Goal: Task Accomplishment & Management: Complete application form

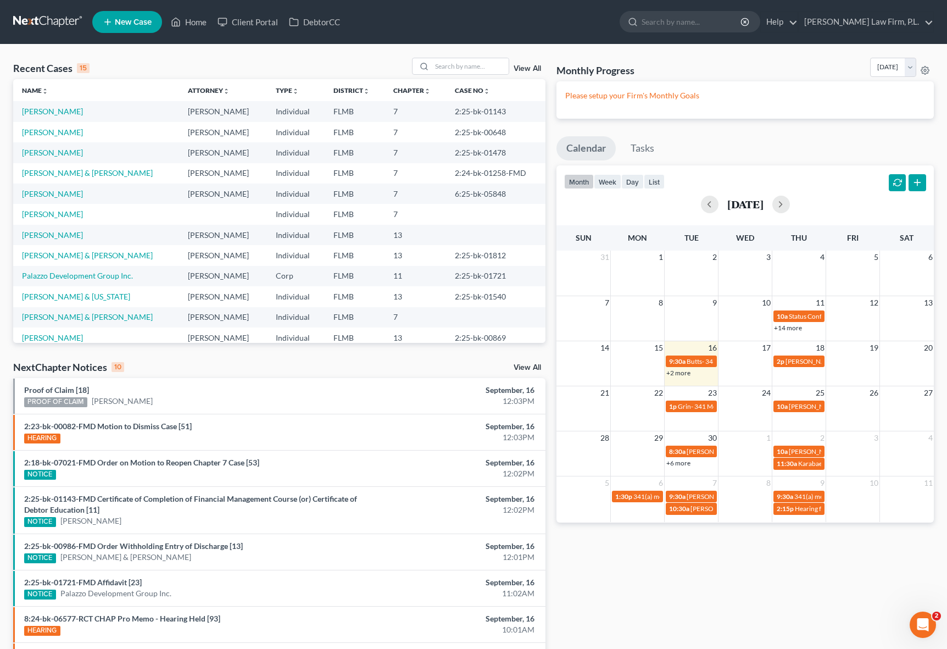
click at [124, 27] on link "New Case" at bounding box center [127, 22] width 70 height 22
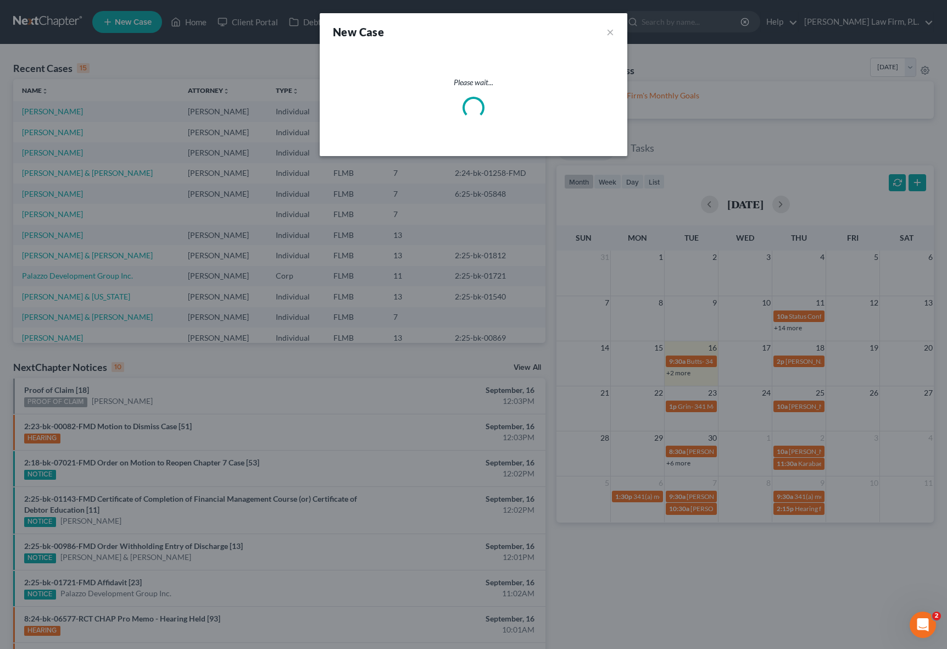
select select "15"
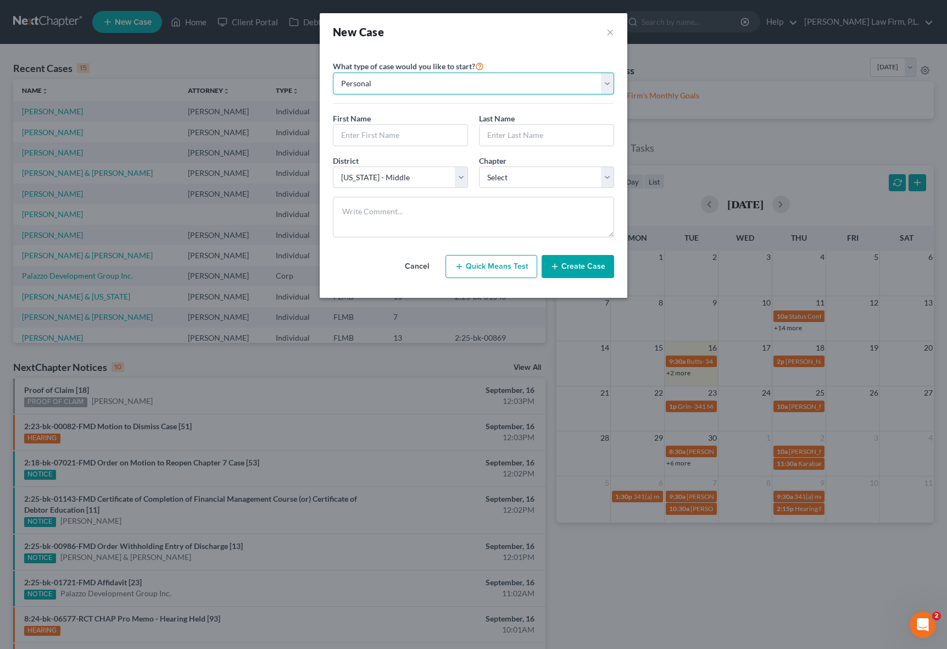
click at [429, 86] on select "Personal Business" at bounding box center [473, 84] width 281 height 22
click at [404, 142] on input "text" at bounding box center [400, 135] width 134 height 21
type input "[PERSON_NAME]"
type input "Sisko"
click at [530, 192] on div "District * Select [US_STATE] - [GEOGRAPHIC_DATA] [US_STATE] - [GEOGRAPHIC_DATA]…" at bounding box center [473, 176] width 292 height 42
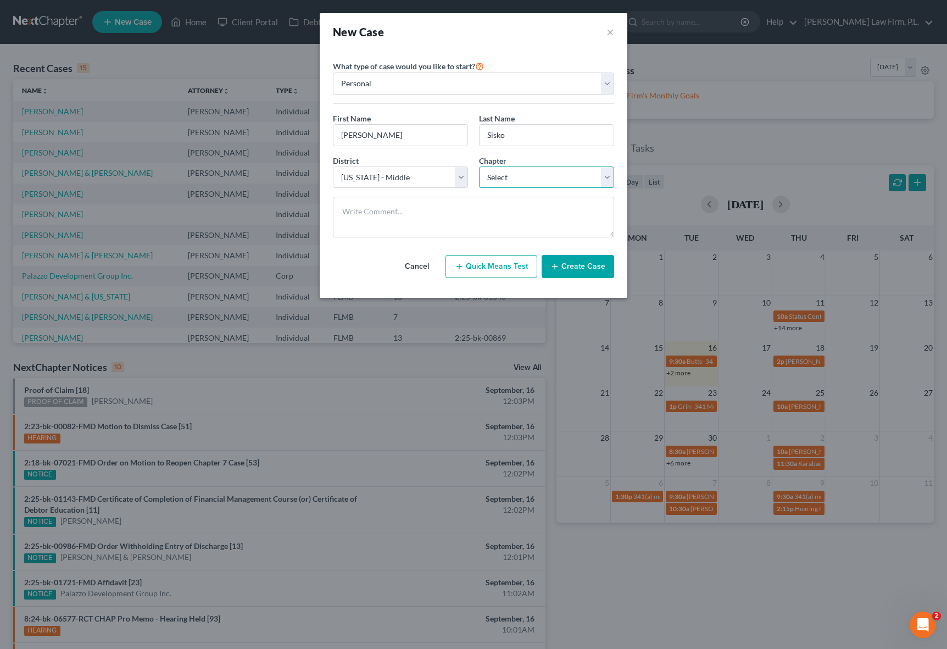
click at [530, 181] on select "Select 7 11 12 13" at bounding box center [546, 177] width 135 height 22
select select "0"
click at [479, 166] on select "Select 7 11 12 13" at bounding box center [546, 177] width 135 height 22
click at [564, 264] on button "Create Case" at bounding box center [578, 266] width 73 height 23
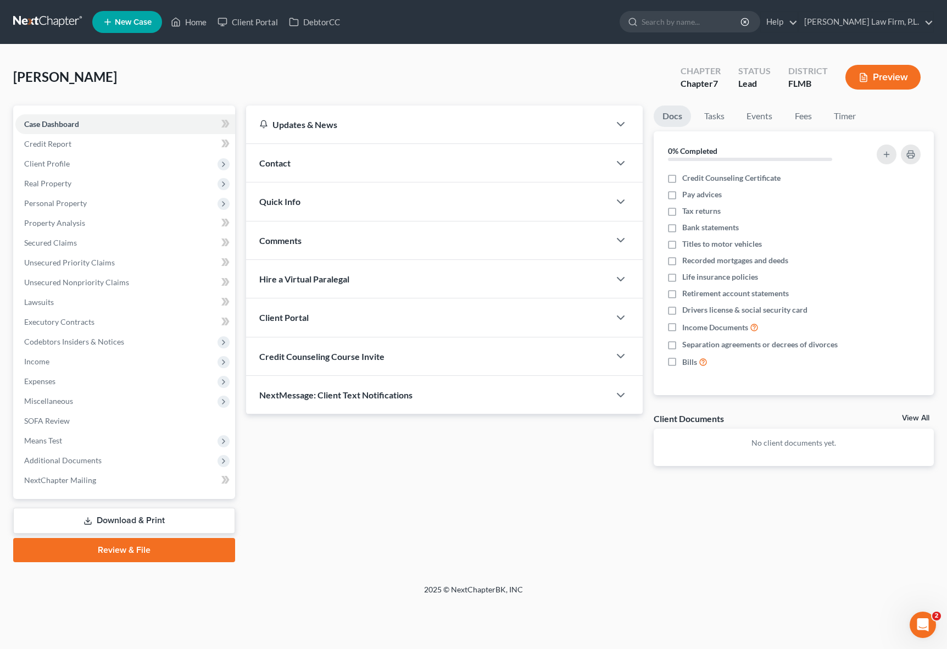
click at [306, 170] on div "Contact" at bounding box center [428, 163] width 364 height 38
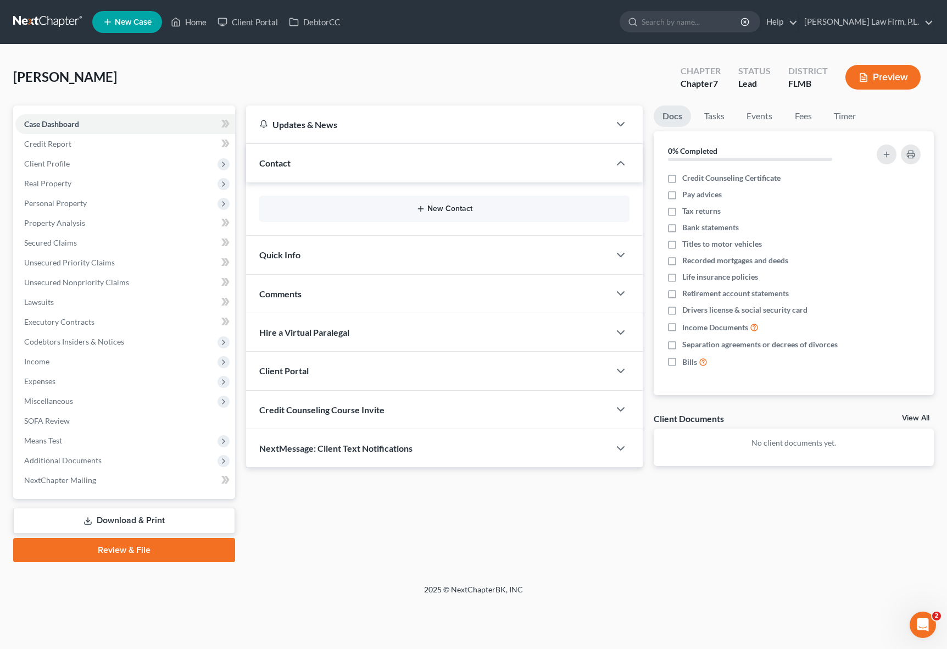
click at [372, 211] on button "New Contact" at bounding box center [444, 208] width 353 height 9
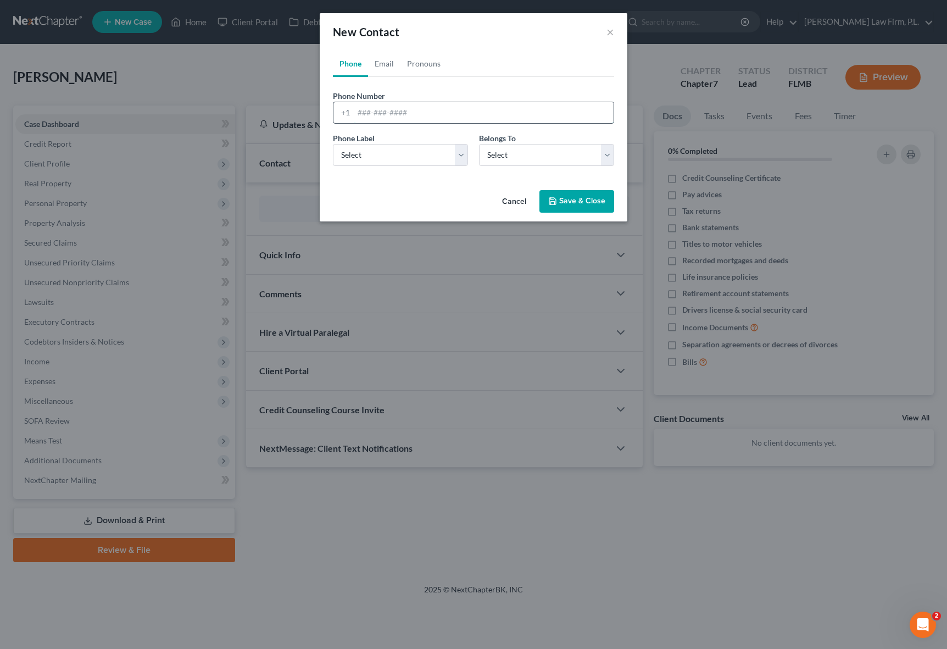
click at [409, 120] on input "tel" at bounding box center [484, 112] width 260 height 21
click at [389, 113] on input "tel" at bounding box center [484, 112] width 260 height 21
click at [384, 66] on link "Email" at bounding box center [384, 64] width 32 height 26
click at [387, 117] on input "email" at bounding box center [484, 112] width 260 height 21
type input "[EMAIL_ADDRESS][DOMAIN_NAME]"
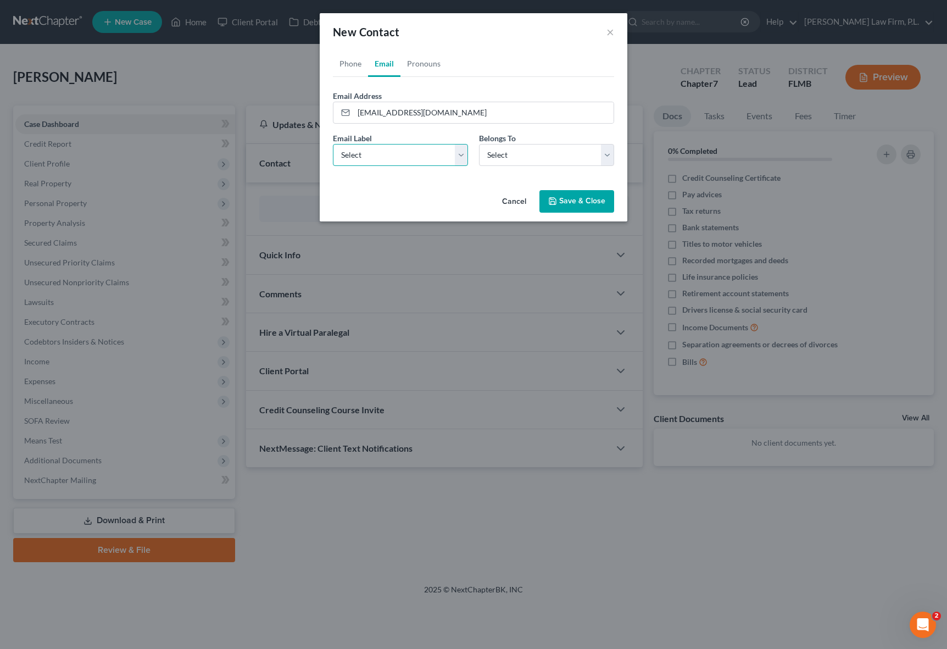
click at [458, 157] on select "Select Home Work Other" at bounding box center [400, 155] width 135 height 22
select select "0"
click at [333, 144] on select "Select Home Work Other" at bounding box center [400, 155] width 135 height 22
click at [517, 160] on select "Select Client Other" at bounding box center [546, 155] width 135 height 22
select select "0"
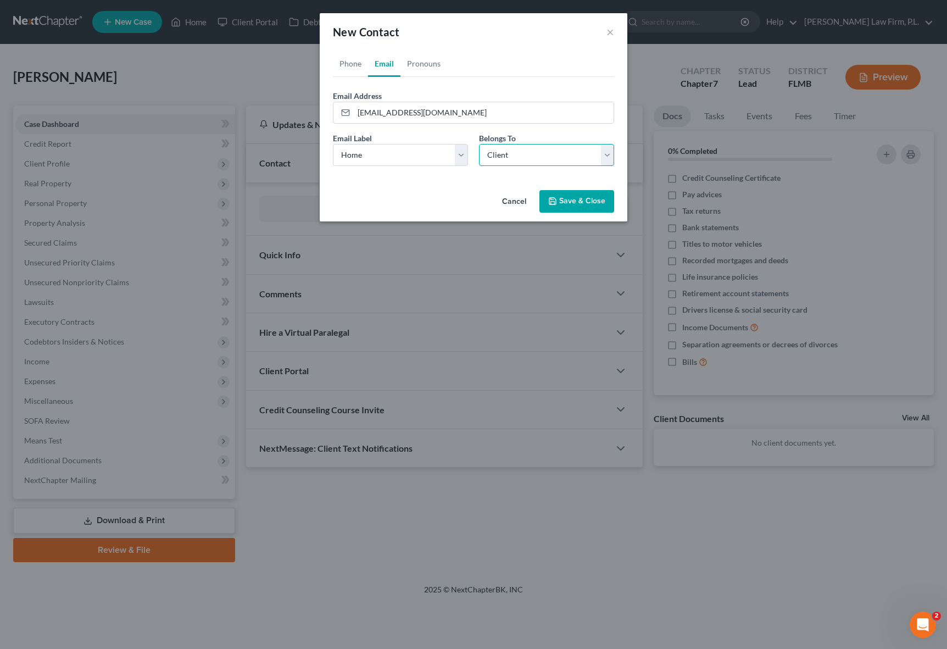
click at [479, 144] on select "Select Client Other" at bounding box center [546, 155] width 135 height 22
click at [359, 66] on link "Phone" at bounding box center [350, 64] width 35 height 26
click at [383, 152] on select "Select Mobile Home Work Other" at bounding box center [400, 155] width 135 height 22
click at [544, 149] on select "Select Client Other" at bounding box center [546, 155] width 135 height 22
click at [564, 197] on button "Save & Close" at bounding box center [576, 201] width 75 height 23
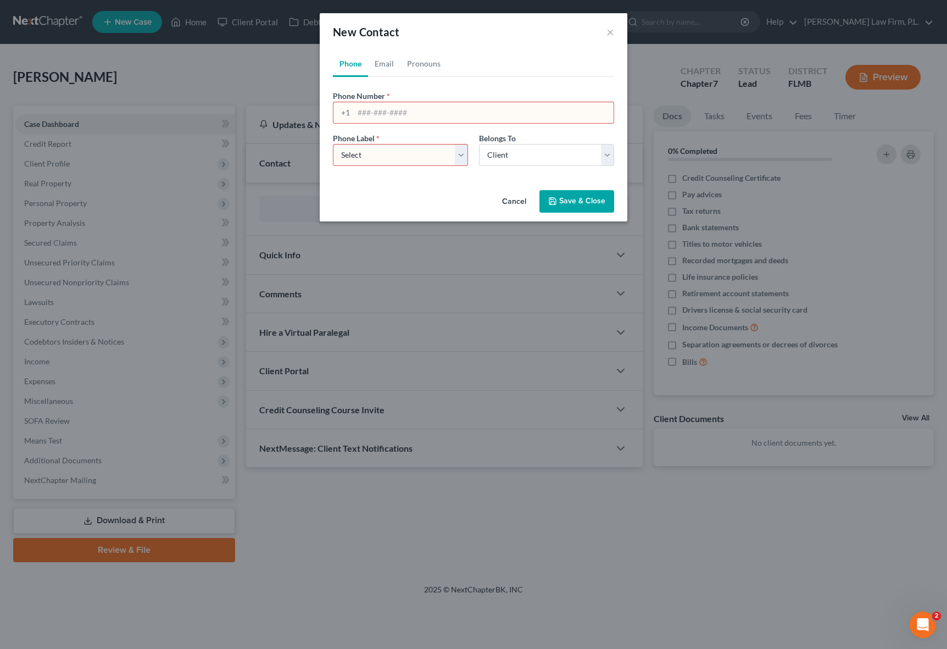
click at [393, 113] on input "tel" at bounding box center [484, 112] width 260 height 21
paste input "[PHONE_NUMBER]"
type input "[PHONE_NUMBER]"
click at [403, 152] on select "Select Mobile Home Work Other" at bounding box center [400, 155] width 135 height 22
select select "0"
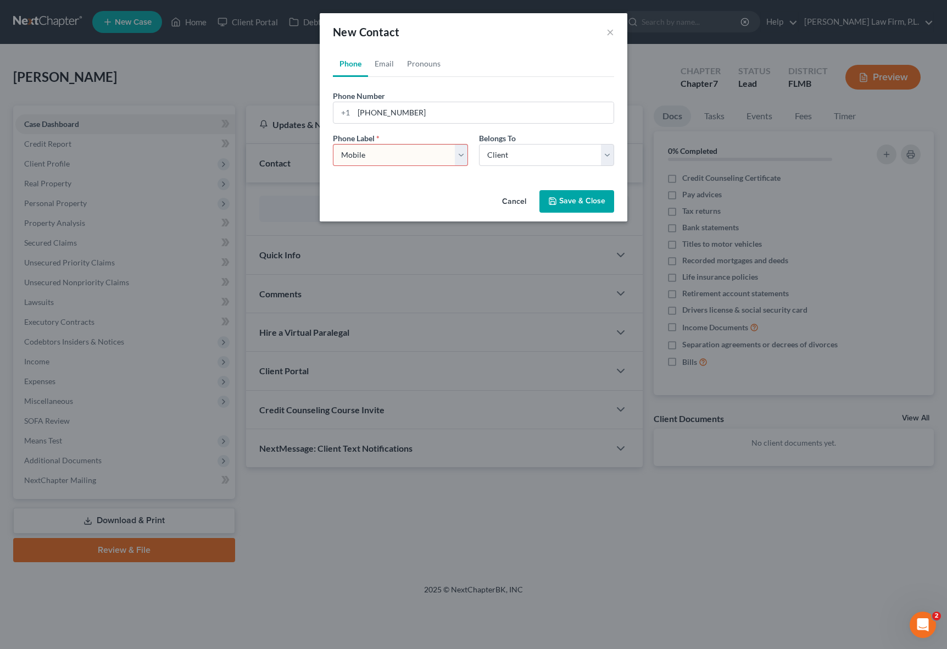
click at [333, 144] on select "Select Mobile Home Work Other" at bounding box center [400, 155] width 135 height 22
click at [587, 187] on div "Cancel Save & Close" at bounding box center [474, 204] width 308 height 36
click at [584, 198] on button "Save & Close" at bounding box center [576, 201] width 75 height 23
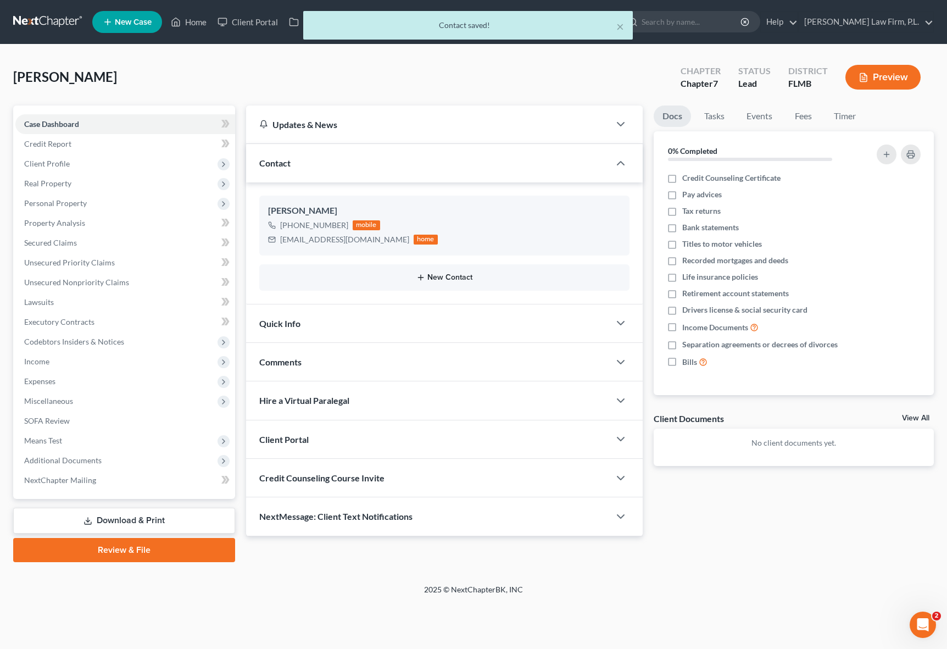
click at [385, 273] on button "New Contact" at bounding box center [444, 277] width 353 height 9
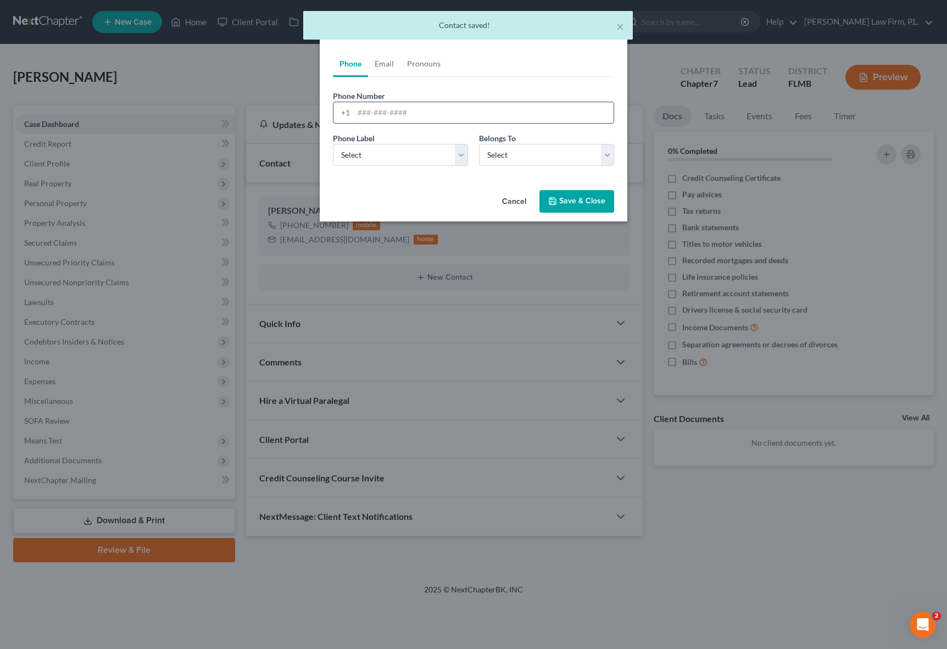
click at [389, 112] on input "tel" at bounding box center [484, 112] width 260 height 21
paste input "[PHONE_NUMBER]"
type input "[PHONE_NUMBER]"
click at [432, 158] on select "Select Mobile Home Work Other" at bounding box center [400, 155] width 135 height 22
select select "0"
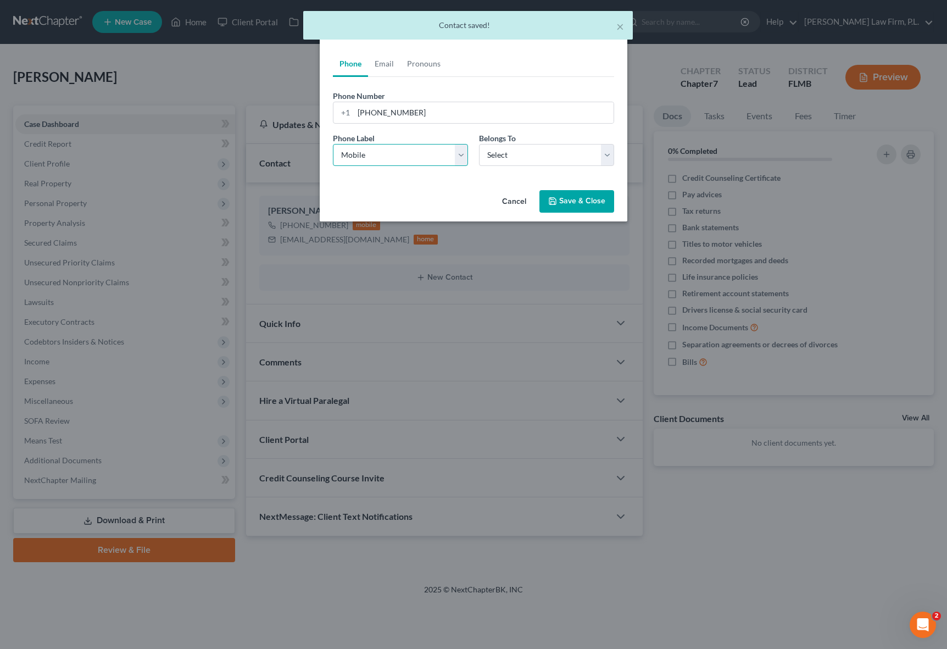
click at [333, 144] on select "Select Mobile Home Work Other" at bounding box center [400, 155] width 135 height 22
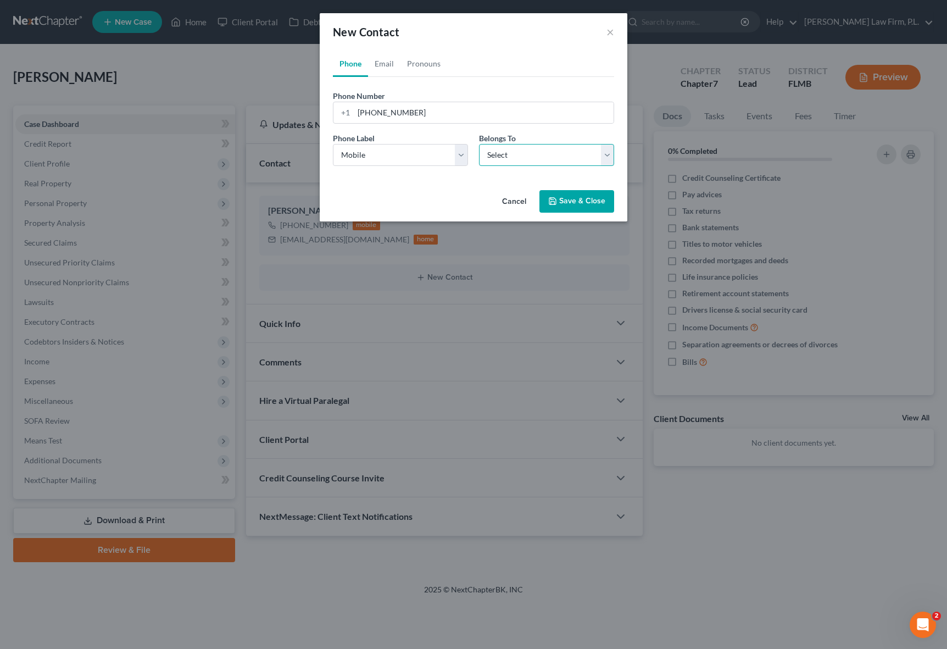
click at [509, 159] on select "Select Client Other" at bounding box center [546, 155] width 135 height 22
select select "1"
click at [479, 144] on select "Select Client Other" at bounding box center [546, 155] width 135 height 22
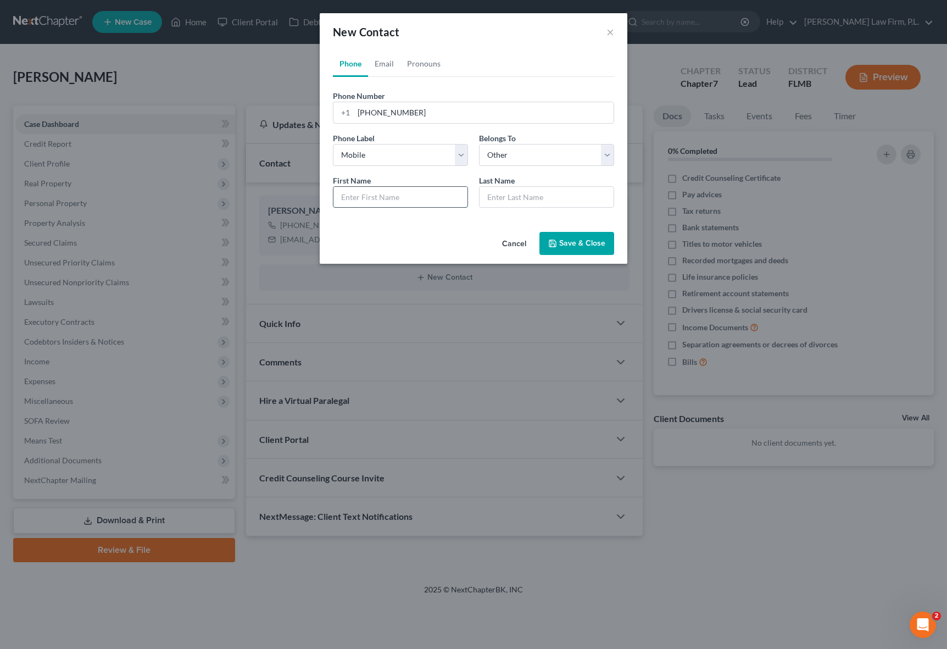
click at [399, 196] on input "text" at bounding box center [400, 197] width 134 height 21
type input "[PERSON_NAME]"
type input "Sisko"
click at [385, 65] on link "Email" at bounding box center [384, 64] width 32 height 26
click at [396, 108] on input "email" at bounding box center [484, 112] width 260 height 21
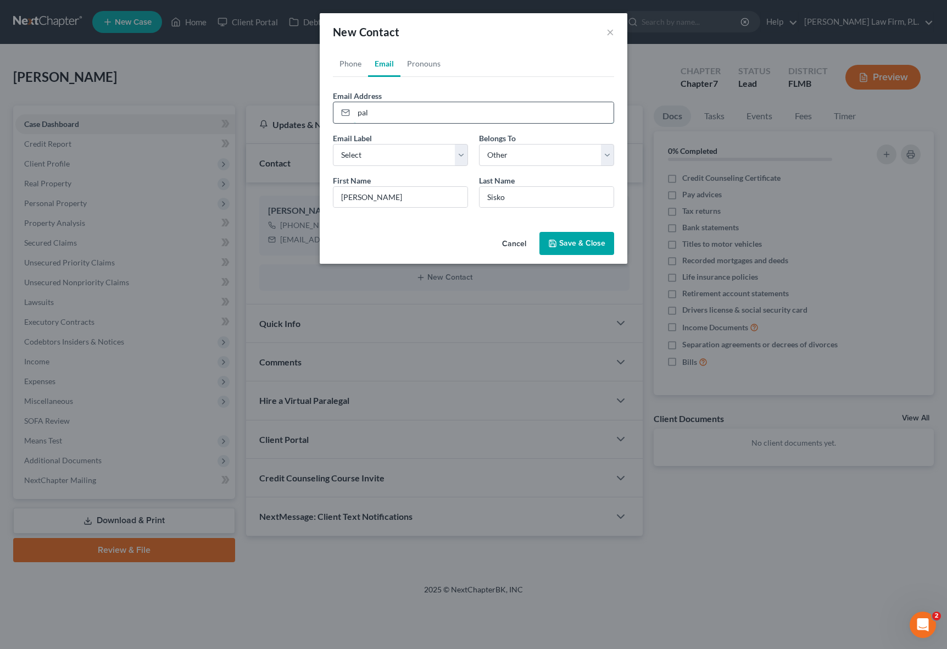
type input "[EMAIL_ADDRESS][DOMAIN_NAME]"
click at [416, 155] on select "Select Home Work Other" at bounding box center [400, 155] width 135 height 22
select select "0"
click at [333, 144] on select "Select Home Work Other" at bounding box center [400, 155] width 135 height 22
click at [521, 159] on select "Select Client Other" at bounding box center [546, 155] width 135 height 22
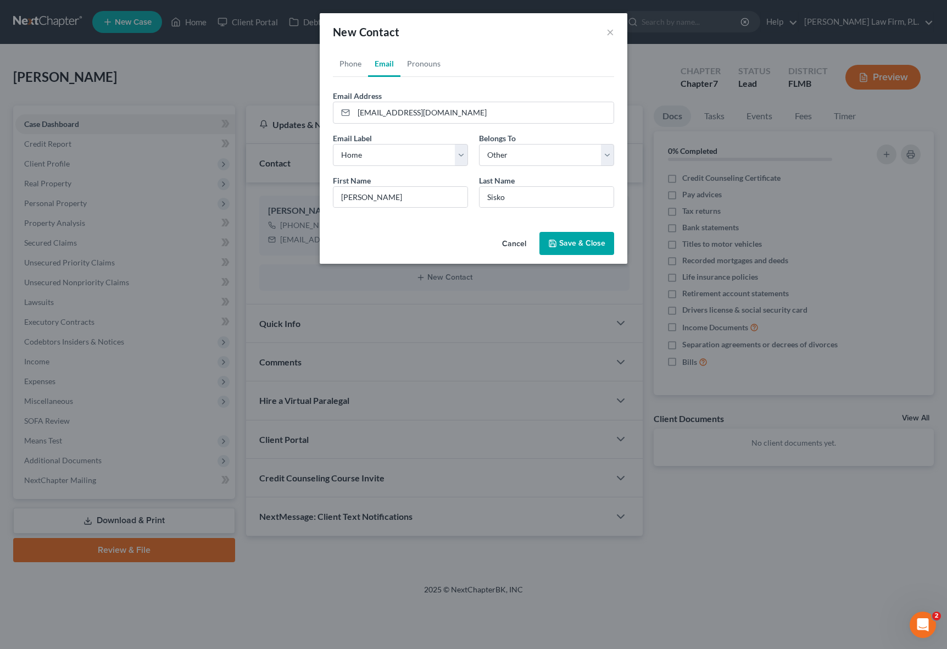
click at [578, 248] on button "Save & Close" at bounding box center [576, 243] width 75 height 23
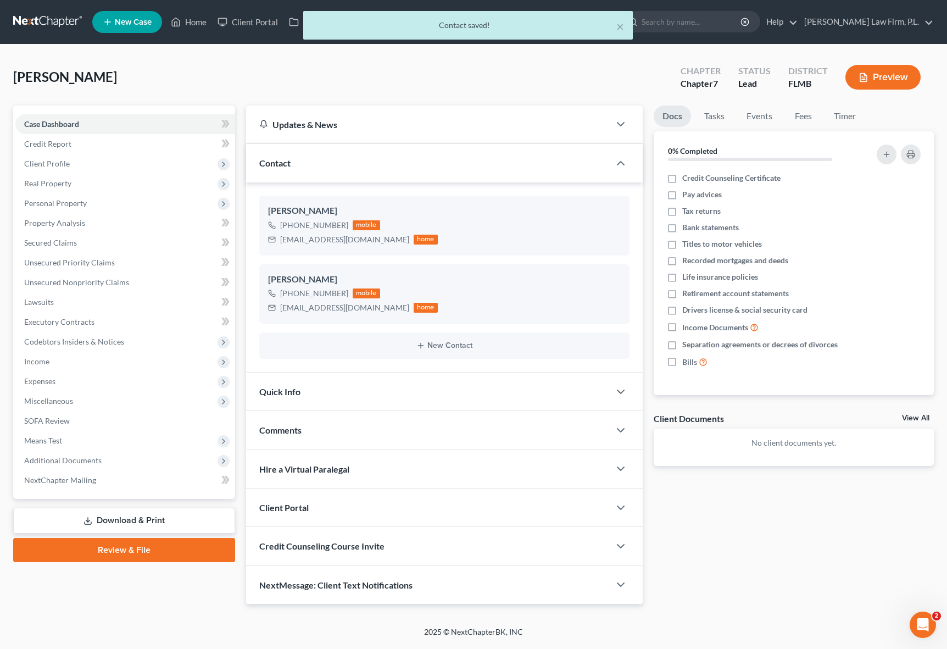
click at [236, 287] on div "Case Dashboard Payments Invoices Payments Payments Credit Report Client Profile" at bounding box center [124, 354] width 233 height 499
click at [324, 388] on div "Quick Info" at bounding box center [428, 391] width 364 height 38
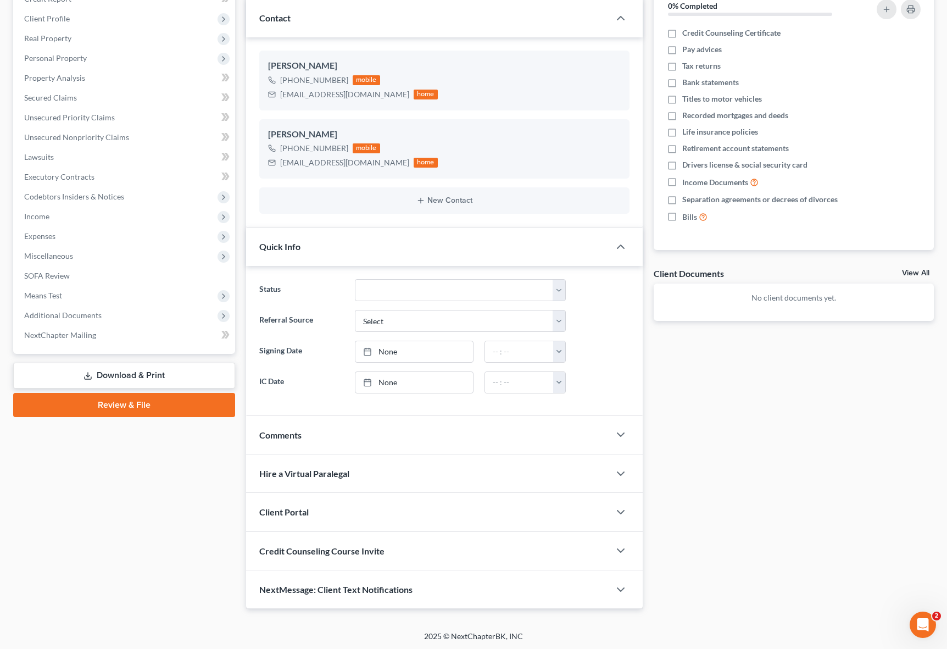
scroll to position [147, 0]
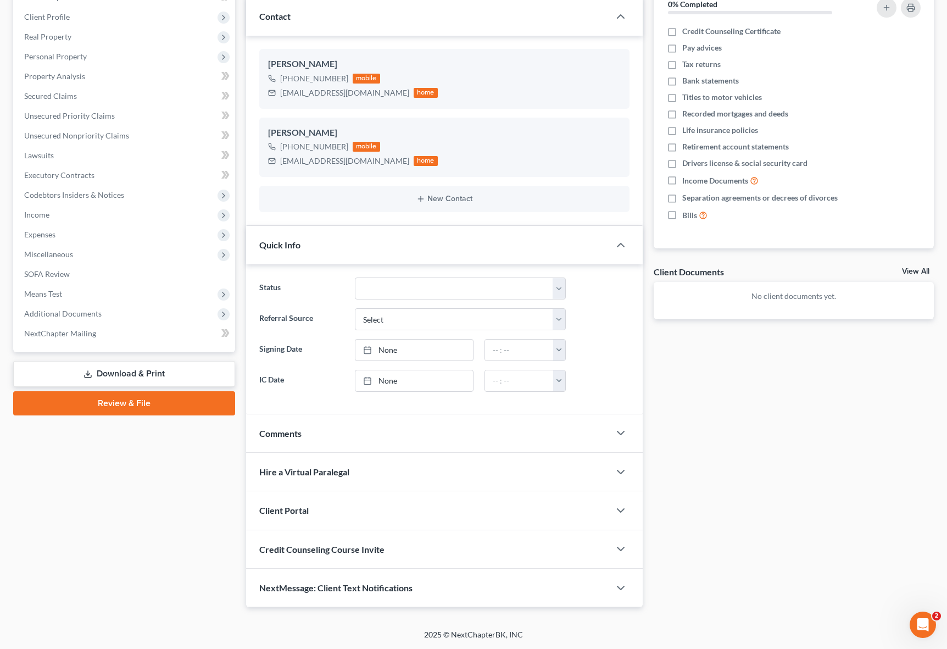
click at [348, 516] on div "Client Portal" at bounding box center [428, 510] width 364 height 38
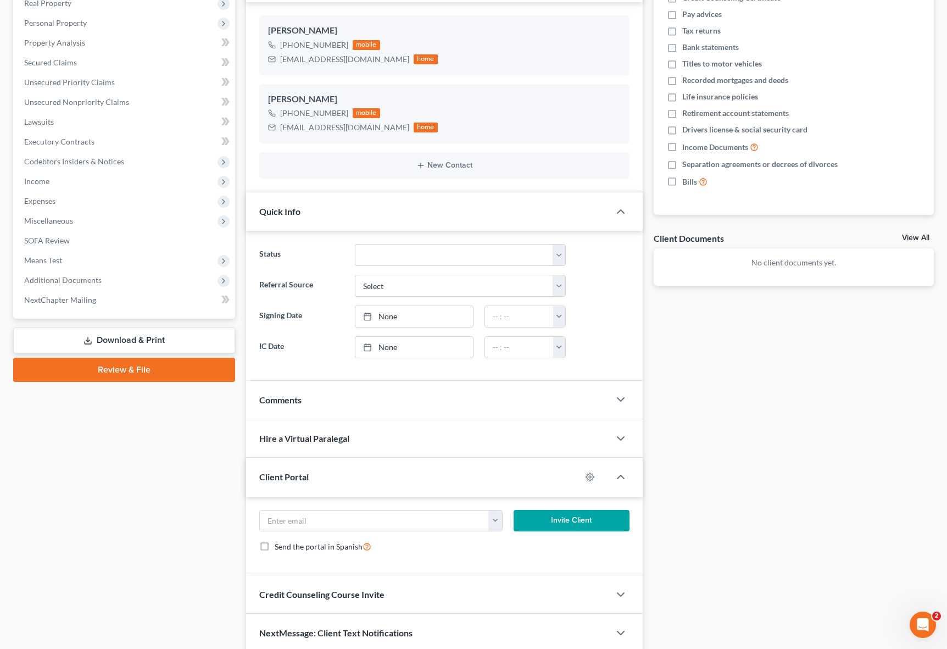
scroll to position [226, 0]
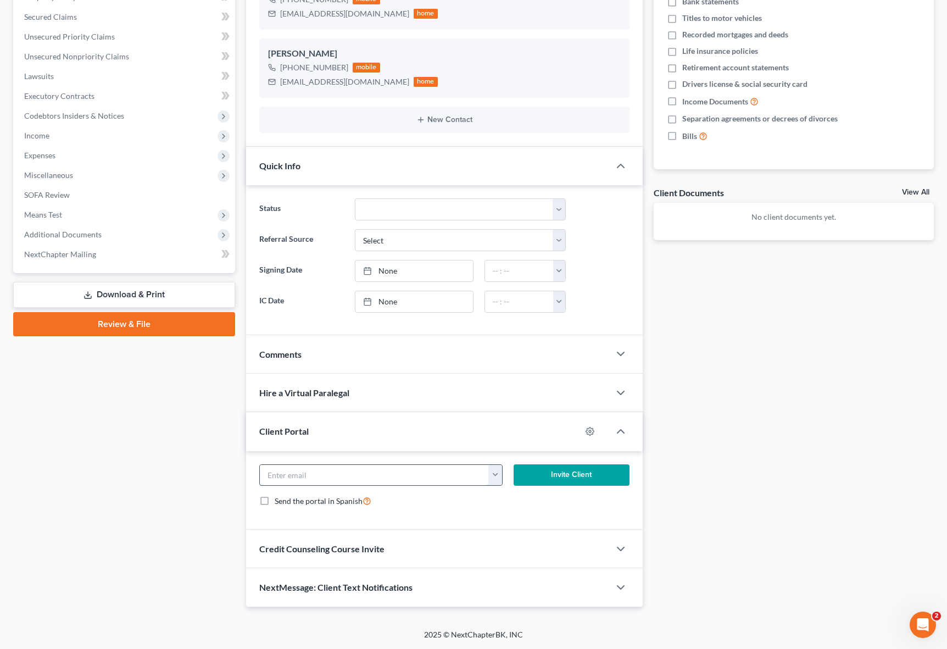
click at [341, 481] on input "email" at bounding box center [374, 475] width 229 height 21
type input "[EMAIL_ADDRESS][DOMAIN_NAME]"
click at [561, 482] on button "Invite Client" at bounding box center [572, 475] width 116 height 22
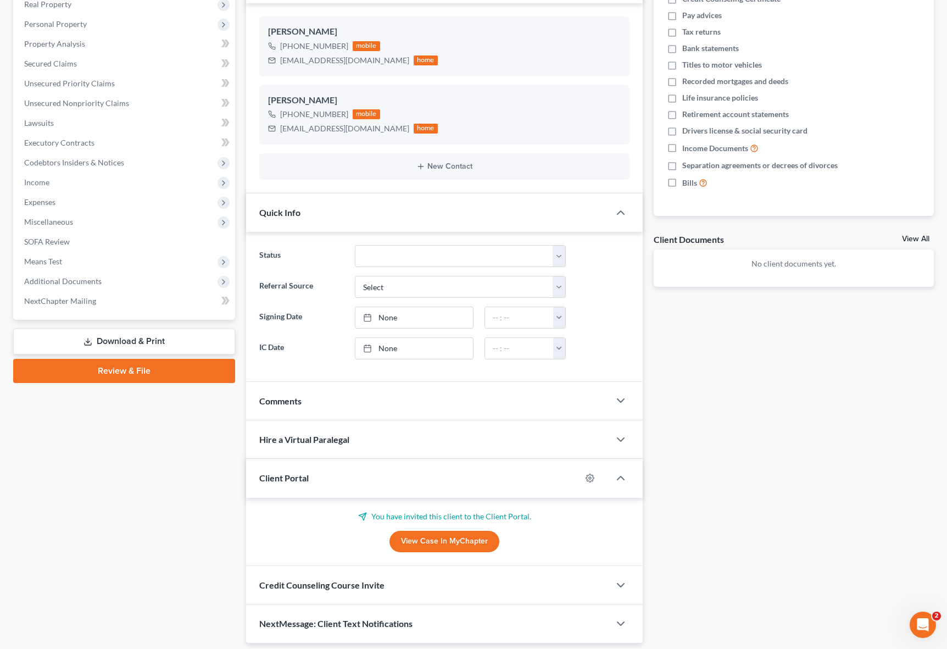
scroll to position [178, 0]
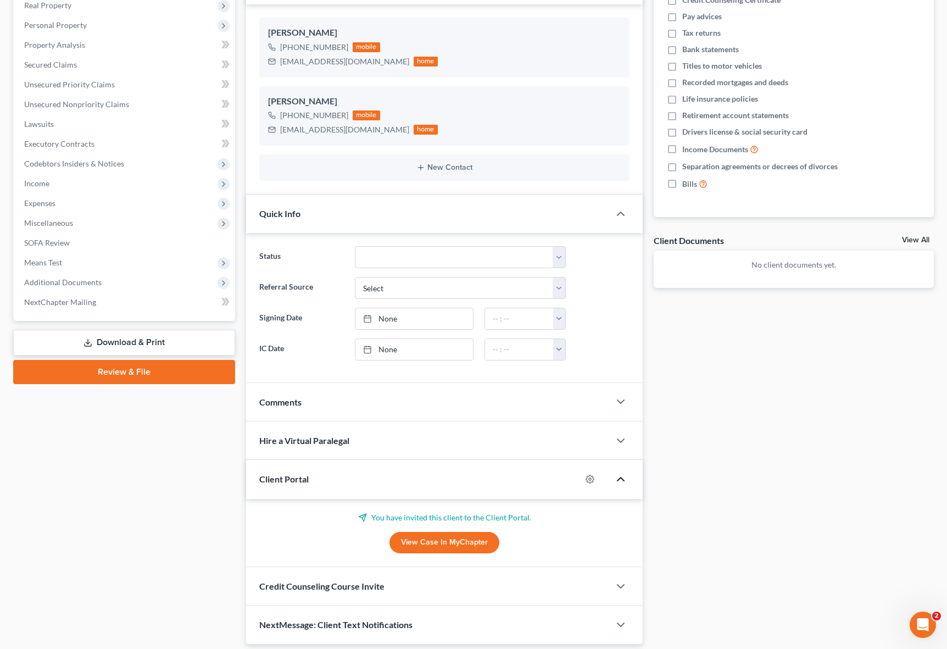
click at [624, 478] on icon "button" at bounding box center [620, 478] width 13 height 13
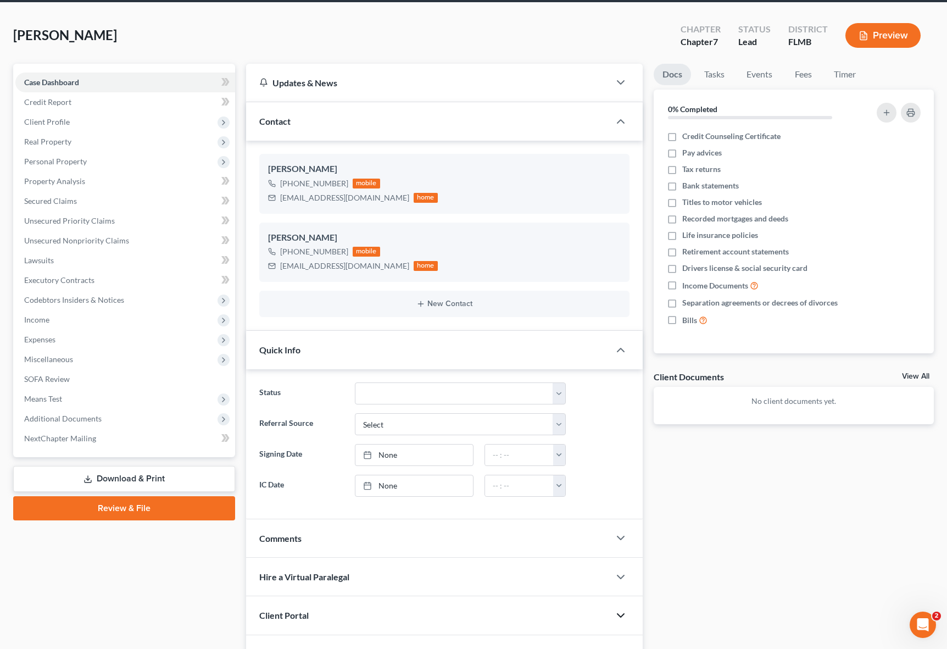
scroll to position [0, 0]
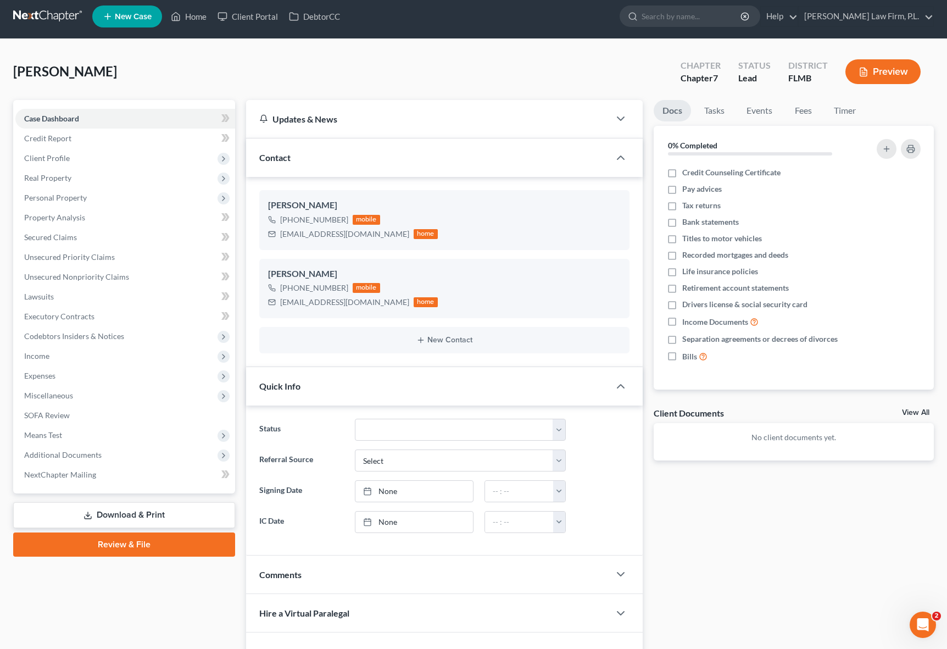
click at [238, 471] on div "Case Dashboard Payments Invoices Payments Payments Credit Report Client Profile" at bounding box center [124, 424] width 233 height 648
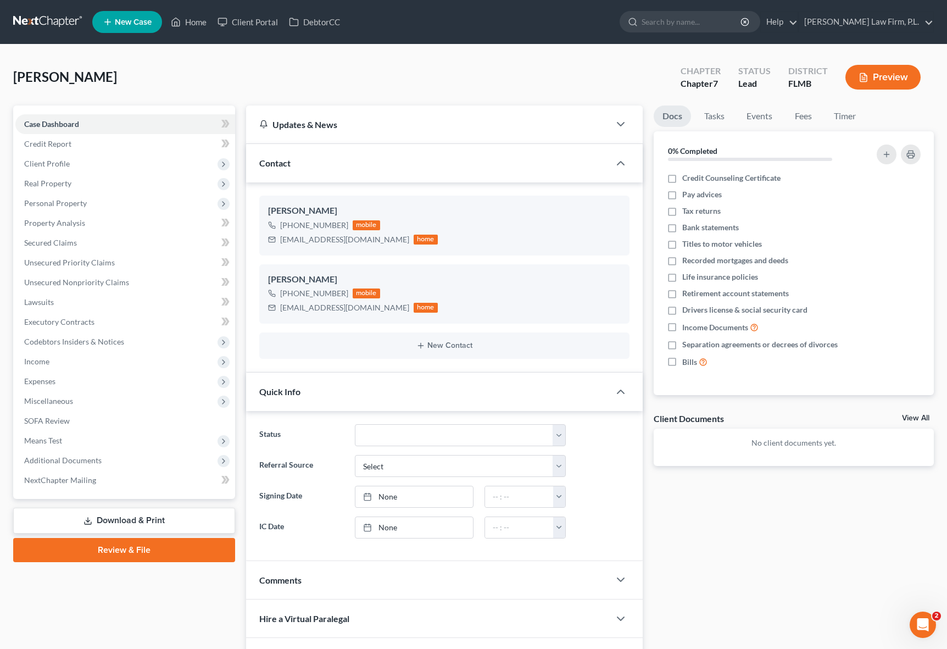
click at [238, 471] on div "Case Dashboard Payments Invoices Payments Payments Credit Report Client Profile" at bounding box center [124, 429] width 233 height 648
click at [130, 475] on link "NextChapter Mailing" at bounding box center [125, 480] width 220 height 20
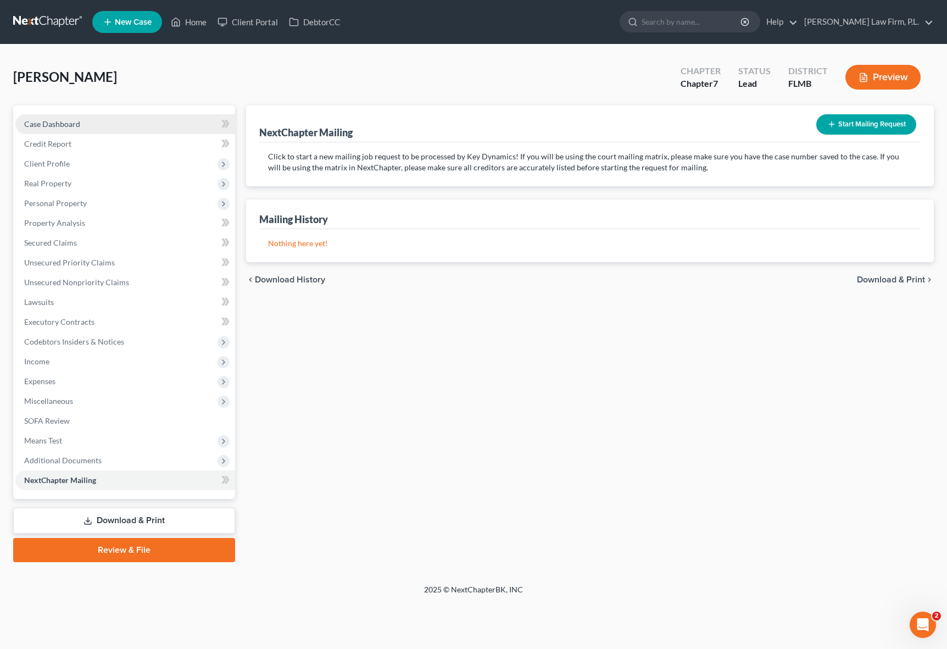
click at [70, 124] on span "Case Dashboard" at bounding box center [52, 123] width 56 height 9
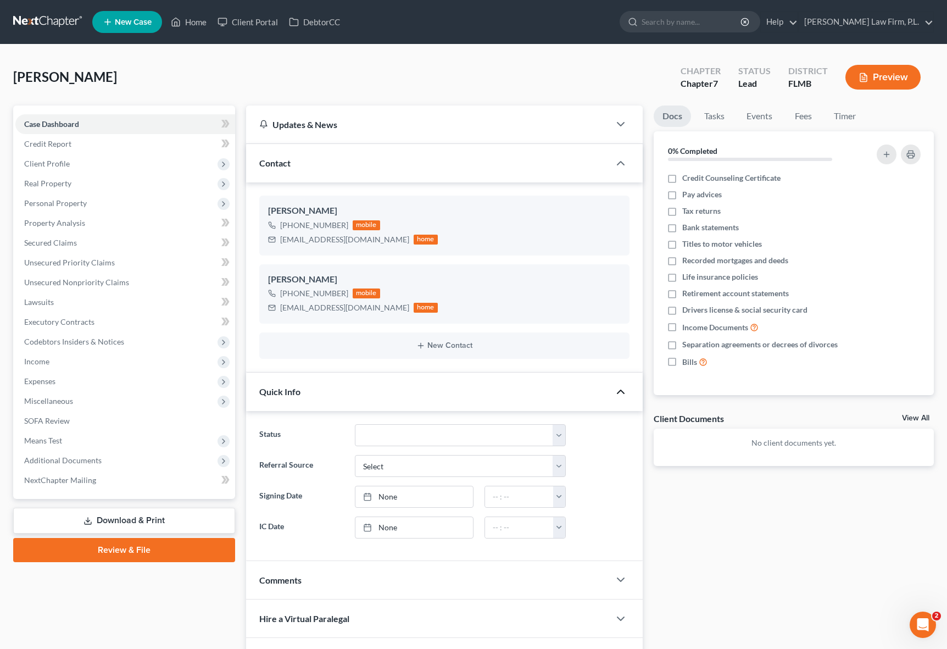
click at [621, 386] on icon "button" at bounding box center [620, 391] width 13 height 13
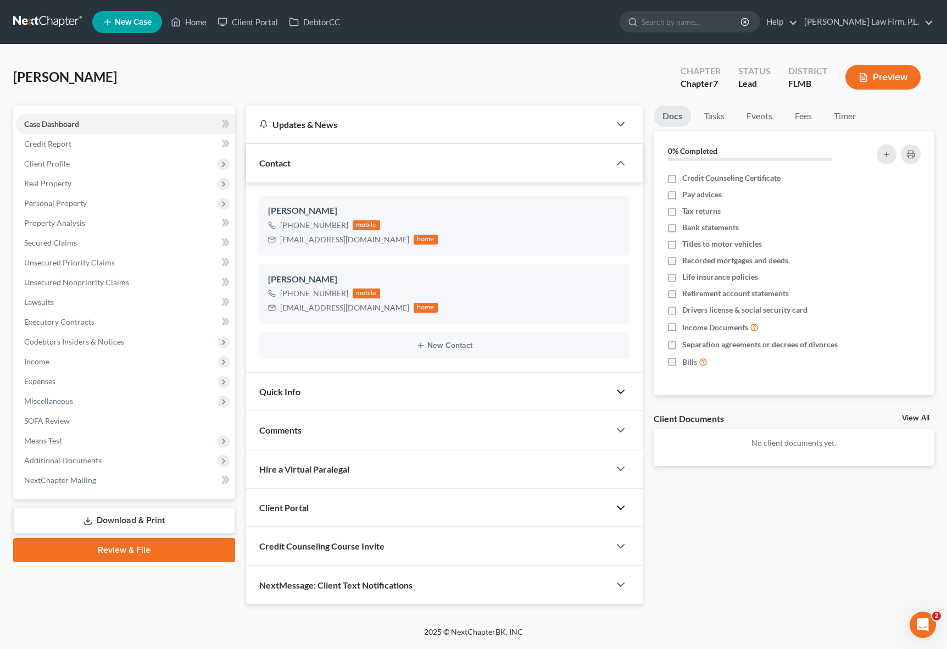
click at [618, 508] on icon "button" at bounding box center [620, 507] width 13 height 13
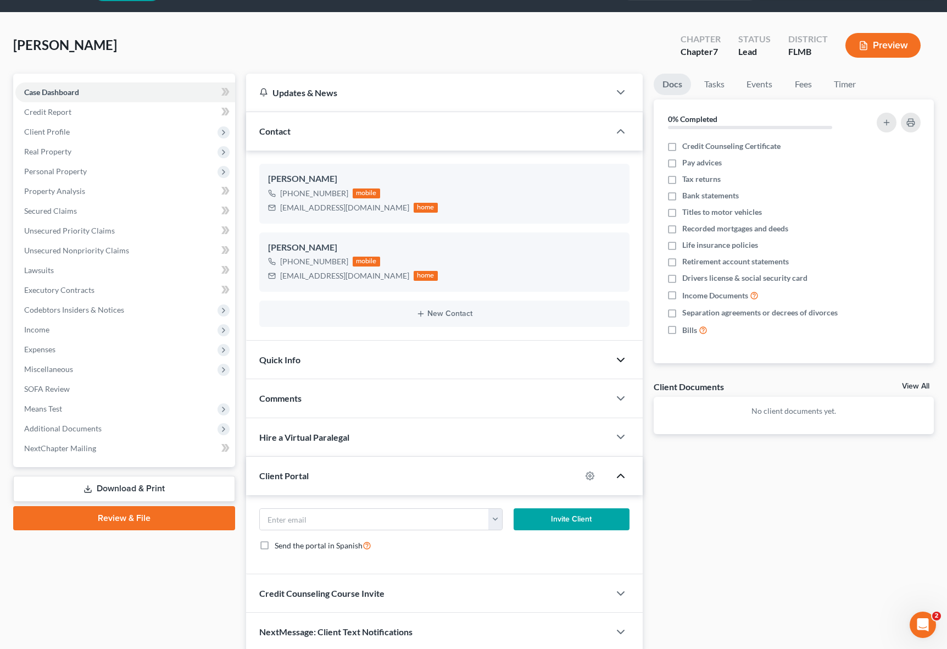
scroll to position [76, 0]
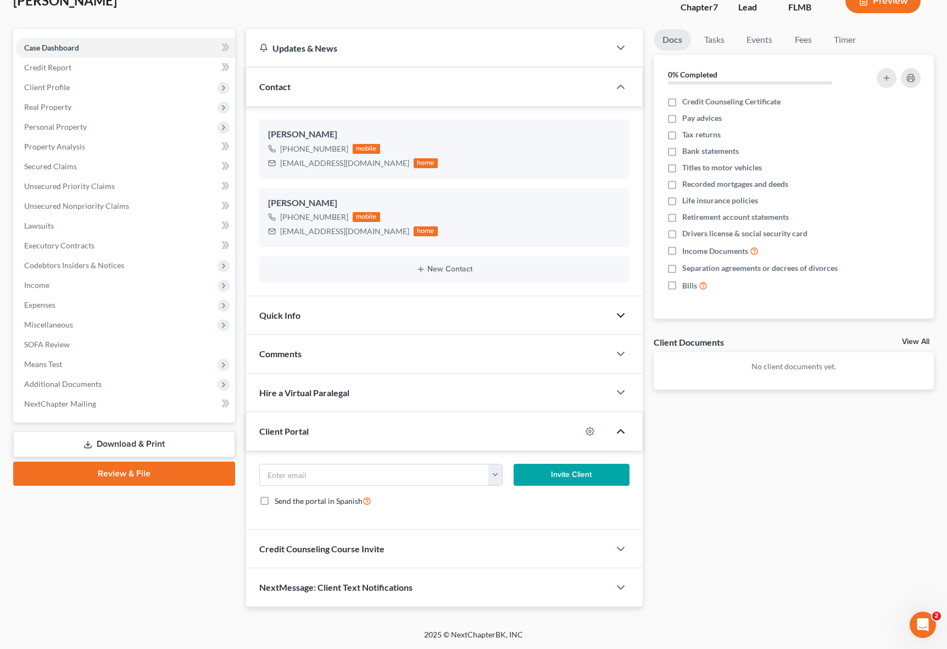
click at [628, 433] on div at bounding box center [626, 431] width 33 height 22
click at [628, 430] on div at bounding box center [626, 431] width 33 height 22
click at [623, 424] on div at bounding box center [626, 431] width 33 height 22
click at [621, 430] on polyline "button" at bounding box center [620, 431] width 7 height 3
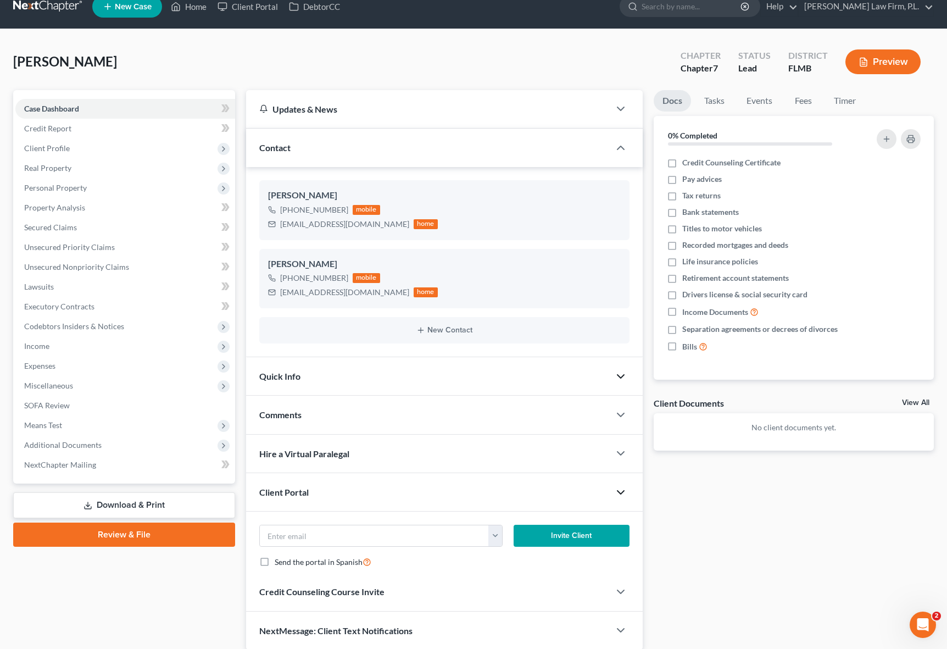
scroll to position [0, 0]
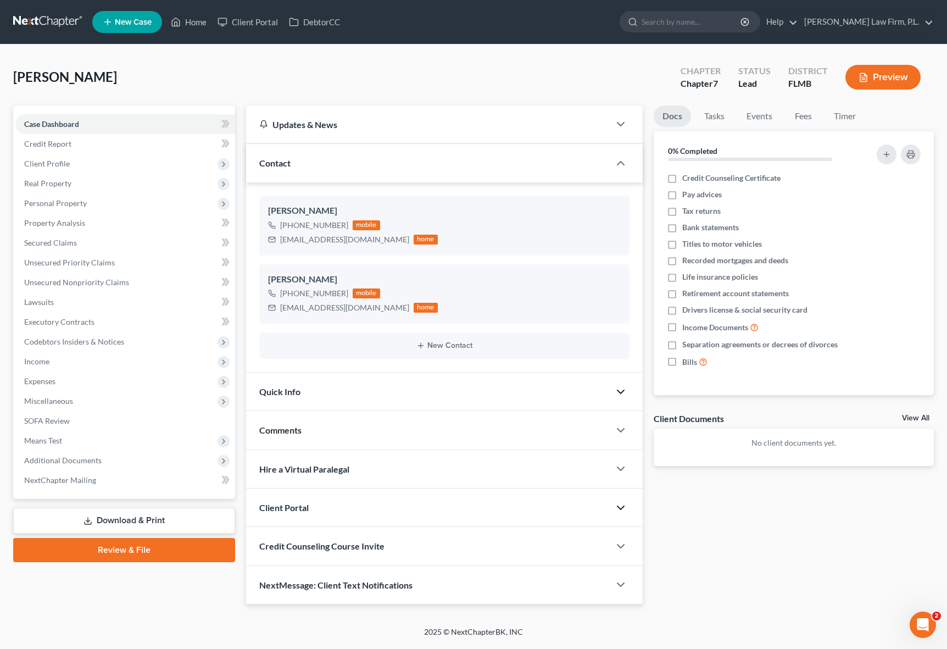
click at [617, 400] on div at bounding box center [626, 392] width 33 height 22
click at [619, 396] on icon "button" at bounding box center [620, 391] width 13 height 13
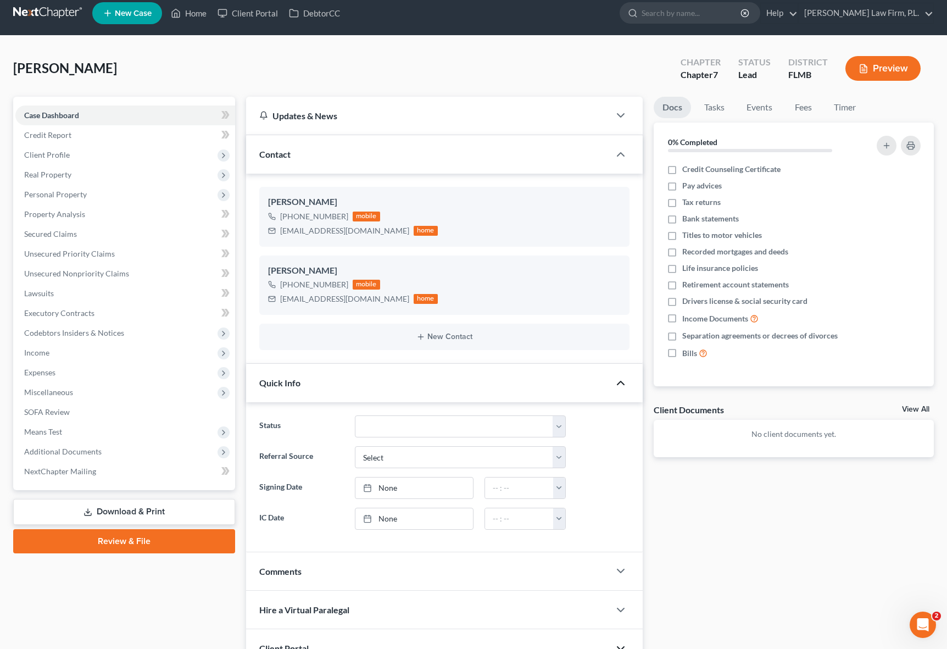
scroll to position [12, 0]
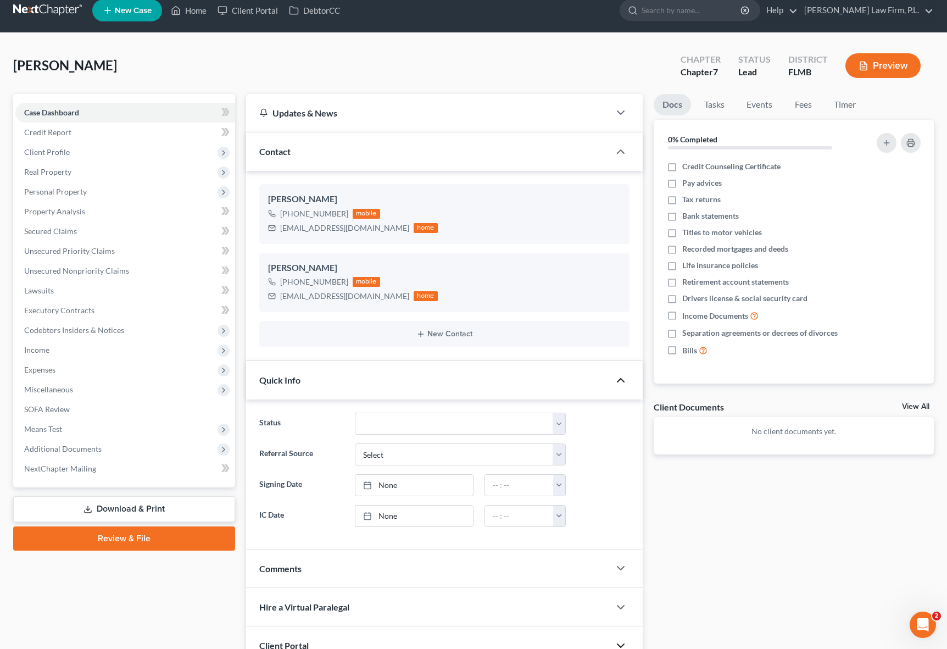
click at [622, 383] on icon "button" at bounding box center [620, 380] width 13 height 13
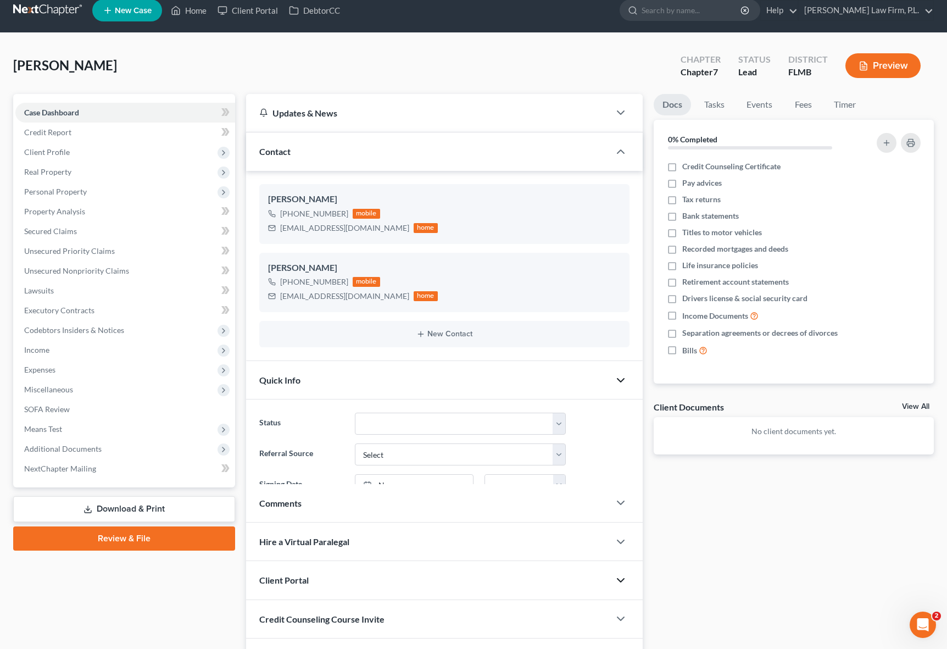
scroll to position [0, 0]
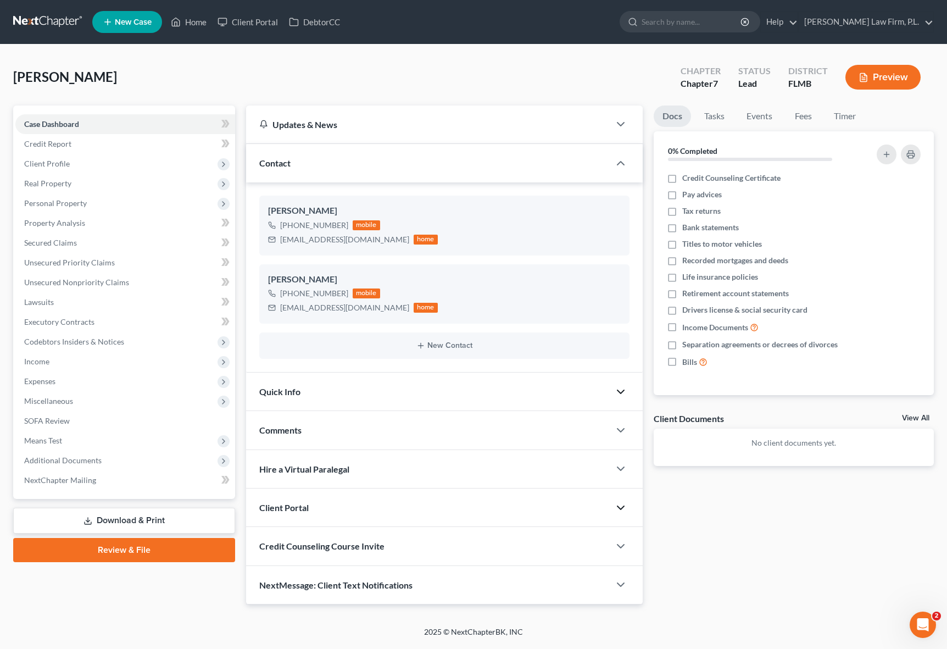
click at [694, 511] on div "Docs Tasks Events Fees Timer 0% Completed Nothing here yet! Credit Counseling C…" at bounding box center [793, 354] width 291 height 499
click at [219, 583] on div "Case Dashboard Payments Invoices Payments Payments Credit Report Client Profile" at bounding box center [124, 354] width 233 height 499
click at [241, 532] on div "Updates & News × District Notes Take a look at NextChapter's District Notes to …" at bounding box center [445, 354] width 408 height 499
click at [405, 551] on div "Credit Counseling Course Invite" at bounding box center [428, 546] width 364 height 38
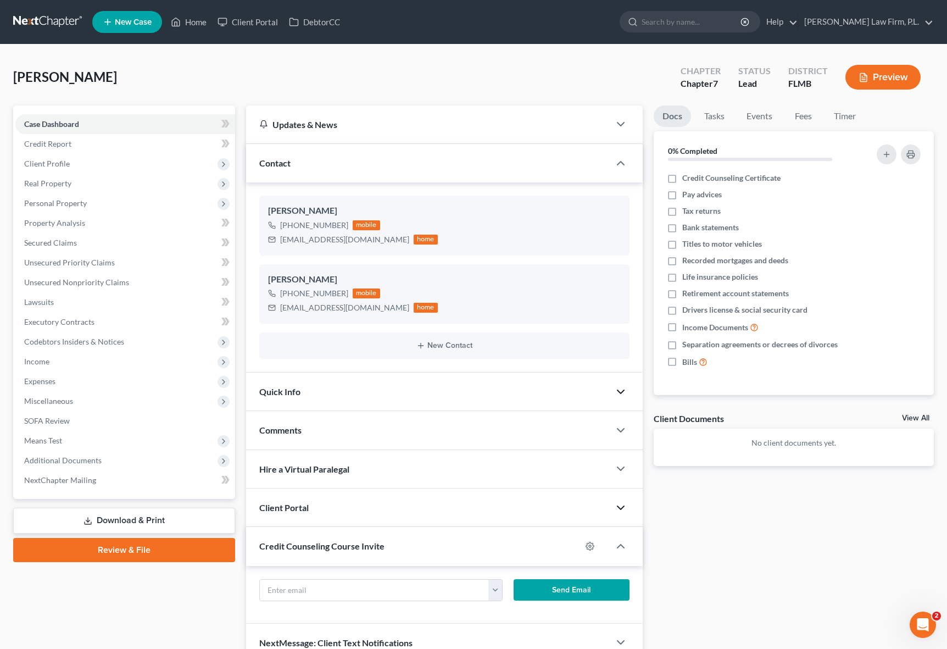
scroll to position [55, 0]
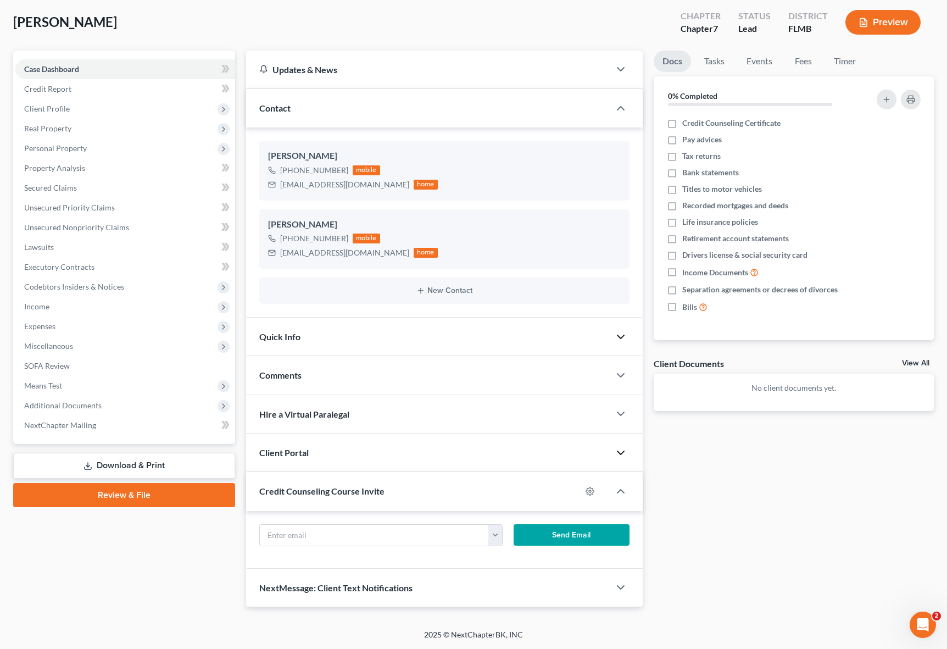
click at [248, 530] on div "[EMAIL_ADDRESS][DOMAIN_NAME] Send Email" at bounding box center [444, 540] width 397 height 58
click at [235, 530] on div "Case Dashboard Payments Invoices Payments Payments Credit Report Client Profile" at bounding box center [124, 329] width 233 height 556
click at [299, 533] on input "text" at bounding box center [374, 535] width 229 height 21
click at [220, 528] on div "Case Dashboard Payments Invoices Payments Payments Credit Report Client Profile" at bounding box center [124, 329] width 233 height 556
click at [587, 466] on div "Client Portal" at bounding box center [428, 452] width 364 height 38
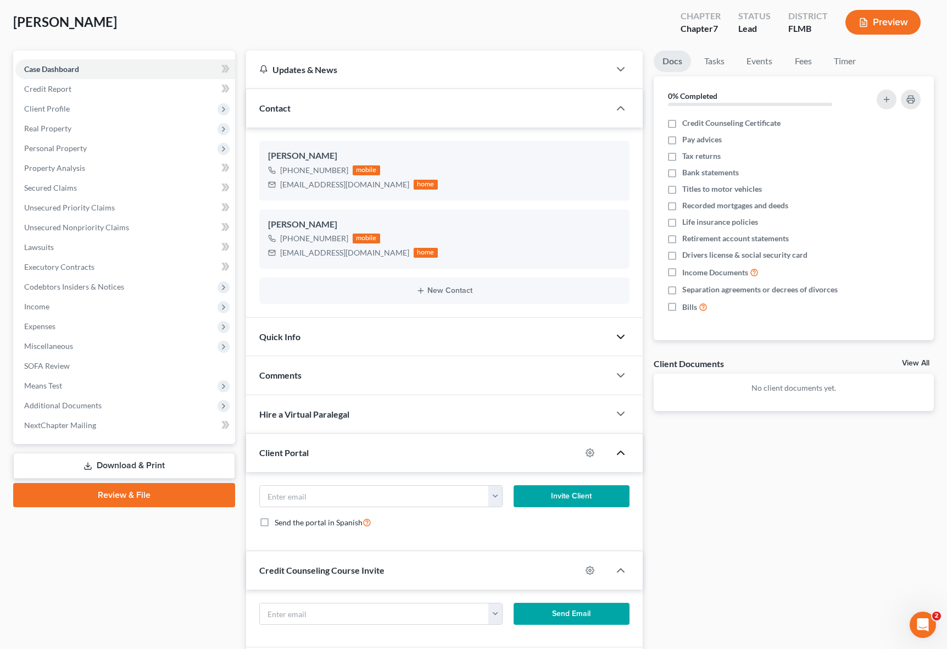
click at [616, 450] on icon "button" at bounding box center [620, 452] width 13 height 13
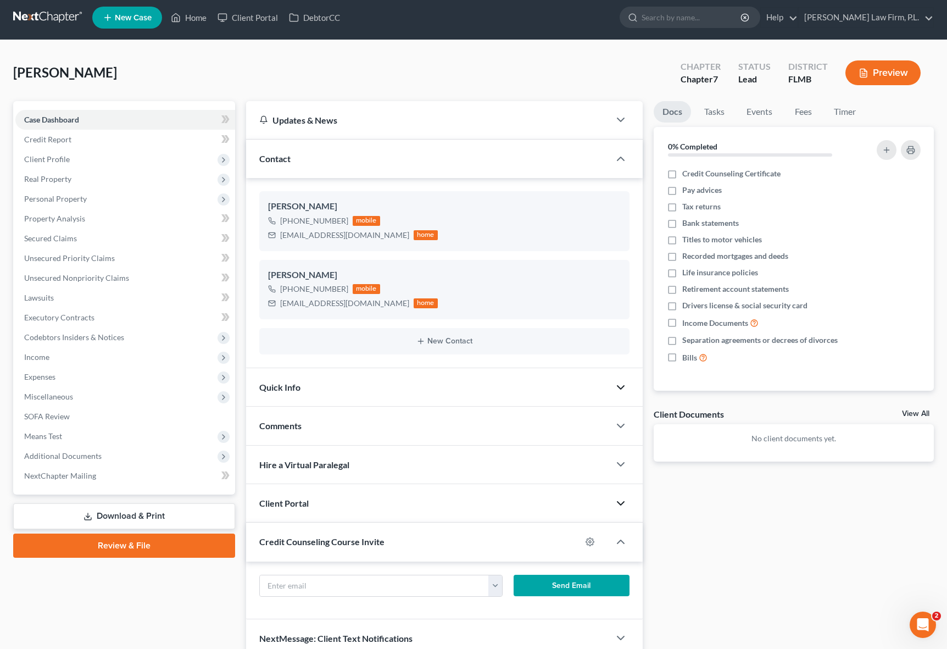
scroll to position [0, 0]
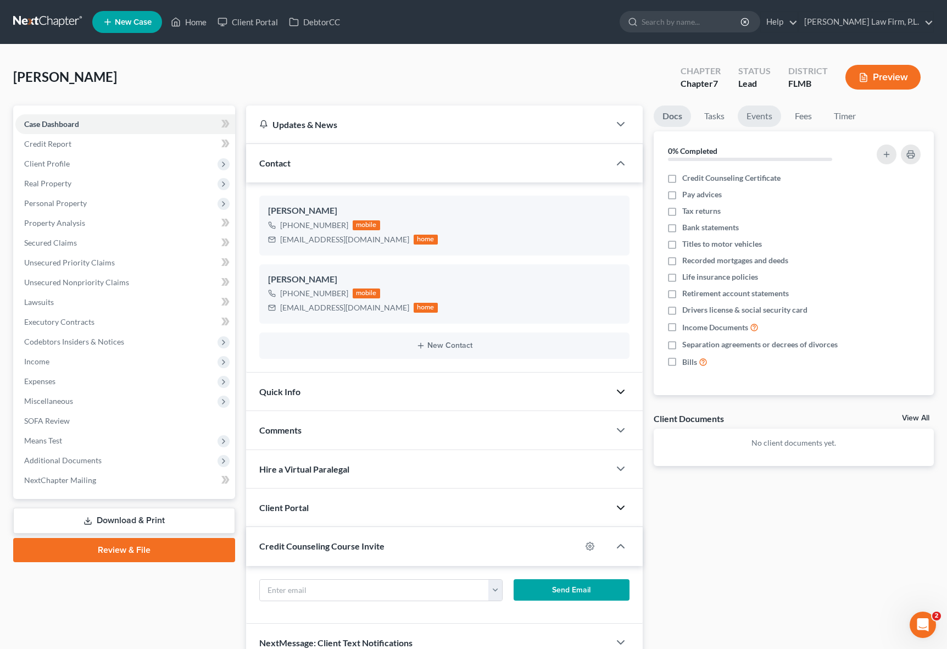
click at [763, 119] on link "Events" at bounding box center [759, 115] width 43 height 21
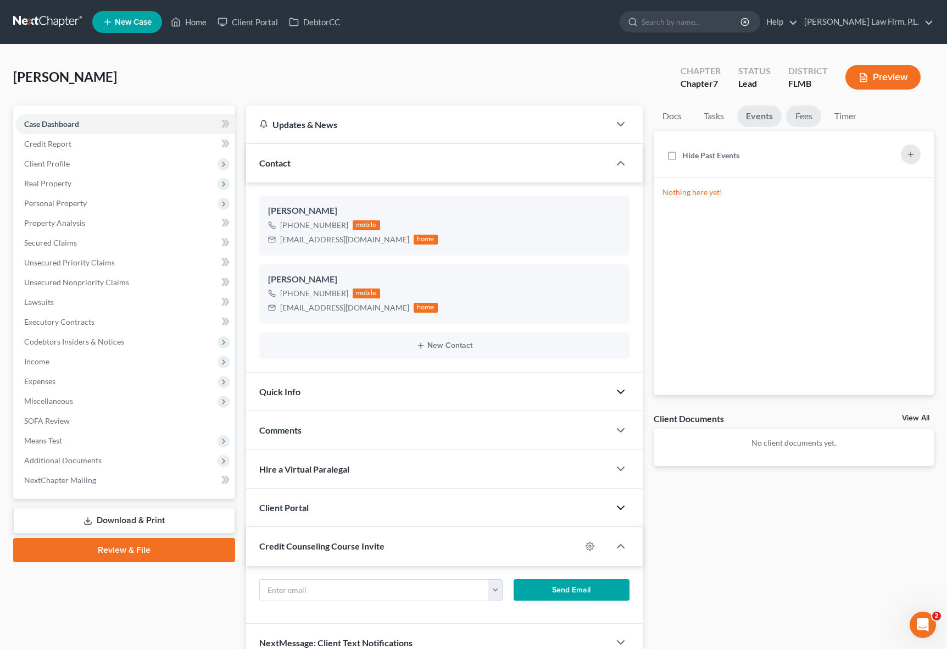
click at [819, 119] on link "Fees" at bounding box center [803, 115] width 35 height 21
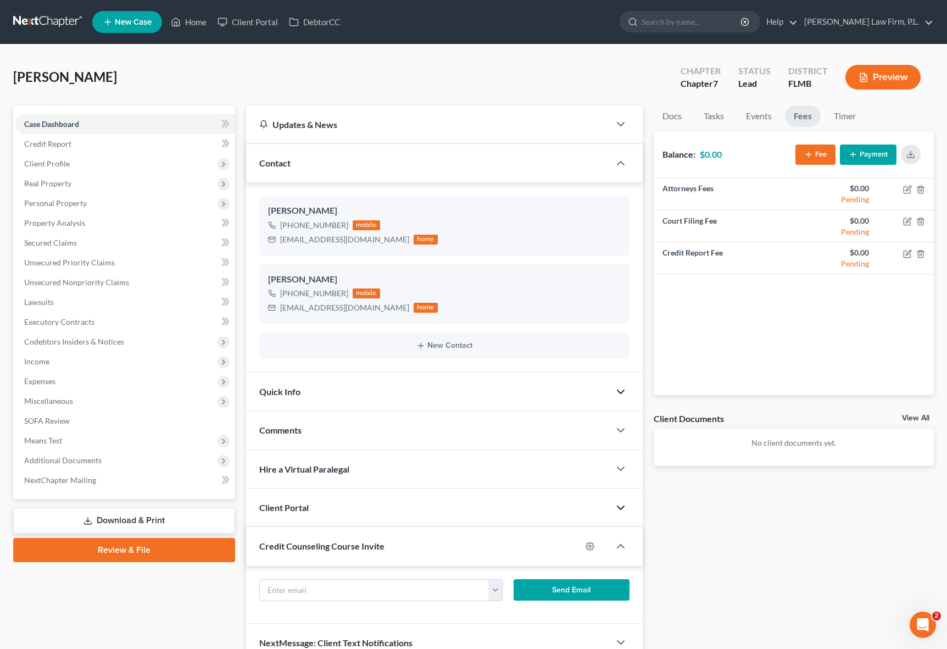
click at [745, 298] on div "Attorneys Fees $0.00 Pending Court Filing Fee $0.00 Pending Credit Report Fee $…" at bounding box center [794, 287] width 280 height 216
click at [871, 159] on button "Payment" at bounding box center [868, 154] width 57 height 20
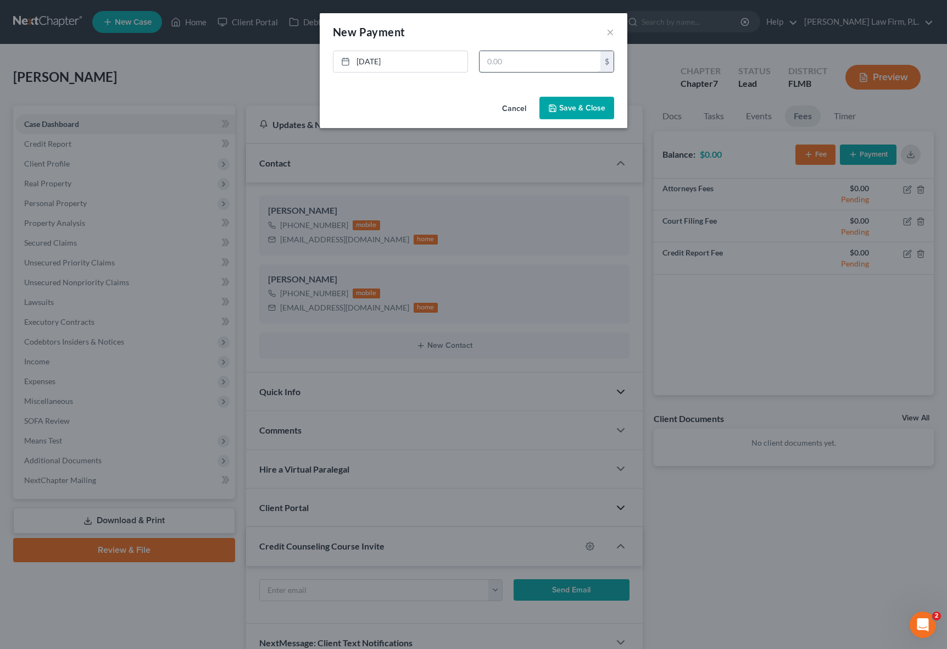
click at [528, 63] on input "text" at bounding box center [540, 61] width 121 height 21
type input "500.00"
click at [579, 109] on button "Save & Close" at bounding box center [576, 108] width 75 height 23
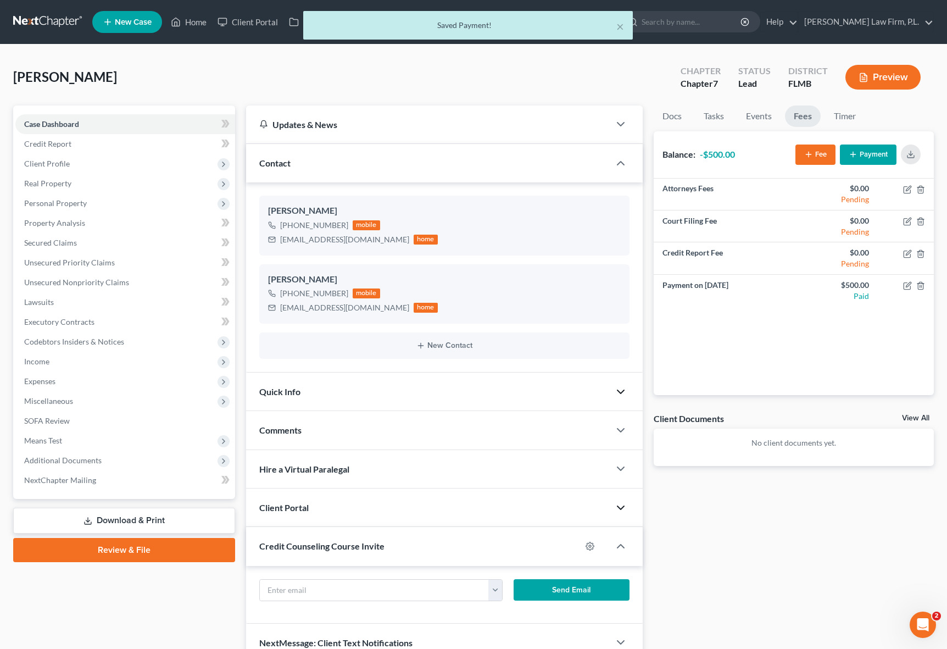
click at [716, 152] on strong "-$500.00" at bounding box center [717, 154] width 35 height 10
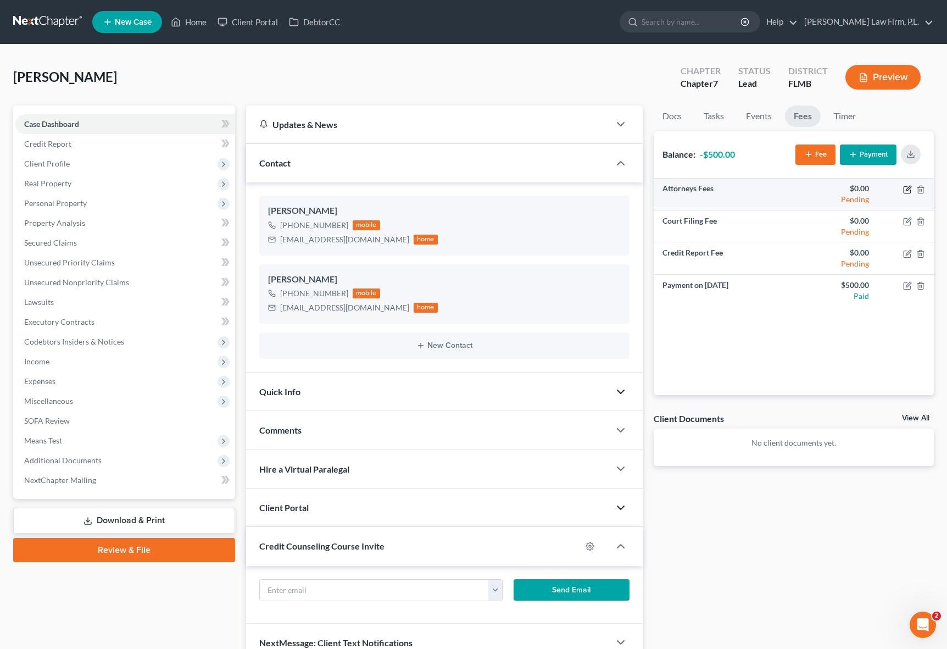
click at [905, 192] on icon "button" at bounding box center [907, 189] width 9 height 9
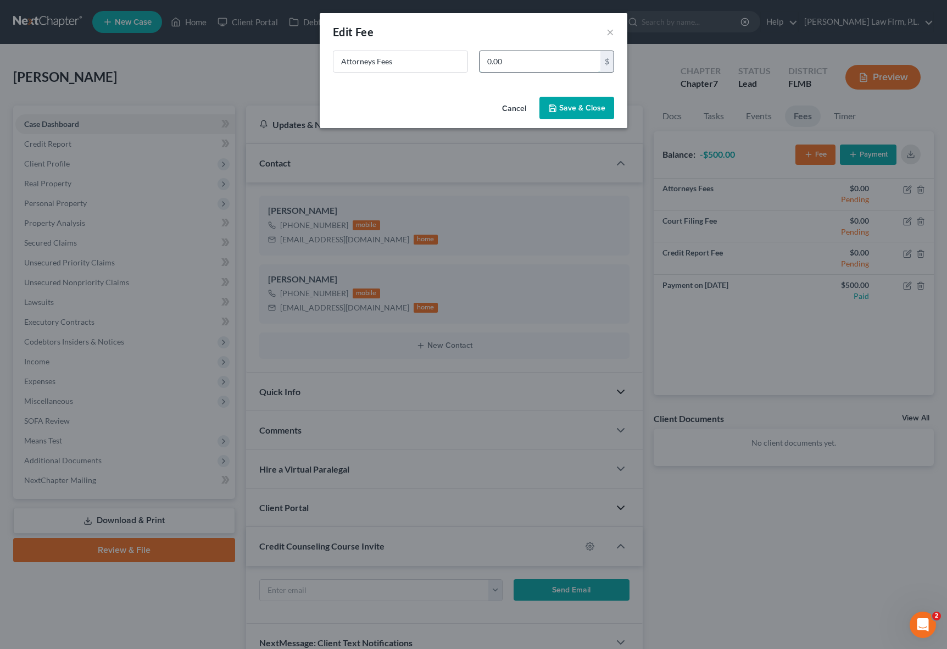
click at [504, 65] on input "0.00" at bounding box center [540, 61] width 121 height 21
type input "2,000"
click at [563, 106] on button "Save & Close" at bounding box center [576, 108] width 75 height 23
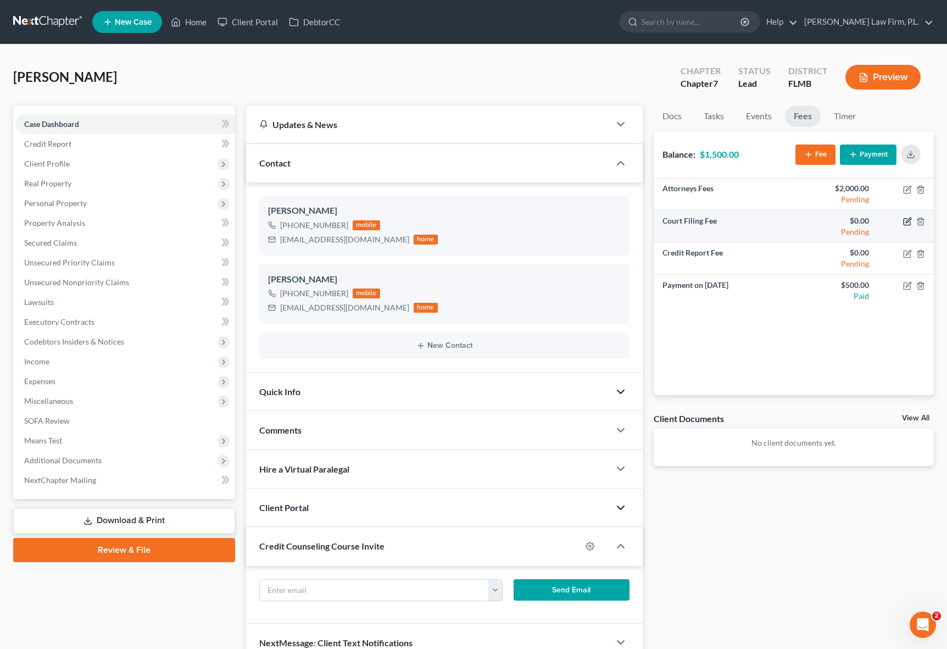
click at [905, 222] on icon "button" at bounding box center [907, 221] width 9 height 9
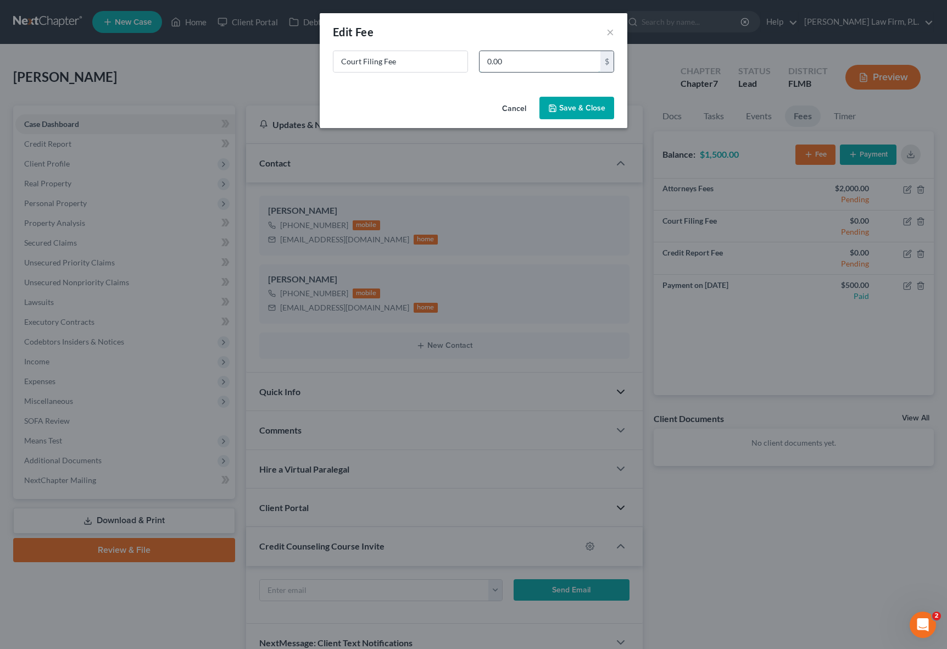
click at [518, 65] on input "0.00" at bounding box center [540, 61] width 121 height 21
type input "338.00"
click at [587, 112] on button "Save & Close" at bounding box center [576, 108] width 75 height 23
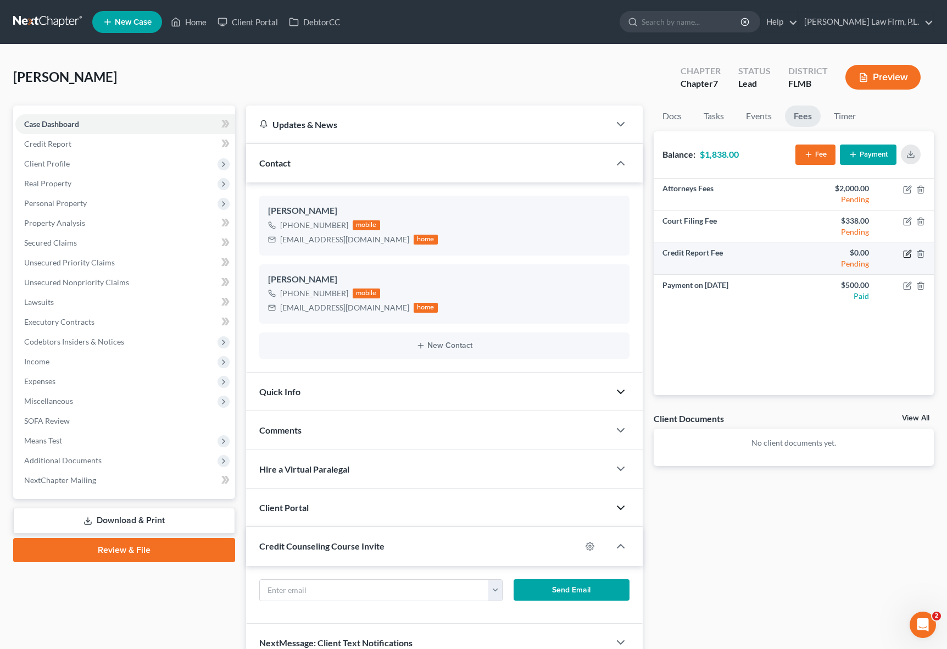
click at [908, 254] on icon "button" at bounding box center [908, 252] width 5 height 5
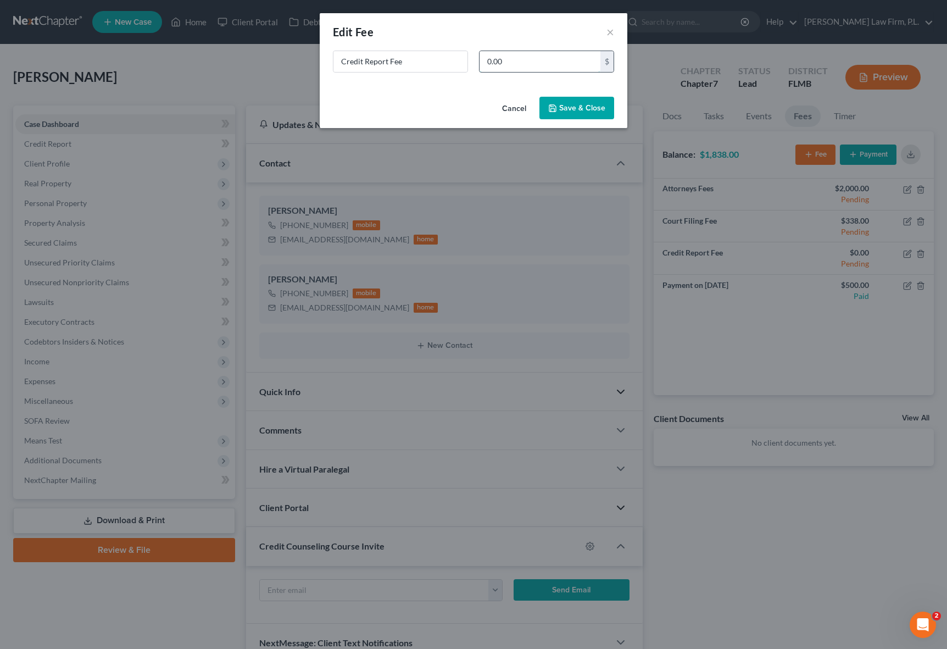
click at [532, 68] on input "0.00" at bounding box center [540, 61] width 121 height 21
type input "90"
click at [581, 104] on button "Save & Close" at bounding box center [576, 108] width 75 height 23
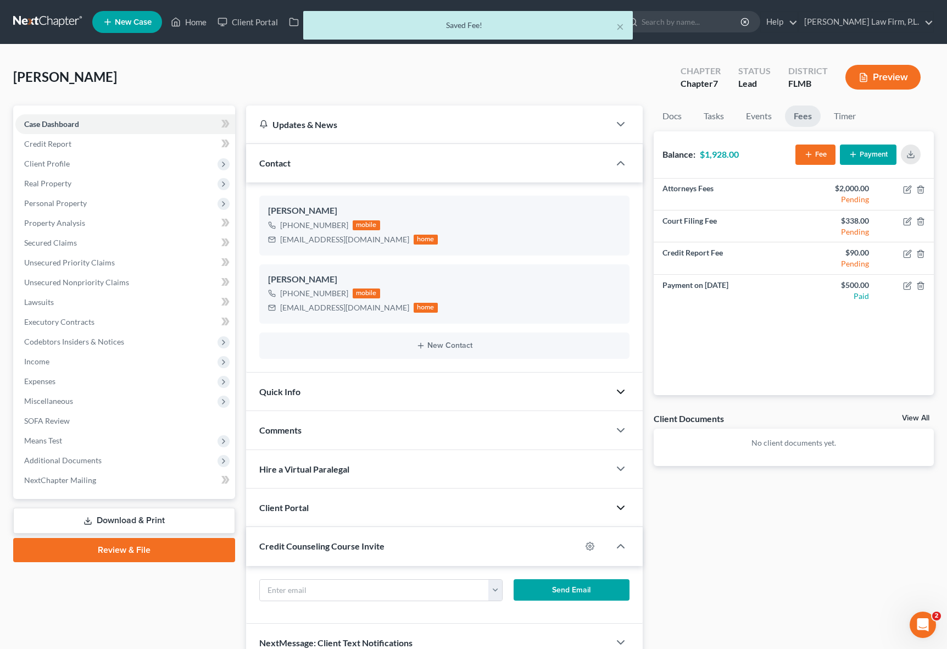
click at [821, 342] on div "Attorneys Fees $2,000.00 Pending Court Filing Fee $338.00 Pending Credit Report…" at bounding box center [794, 287] width 280 height 216
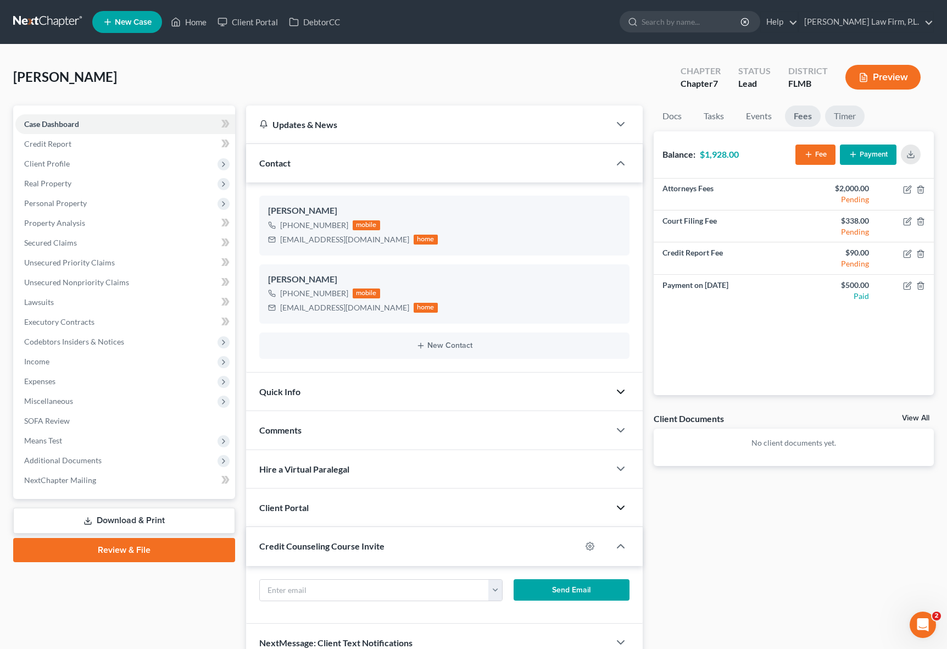
click at [842, 112] on link "Timer" at bounding box center [845, 115] width 40 height 21
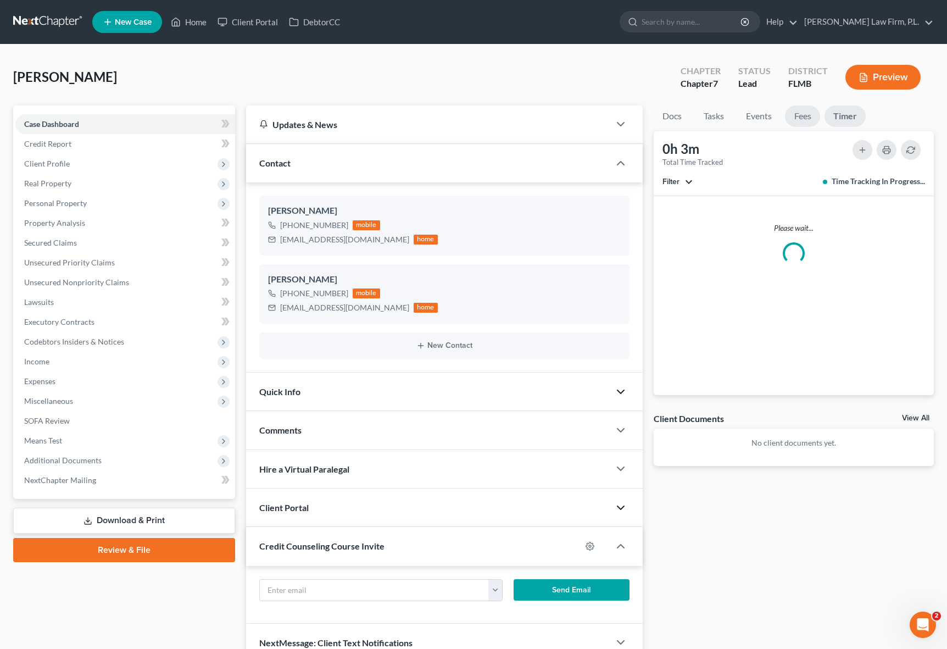
click at [800, 112] on link "Fees" at bounding box center [802, 115] width 35 height 21
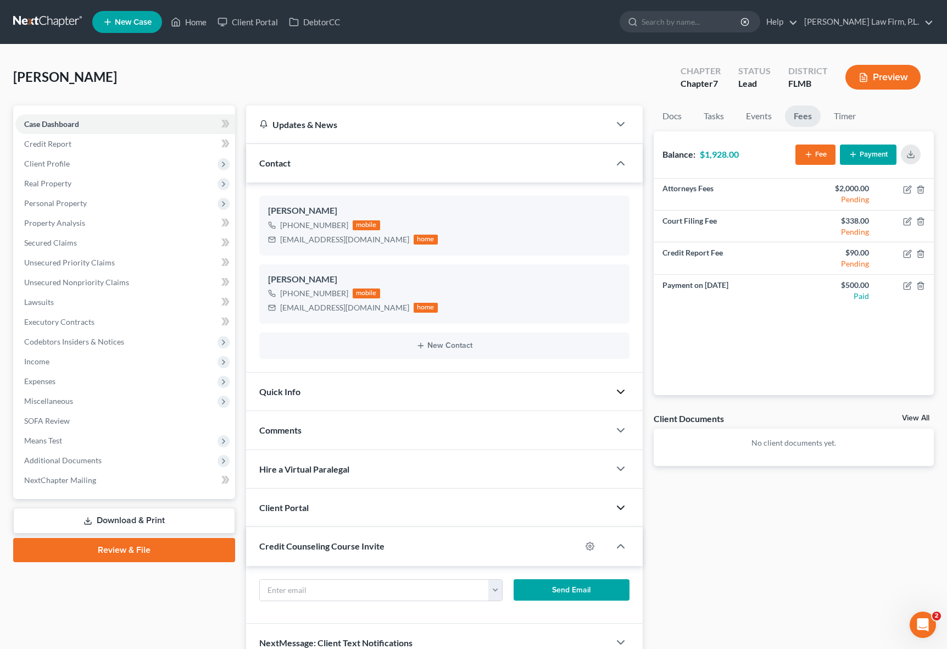
click at [791, 343] on div "Attorneys Fees $2,000.00 Pending Court Filing Fee $338.00 Pending Credit Report…" at bounding box center [794, 287] width 280 height 216
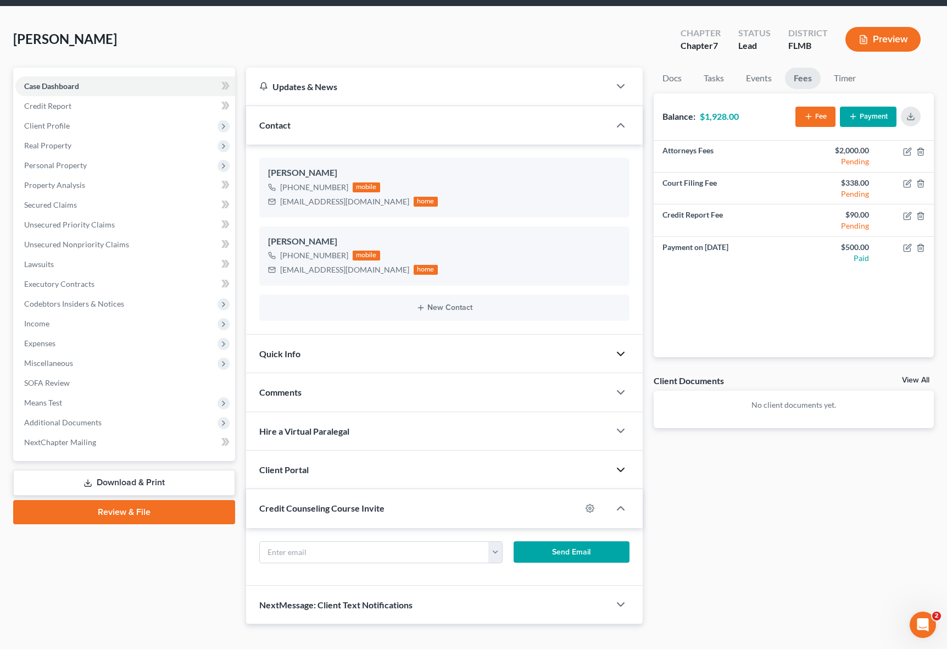
scroll to position [55, 0]
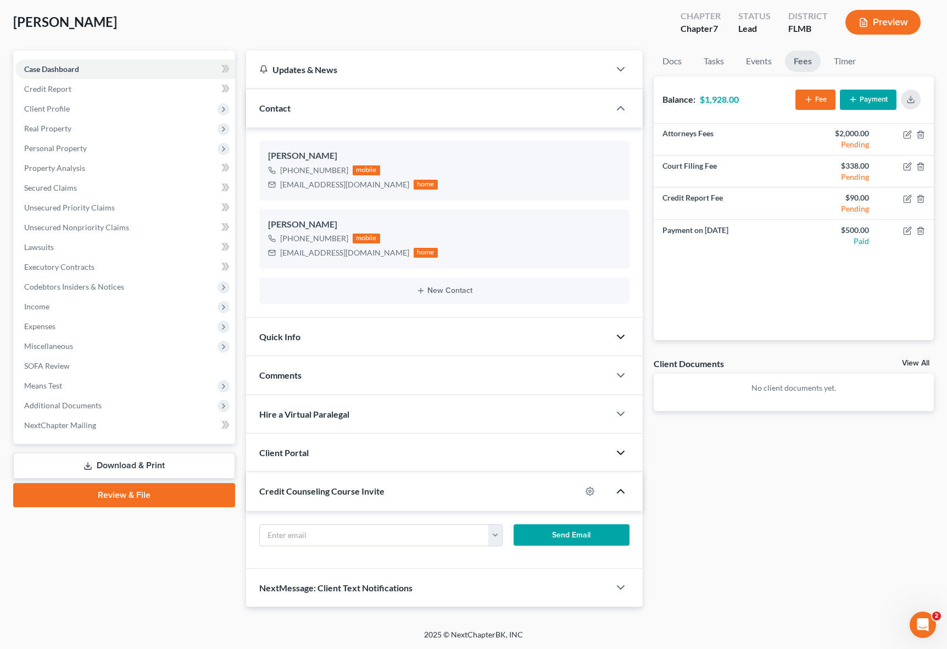
click at [621, 491] on icon "button" at bounding box center [620, 491] width 13 height 13
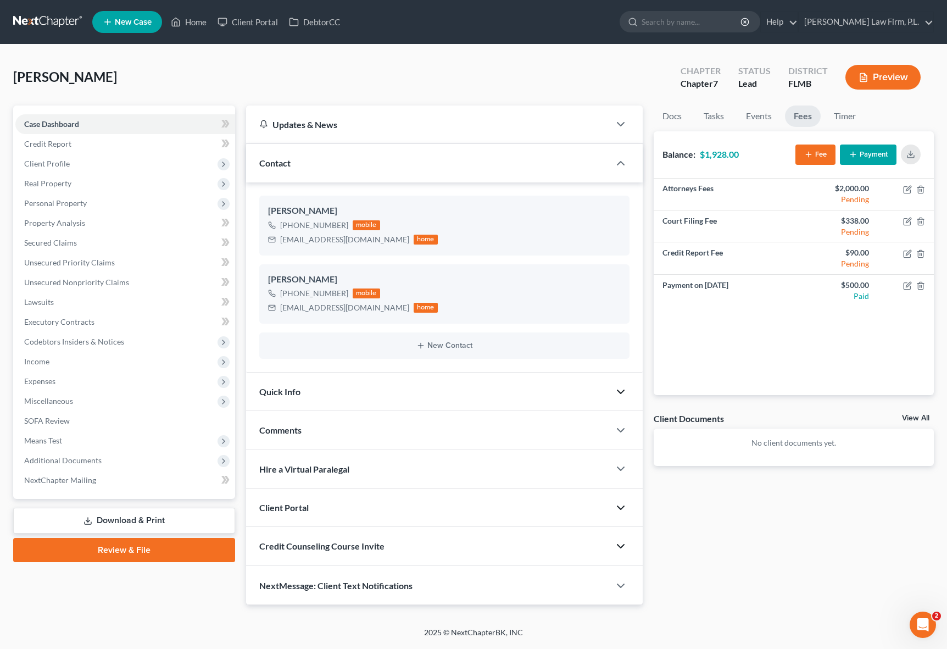
scroll to position [0, 0]
click at [789, 336] on div "Attorneys Fees $2,000.00 Pending Court Filing Fee $338.00 Pending Credit Report…" at bounding box center [794, 287] width 280 height 216
click at [746, 316] on div "Attorneys Fees $2,000.00 Pending Court Filing Fee $338.00 Pending Credit Report…" at bounding box center [794, 287] width 280 height 216
click at [677, 118] on link "Docs" at bounding box center [672, 115] width 37 height 21
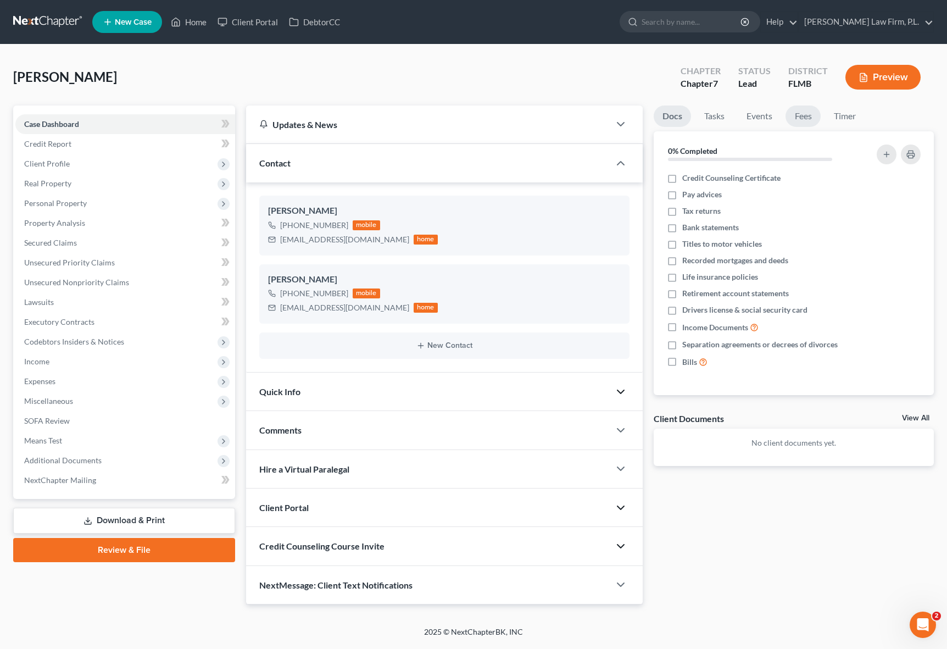
click at [800, 117] on link "Fees" at bounding box center [803, 115] width 35 height 21
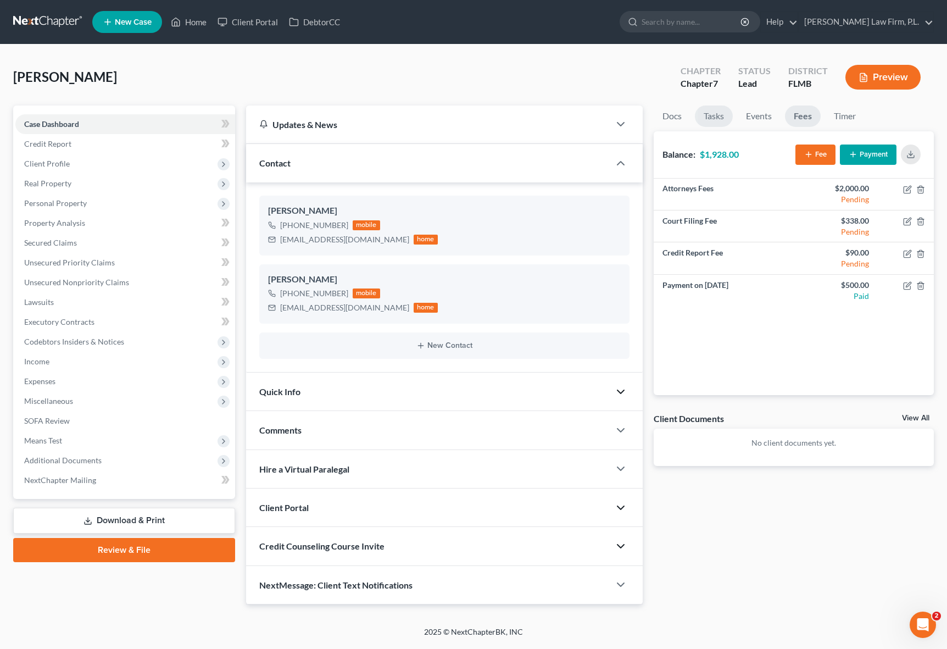
click at [720, 121] on link "Tasks" at bounding box center [714, 115] width 38 height 21
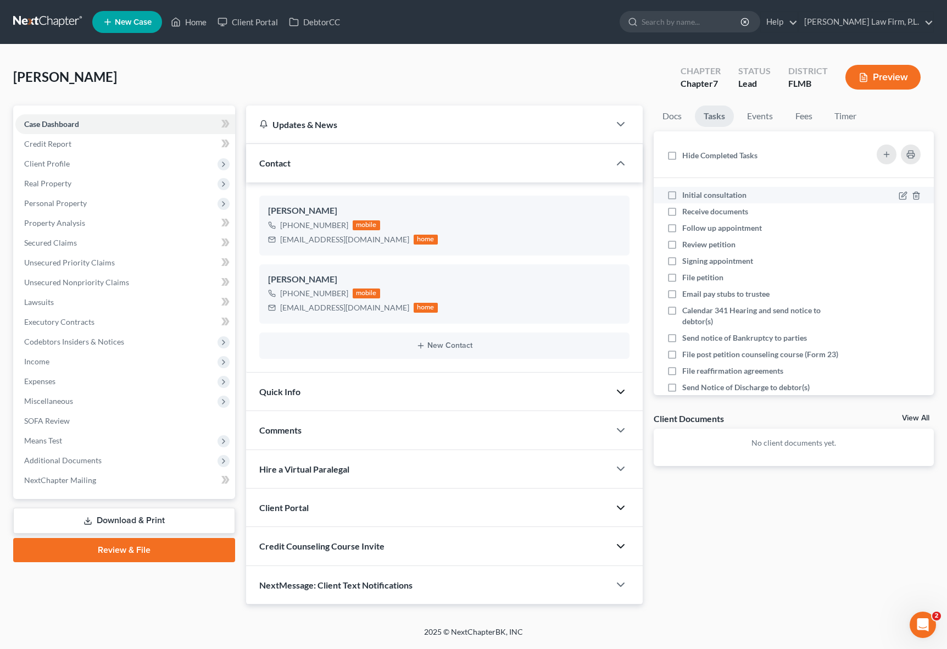
click at [682, 196] on label "Initial consultation" at bounding box center [718, 195] width 73 height 11
click at [687, 196] on input "Initial consultation" at bounding box center [690, 193] width 7 height 7
checkbox input "true"
click at [643, 218] on div "Updates & News × District Notes Take a look at NextChapter's District Notes to …" at bounding box center [445, 354] width 408 height 499
click at [86, 119] on link "Case Dashboard" at bounding box center [125, 124] width 220 height 20
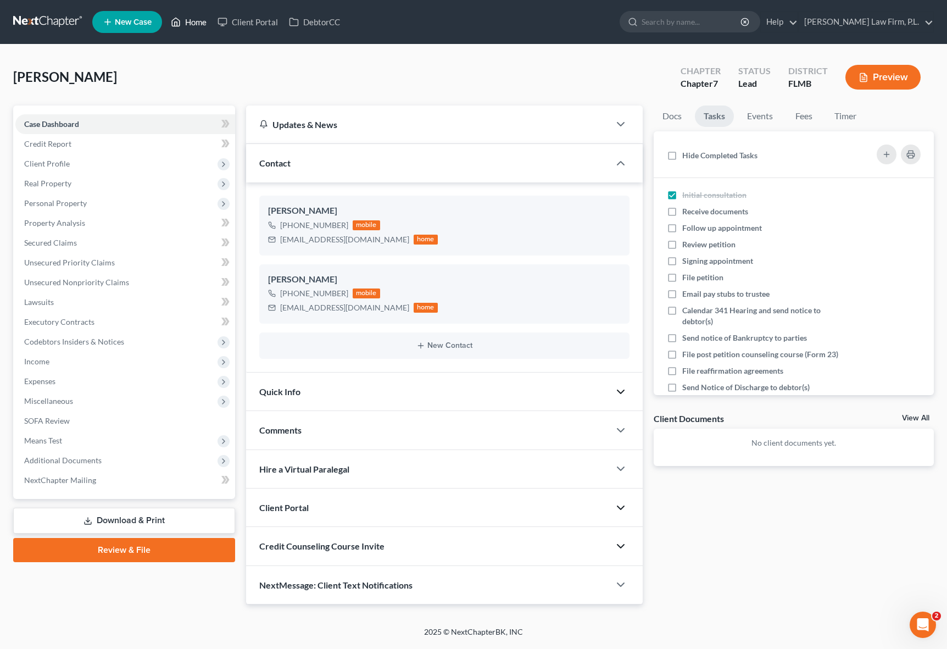
click at [183, 24] on link "Home" at bounding box center [188, 22] width 47 height 20
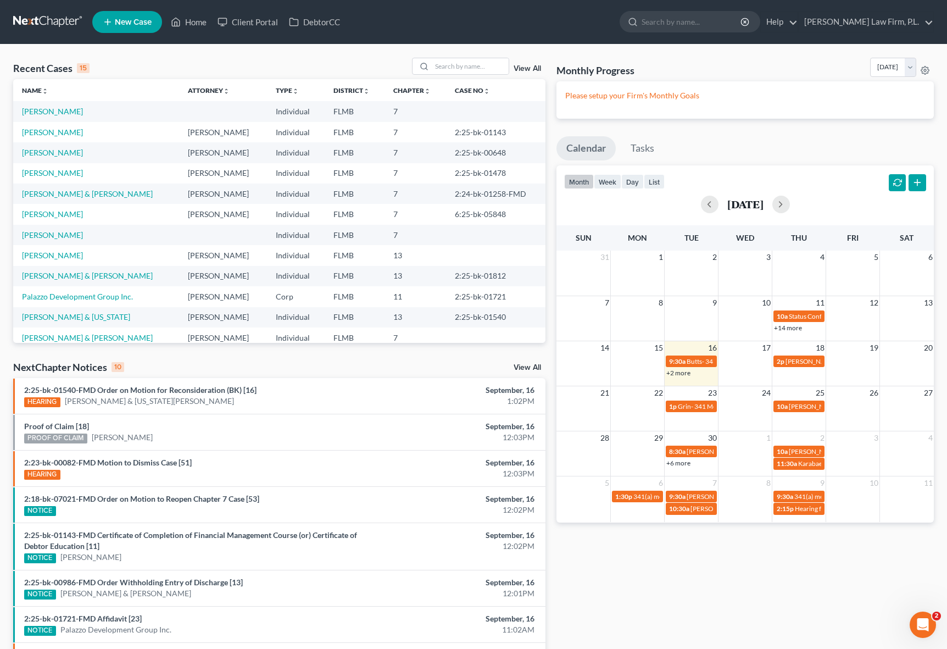
click at [551, 294] on div "Monthly Progress Bankruptcy Bankruptcy [DATE] [DATE] [DATE] [DATE] [DATE] [DATE…" at bounding box center [745, 419] width 388 height 722
click at [550, 241] on div "Recent Cases 15 View All Name unfold_more expand_more expand_less Attorney unfo…" at bounding box center [279, 419] width 543 height 722
click at [645, 565] on div "Monthly Progress Bankruptcy Bankruptcy [DATE] [DATE] [DATE] [DATE] [DATE] [DATE…" at bounding box center [745, 419] width 388 height 722
click at [790, 202] on button "button" at bounding box center [781, 205] width 18 height 18
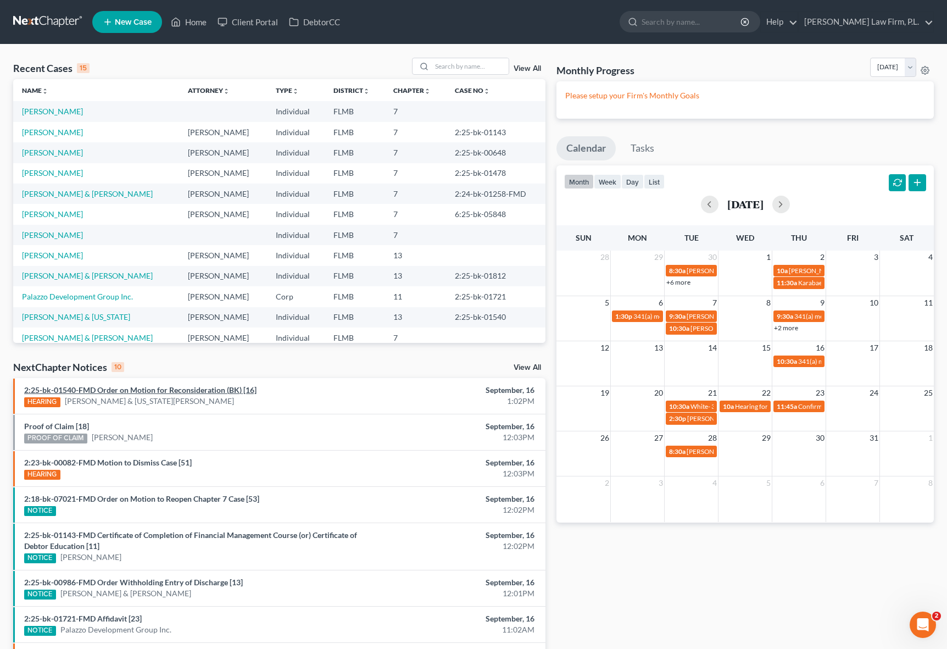
click at [107, 389] on link "2:25-bk-01540-FMD Order on Motion for Reconsideration (BK) [16]" at bounding box center [140, 389] width 232 height 9
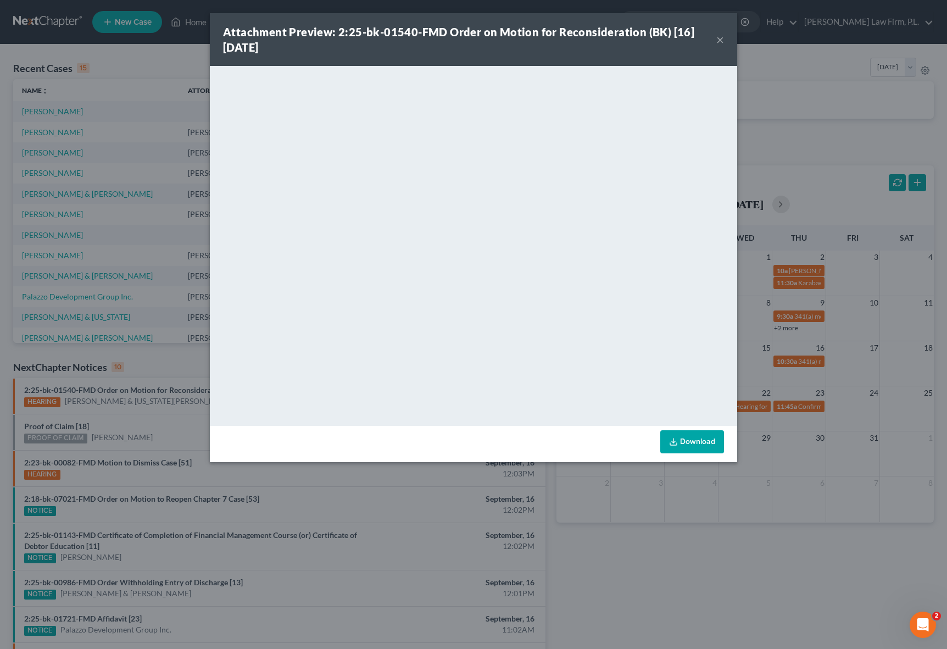
click at [885, 394] on div "Attachment Preview: 2:25-bk-01540-FMD Order on Motion for Reconsideration (BK) …" at bounding box center [473, 324] width 947 height 649
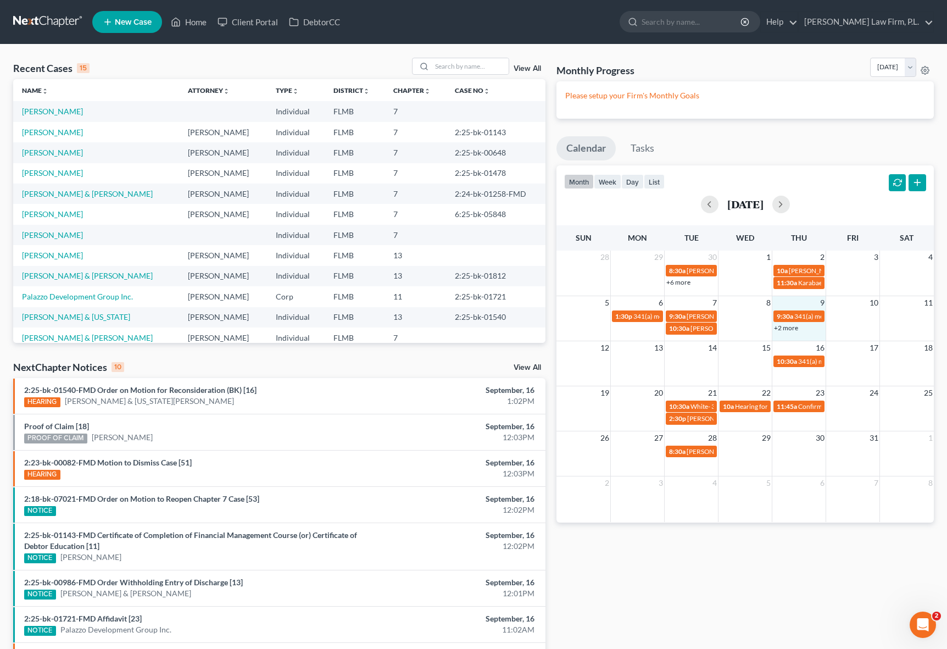
click at [801, 330] on div "+2 more" at bounding box center [798, 327] width 53 height 11
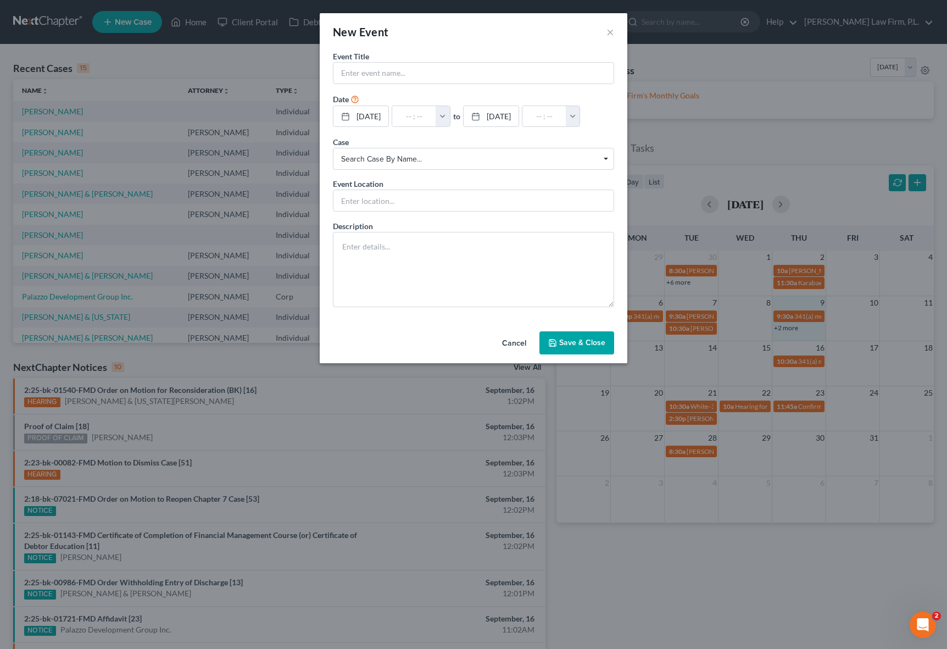
click at [758, 328] on div "New Event × Event Title * Date [DATE] close Date [DATE] Time 12:00 AM chevron_l…" at bounding box center [473, 324] width 947 height 649
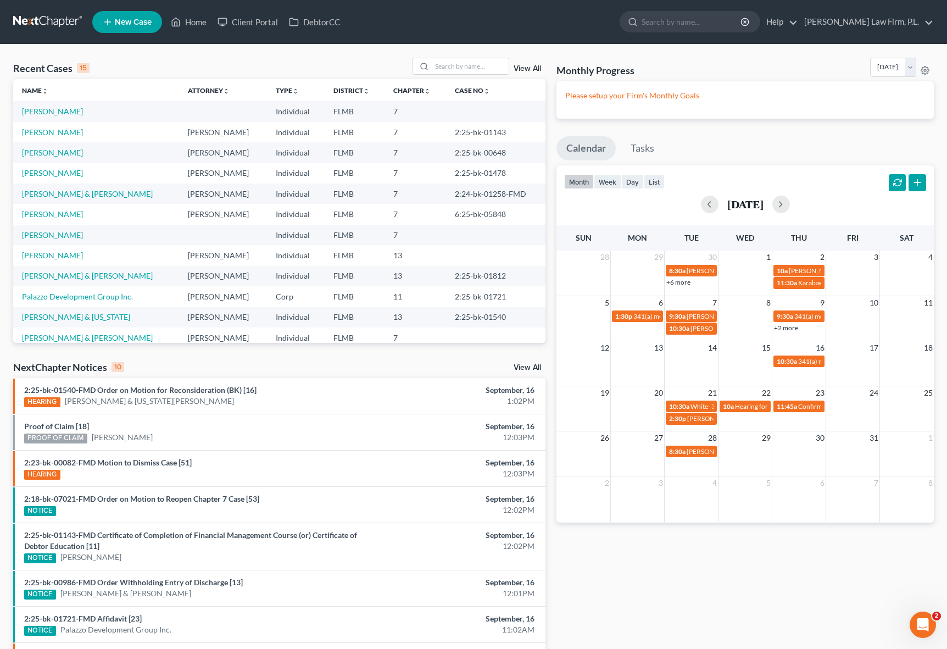
click at [790, 330] on link "+2 more" at bounding box center [786, 328] width 24 height 8
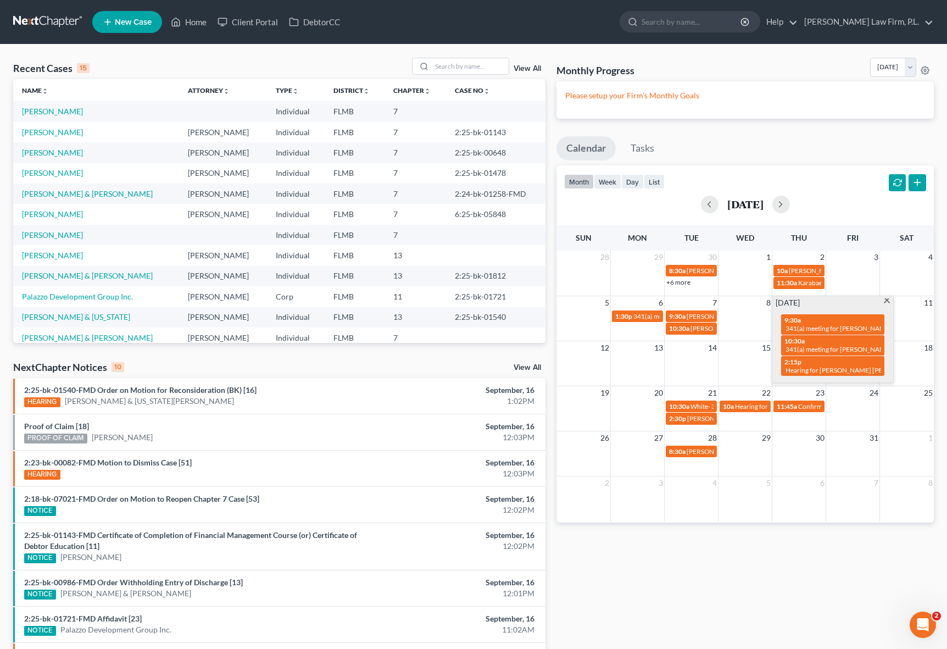
click at [798, 517] on div "2 3 4 5 6 7 8" at bounding box center [744, 499] width 377 height 46
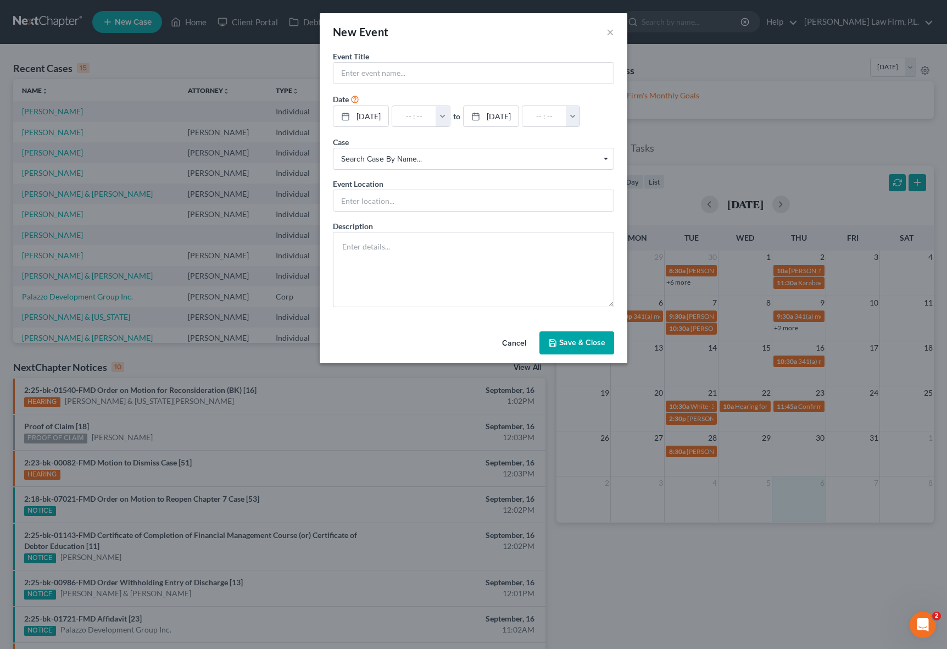
click at [526, 348] on button "Cancel" at bounding box center [514, 343] width 42 height 22
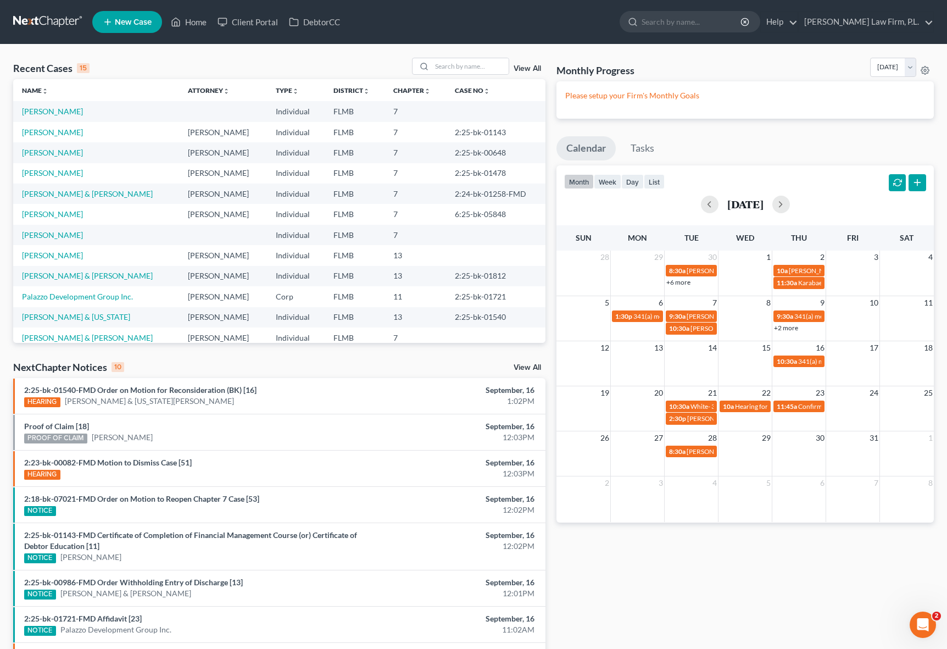
click at [542, 346] on div "Recent Cases 15 View All Name unfold_more expand_more expand_less Attorney unfo…" at bounding box center [279, 419] width 543 height 722
click at [550, 244] on div "Recent Cases 15 View All Name unfold_more expand_more expand_less Attorney unfo…" at bounding box center [279, 419] width 543 height 722
click at [543, 445] on li "Proof of Claim [18] PROOF OF CLAIM [PERSON_NAME] September, 16 12:03PM" at bounding box center [279, 432] width 532 height 36
click at [547, 445] on div "Recent Cases 15 View All Name unfold_more expand_more expand_less Attorney unfo…" at bounding box center [279, 419] width 543 height 722
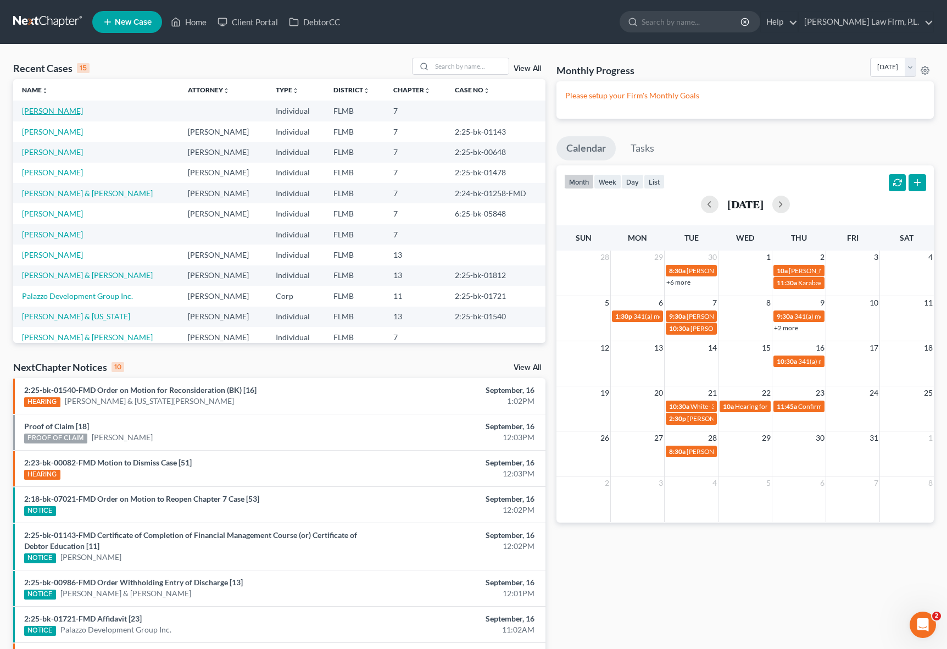
click at [47, 108] on link "[PERSON_NAME]" at bounding box center [52, 110] width 61 height 9
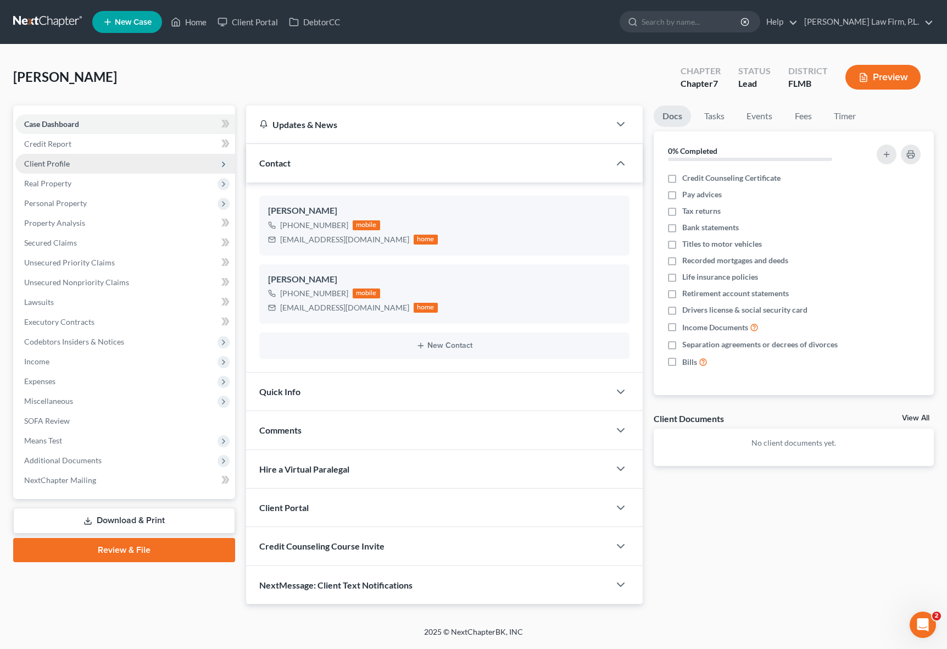
click at [108, 167] on span "Client Profile" at bounding box center [125, 164] width 220 height 20
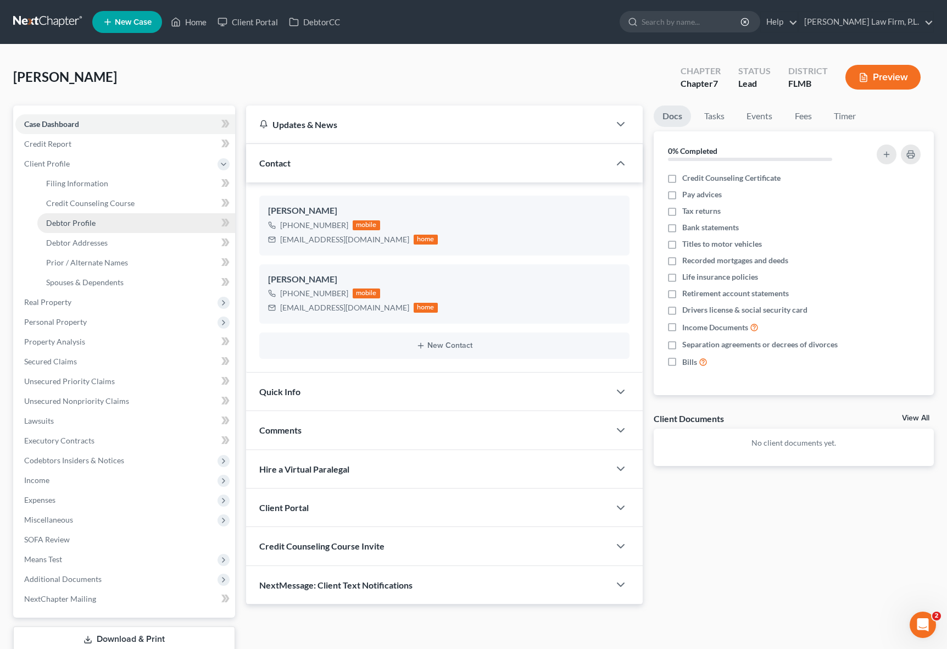
click at [137, 224] on link "Debtor Profile" at bounding box center [136, 223] width 198 height 20
select select "0"
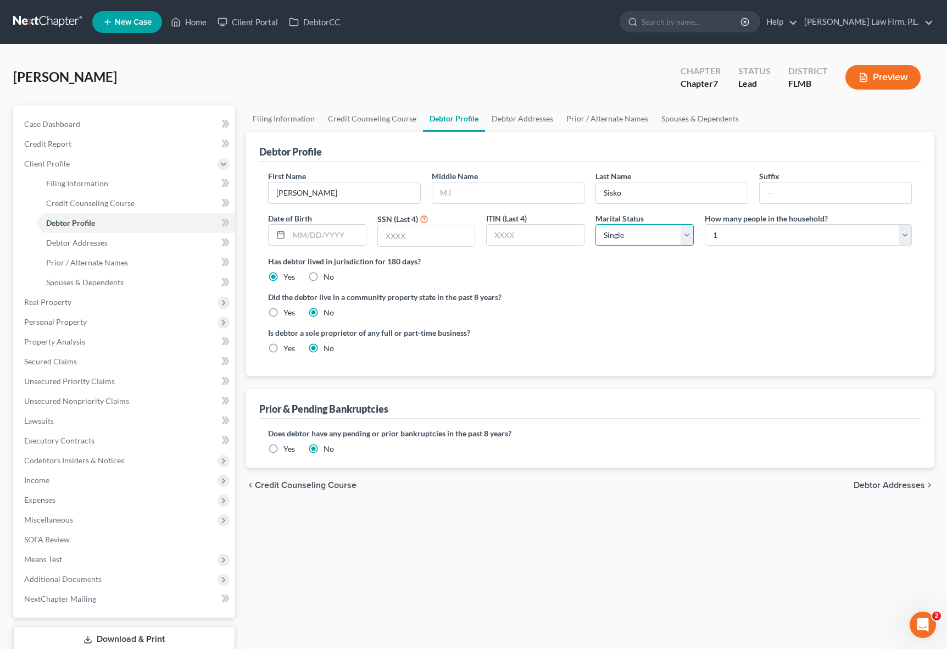
click at [624, 227] on select "Select Single Married Separated Divorced Widowed" at bounding box center [644, 235] width 98 height 22
select select "1"
click at [595, 224] on select "Select Single Married Separated Divorced Widowed" at bounding box center [644, 235] width 98 height 22
click at [695, 273] on div "Has debtor lived in jurisdiction for 180 days? Yes No Debtor must reside in jur…" at bounding box center [590, 268] width 644 height 27
click at [302, 118] on link "Filing Information" at bounding box center [283, 118] width 75 height 26
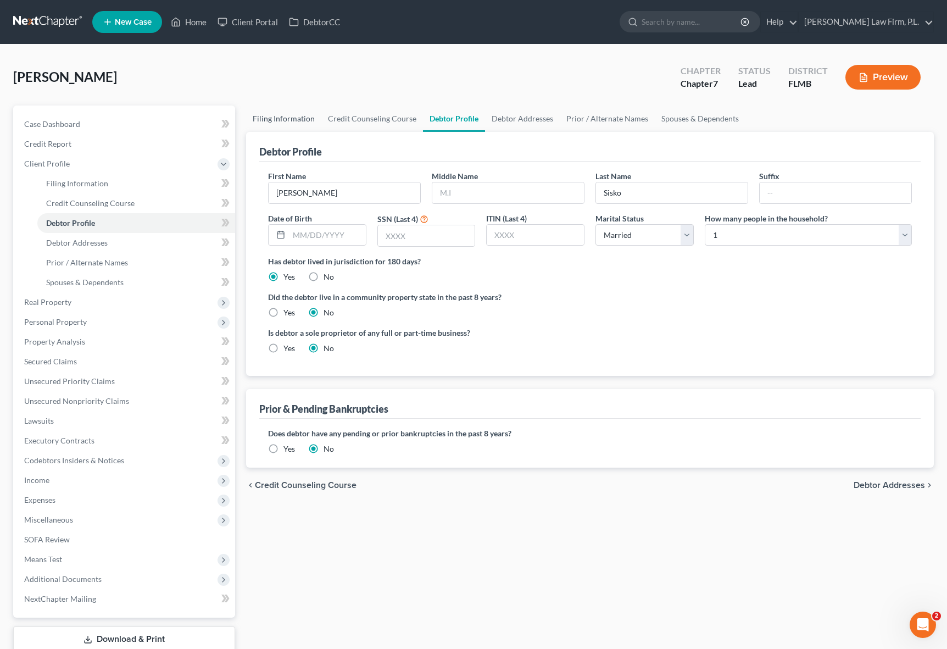
select select "1"
select select "0"
select select "15"
select select "9"
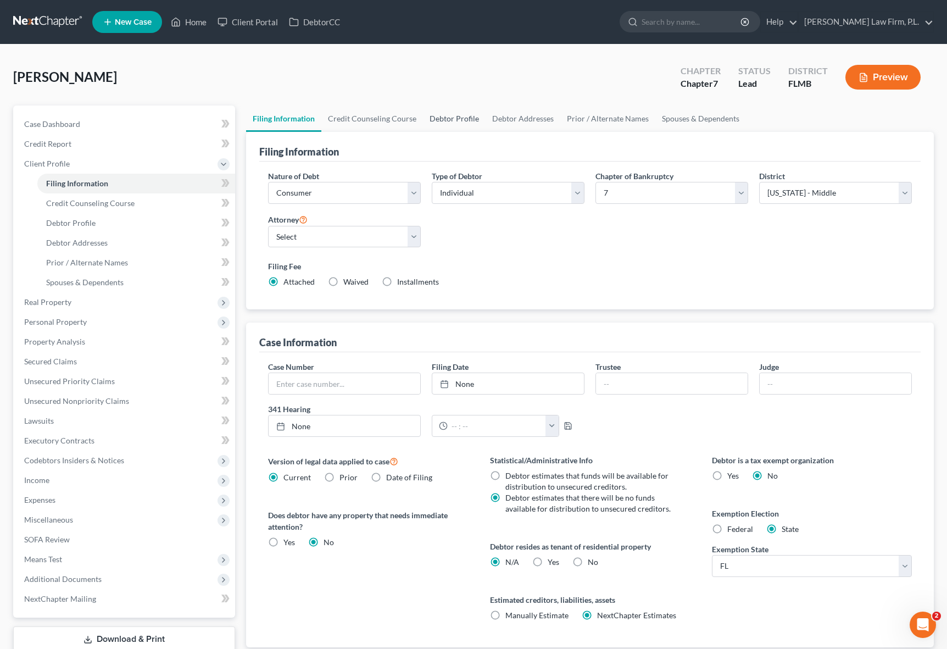
click at [427, 121] on link "Debtor Profile" at bounding box center [454, 118] width 63 height 26
select select "1"
select select "0"
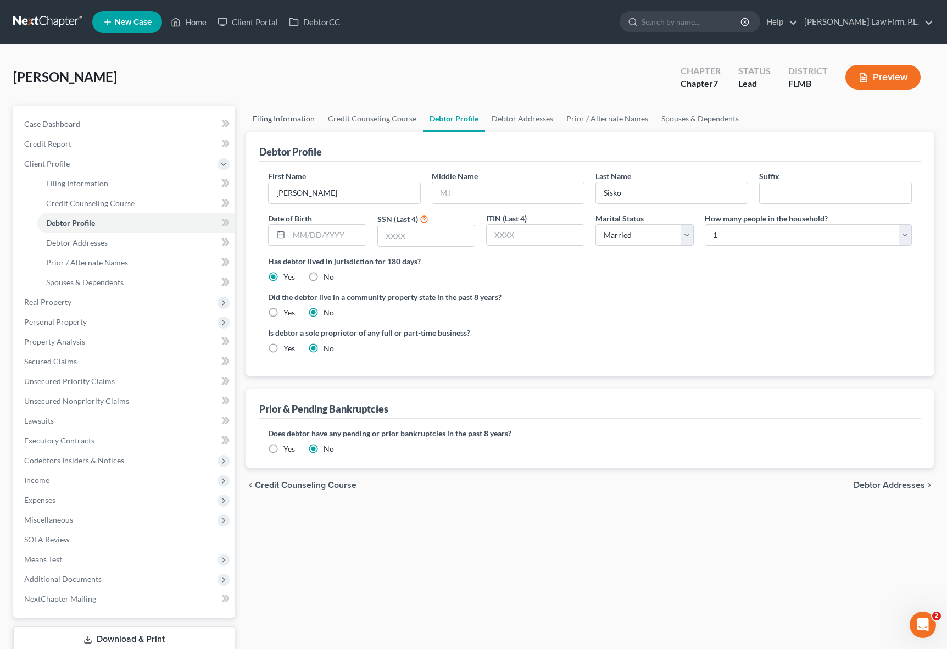
click at [296, 121] on link "Filing Information" at bounding box center [283, 118] width 75 height 26
select select "1"
select select "0"
select select "15"
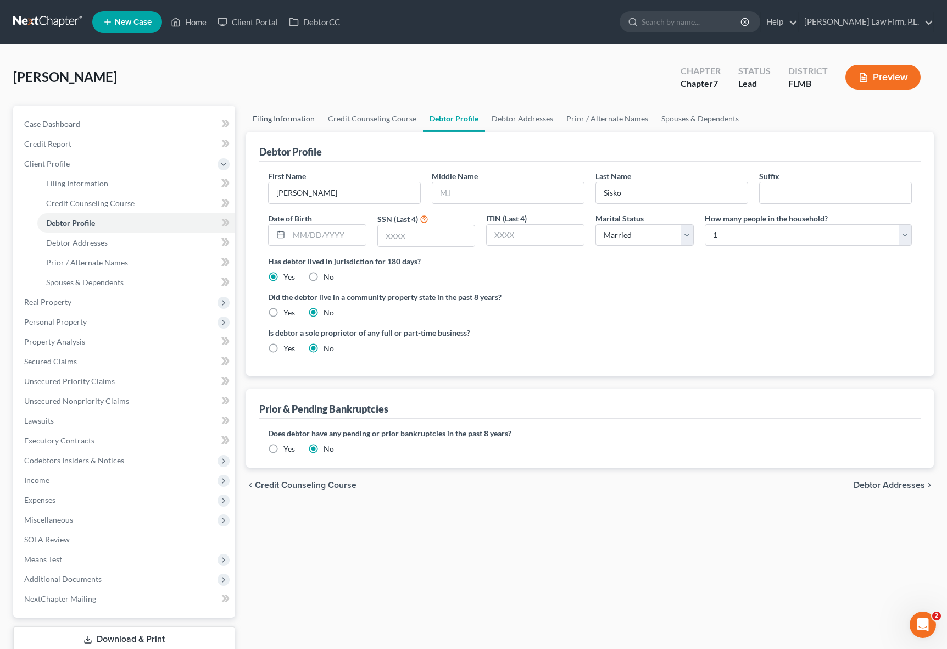
select select "9"
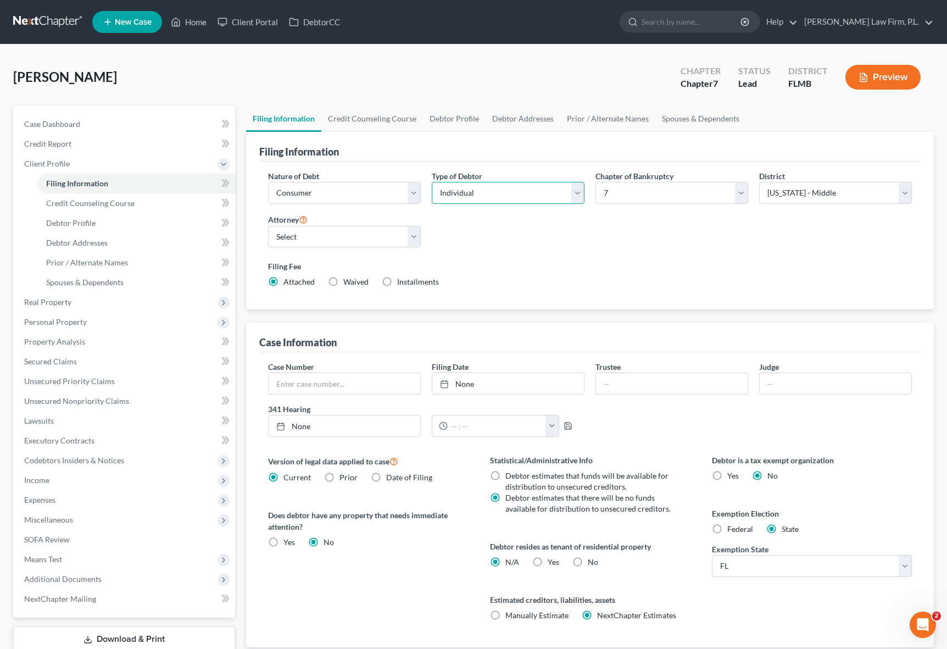
click at [524, 196] on select "Select Individual Joint" at bounding box center [508, 193] width 153 height 22
select select "1"
click at [432, 182] on select "Select Individual Joint" at bounding box center [508, 193] width 153 height 22
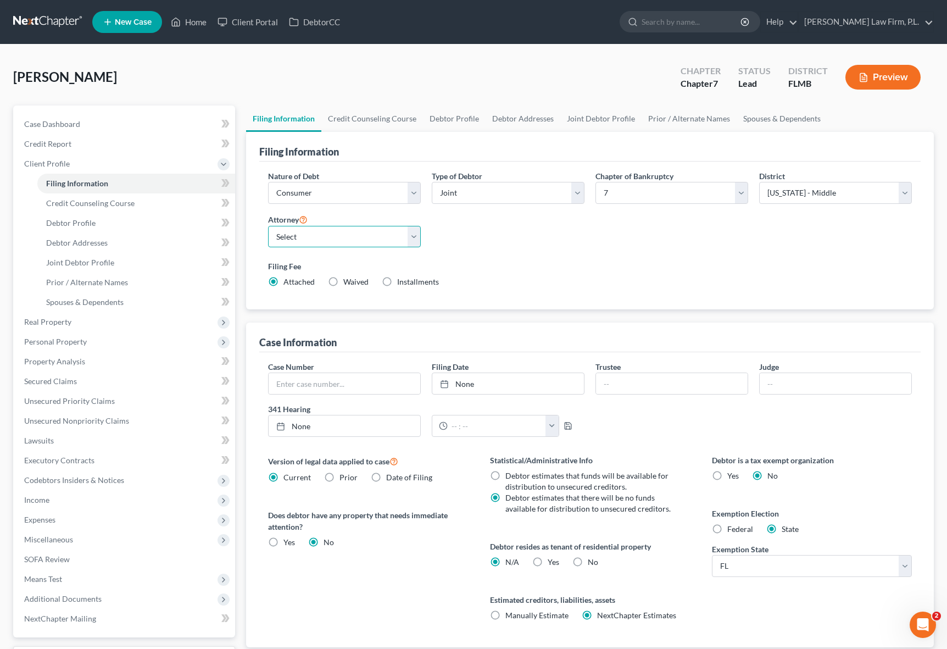
click at [400, 244] on select "Select [PERSON_NAME] - FLMB [PERSON_NAME] - null" at bounding box center [344, 237] width 153 height 22
select select "0"
click at [268, 226] on select "Select [PERSON_NAME] - FLMB [PERSON_NAME] - null" at bounding box center [344, 237] width 153 height 22
click at [536, 222] on div "Nature of Debt Select Business Consumer Other Nature of Business Select Clearin…" at bounding box center [590, 233] width 655 height 126
click at [602, 120] on link "Joint Debtor Profile" at bounding box center [600, 118] width 81 height 26
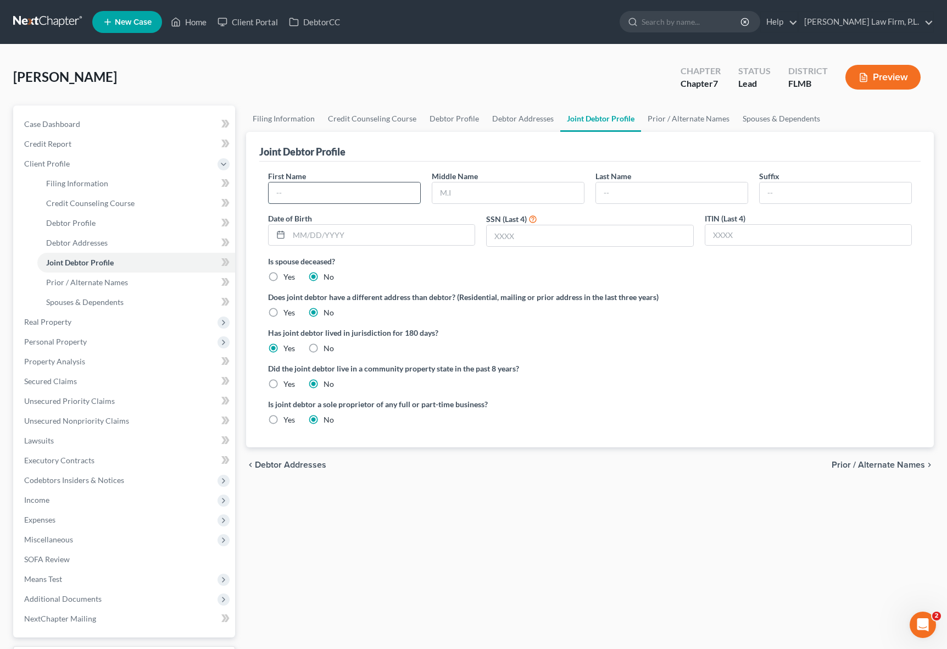
click at [361, 188] on input "text" at bounding box center [345, 192] width 152 height 21
type input "[PERSON_NAME]"
type input "J"
type input "Sisko"
click at [645, 162] on div "First Name [PERSON_NAME] Middle Name Last Name [PERSON_NAME] Date of Birth SSN …" at bounding box center [589, 305] width 661 height 286
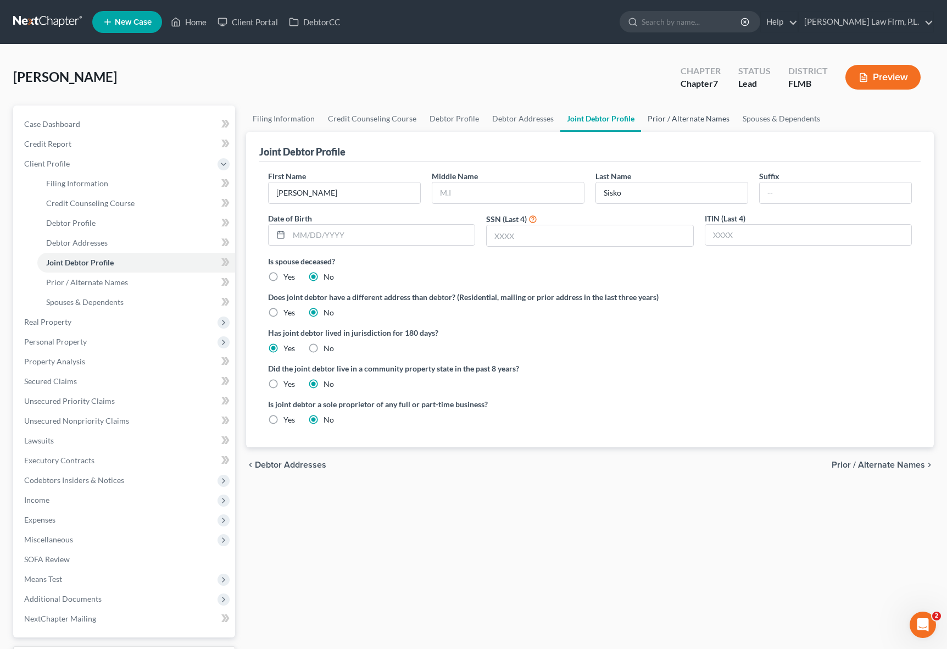
click at [689, 124] on link "Prior / Alternate Names" at bounding box center [688, 118] width 95 height 26
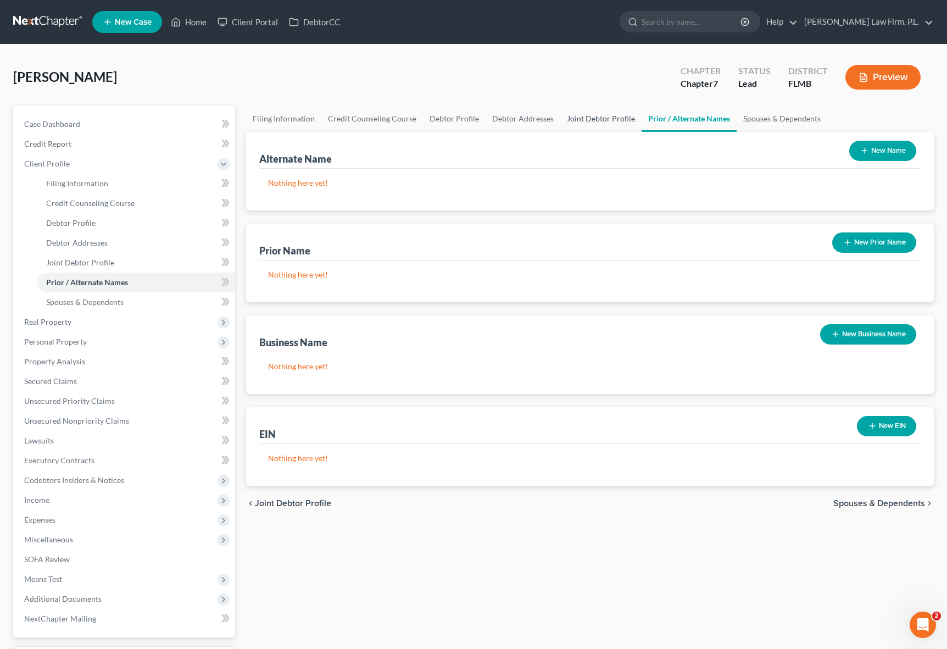
click at [622, 119] on link "Joint Debtor Profile" at bounding box center [600, 118] width 81 height 26
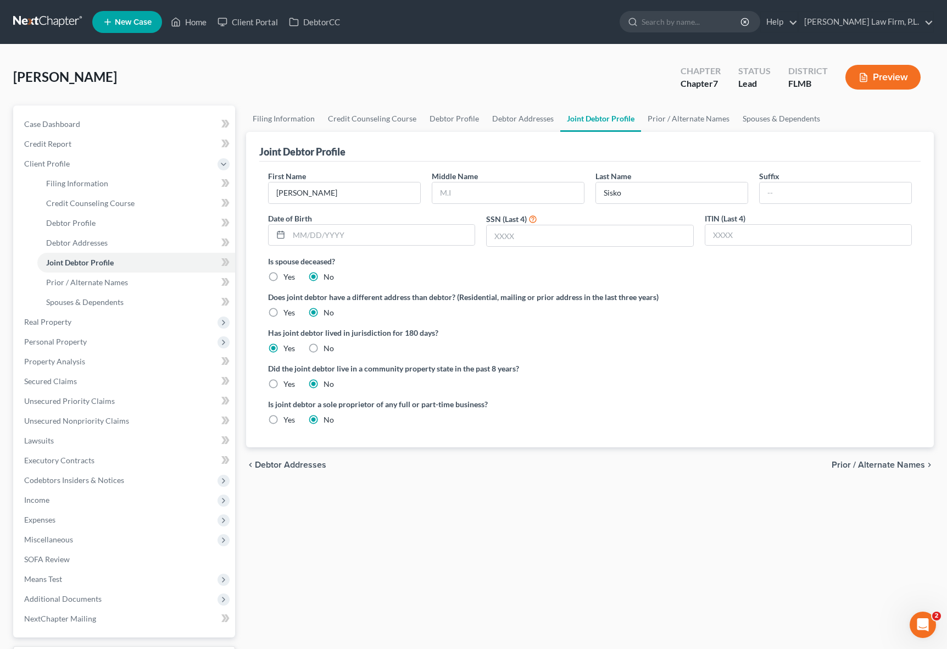
click at [349, 488] on div "Filing Information Credit Counseling Course Debtor Profile Debtor Addresses Joi…" at bounding box center [590, 402] width 699 height 595
click at [517, 118] on link "Debtor Addresses" at bounding box center [523, 118] width 75 height 26
select select "0"
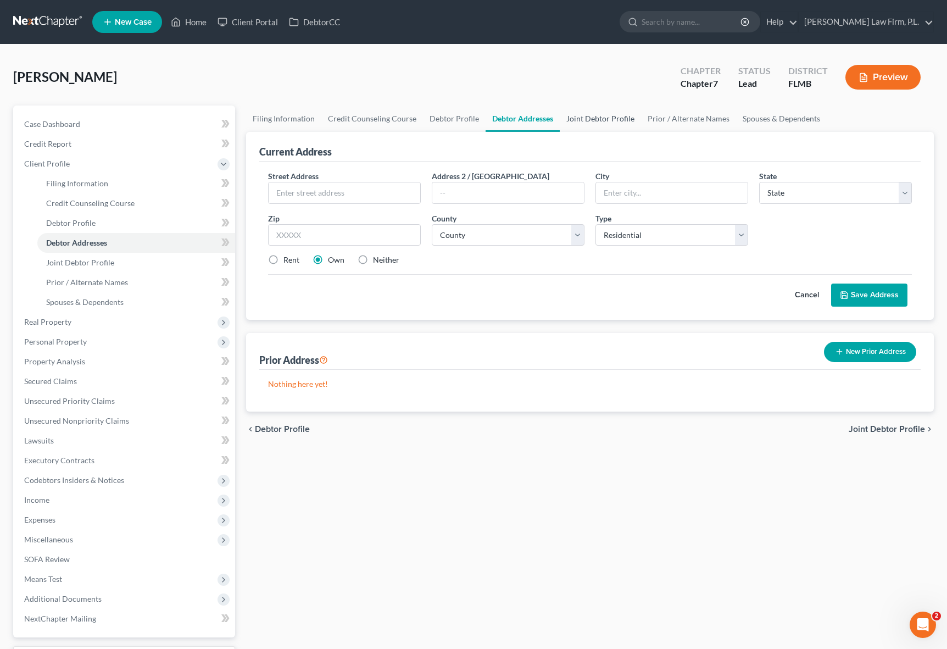
click at [582, 118] on link "Joint Debtor Profile" at bounding box center [600, 118] width 81 height 26
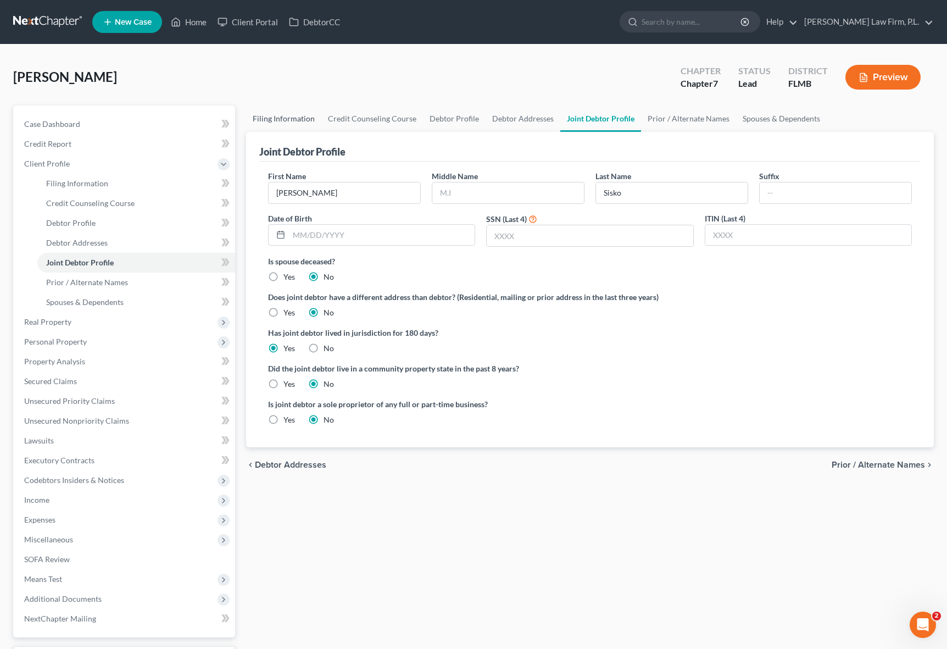
click at [297, 123] on link "Filing Information" at bounding box center [283, 118] width 75 height 26
select select "1"
select select "0"
select select "15"
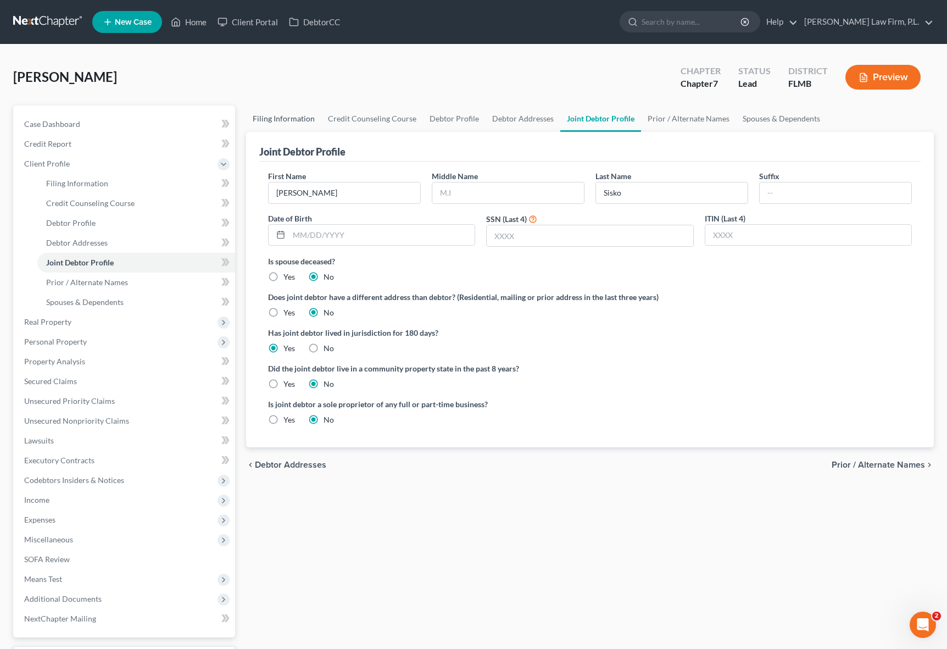
select select "0"
select select "9"
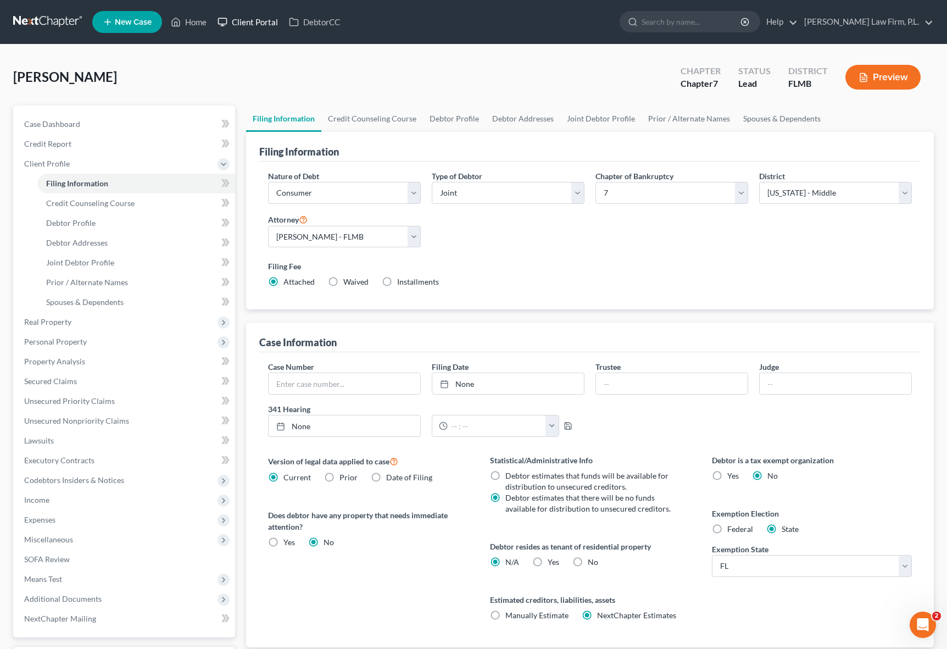
click at [264, 22] on link "Client Portal" at bounding box center [247, 22] width 71 height 20
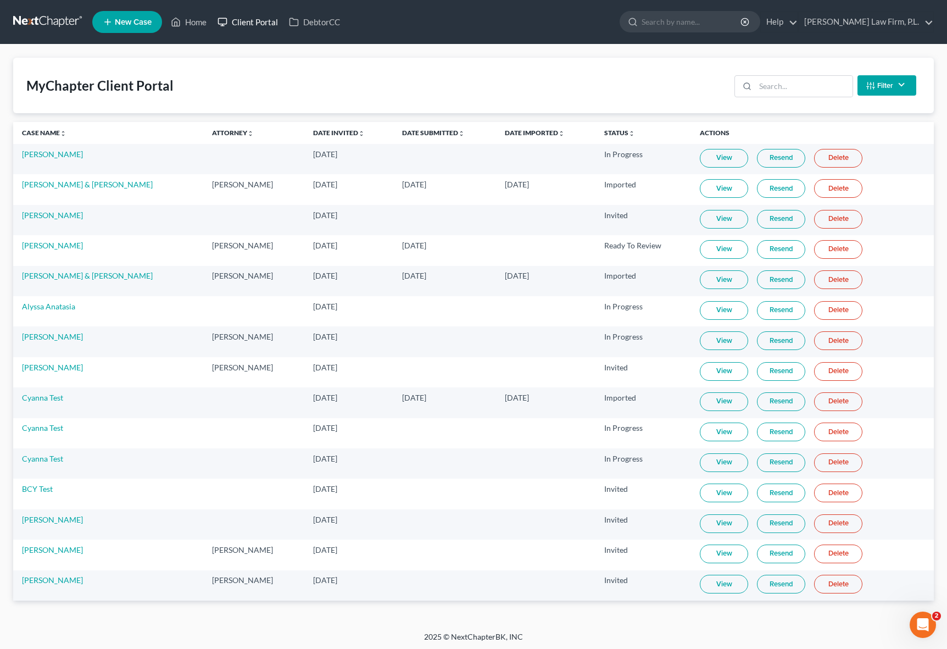
scroll to position [2, 0]
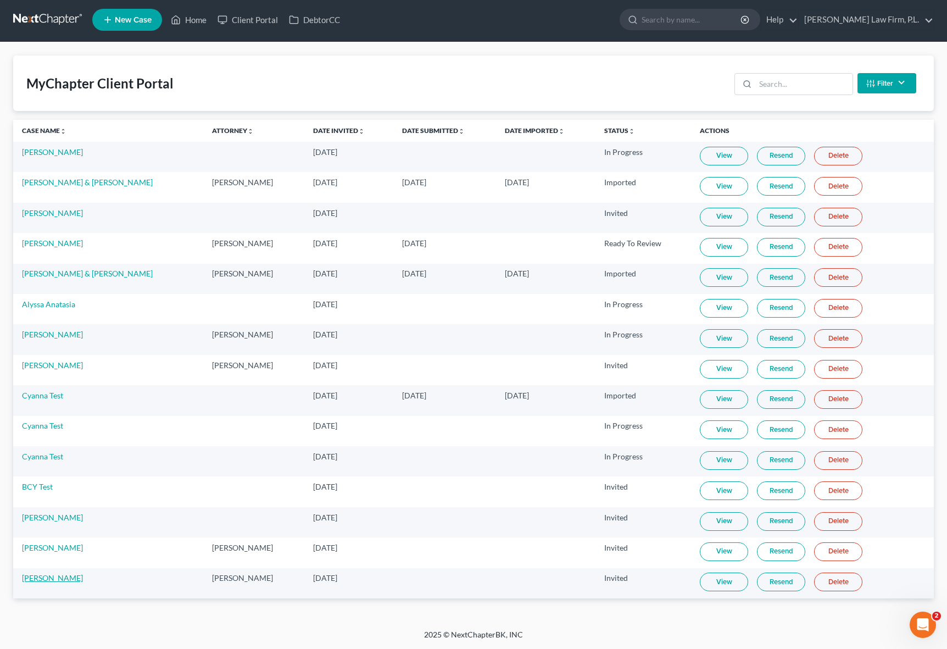
click at [43, 581] on link "[PERSON_NAME]" at bounding box center [52, 577] width 61 height 9
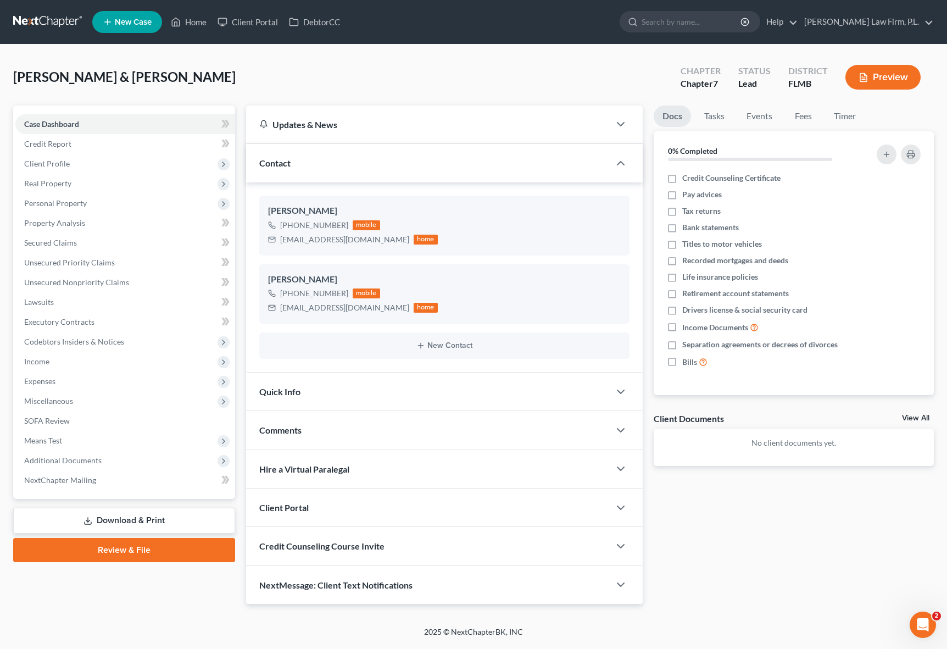
click at [890, 77] on button "Preview" at bounding box center [882, 77] width 75 height 25
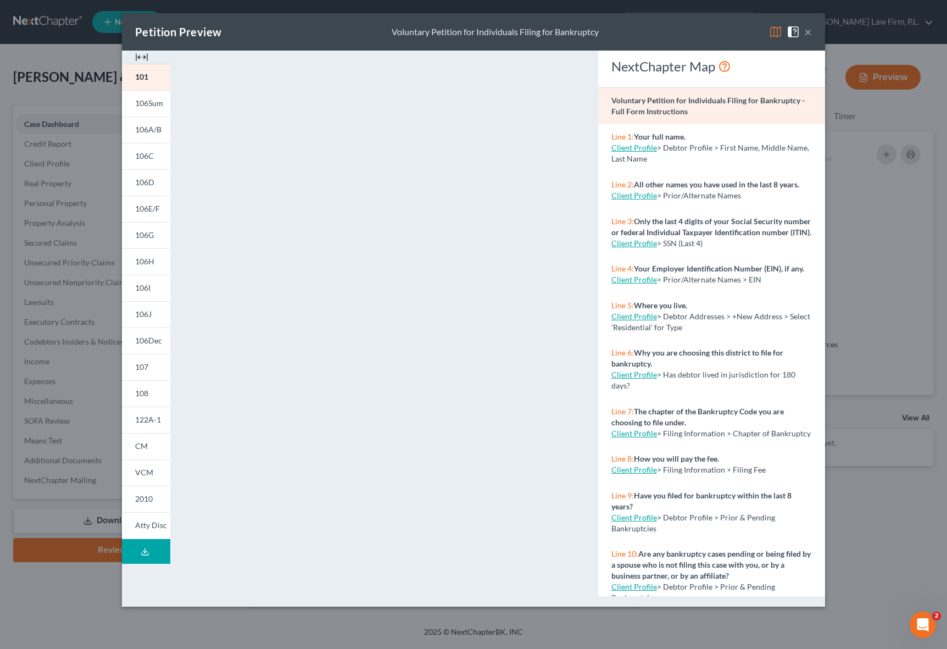
click at [811, 34] on button "×" at bounding box center [808, 31] width 8 height 13
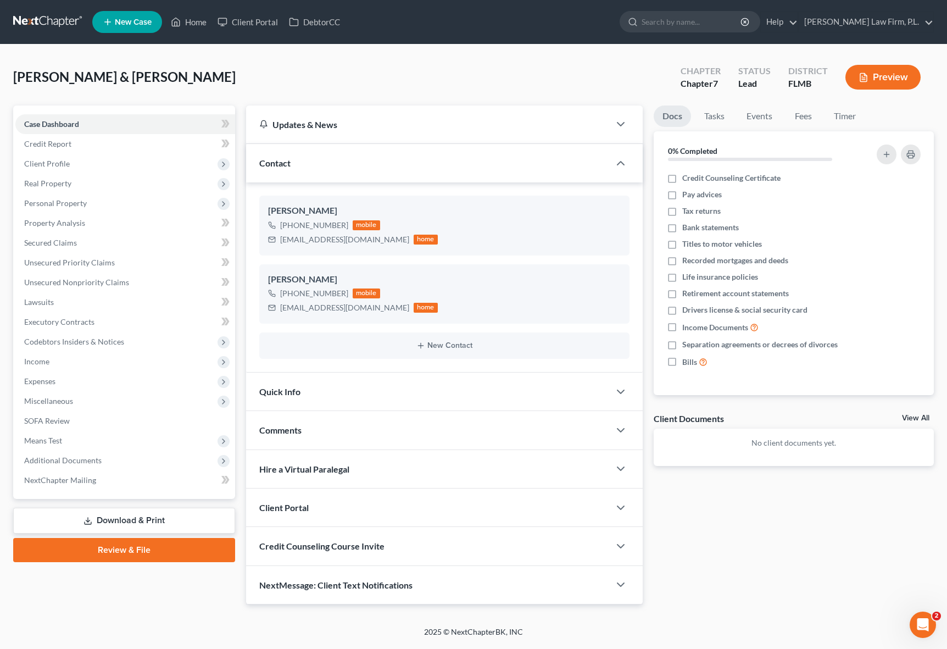
click at [124, 550] on link "Review & File" at bounding box center [124, 550] width 222 height 24
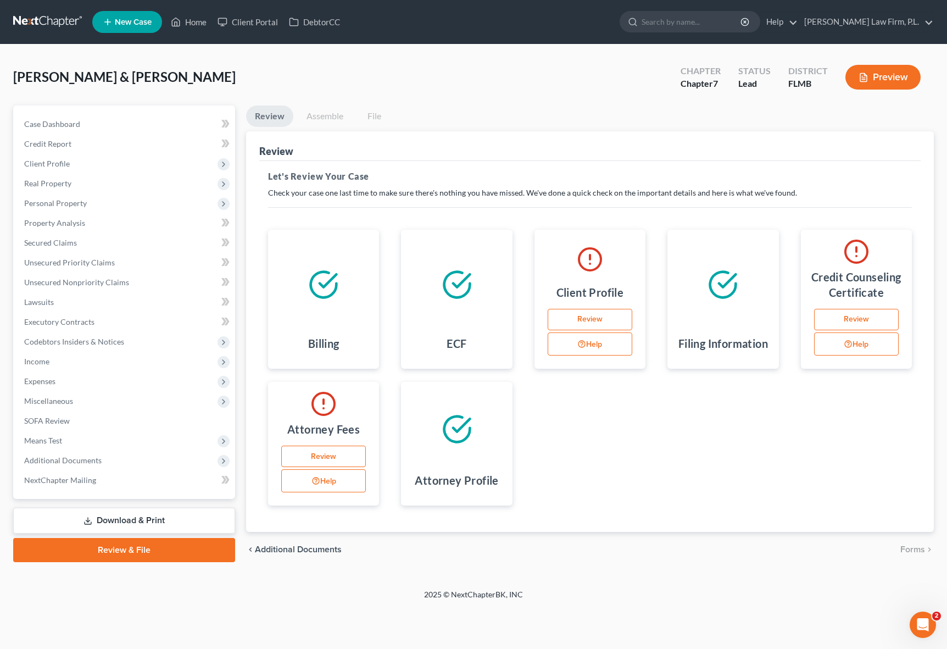
click at [332, 118] on link "Assemble" at bounding box center [325, 115] width 54 height 21
click at [305, 118] on link "Assemble" at bounding box center [325, 115] width 54 height 21
click at [468, 356] on div "ECF" at bounding box center [456, 345] width 93 height 29
click at [604, 462] on div "Billing ECF Client Profile Review Help Filing Information Credit Counseling Cer…" at bounding box center [590, 367] width 666 height 302
click at [131, 121] on link "Case Dashboard" at bounding box center [125, 124] width 220 height 20
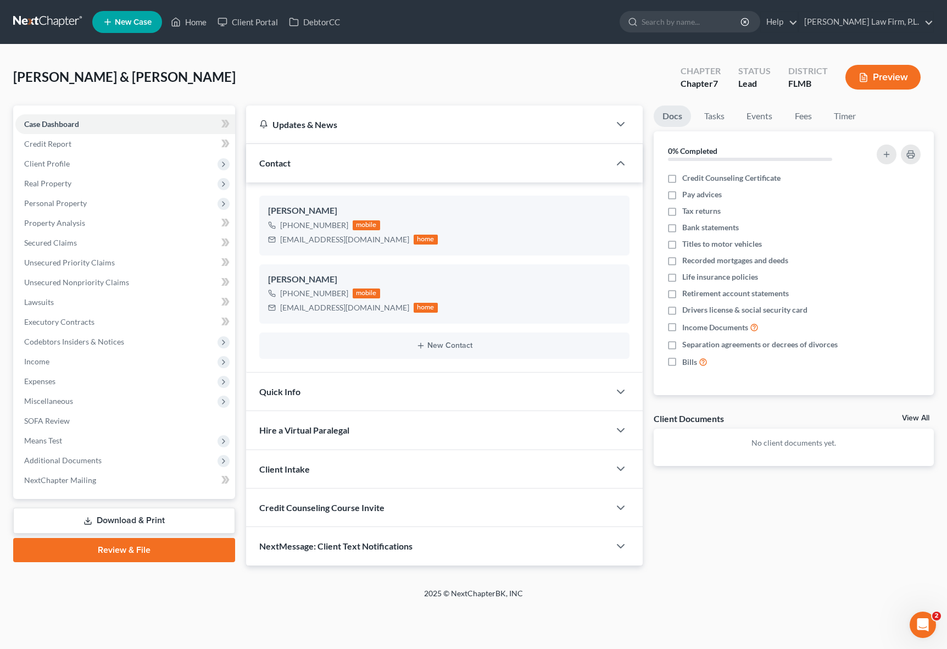
click at [238, 205] on div "Case Dashboard Payments Invoices Payments Payments Credit Report Client Profile" at bounding box center [124, 335] width 233 height 460
click at [238, 347] on div "Case Dashboard Payments Invoices Payments Payments Credit Report Client Profile" at bounding box center [124, 354] width 233 height 499
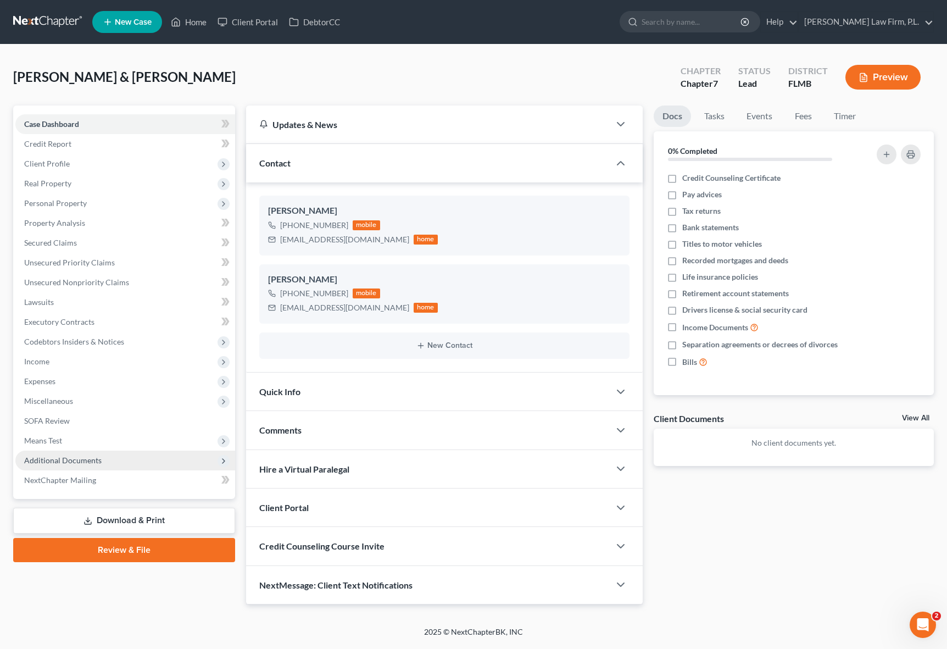
click at [145, 454] on span "Additional Documents" at bounding box center [125, 460] width 220 height 20
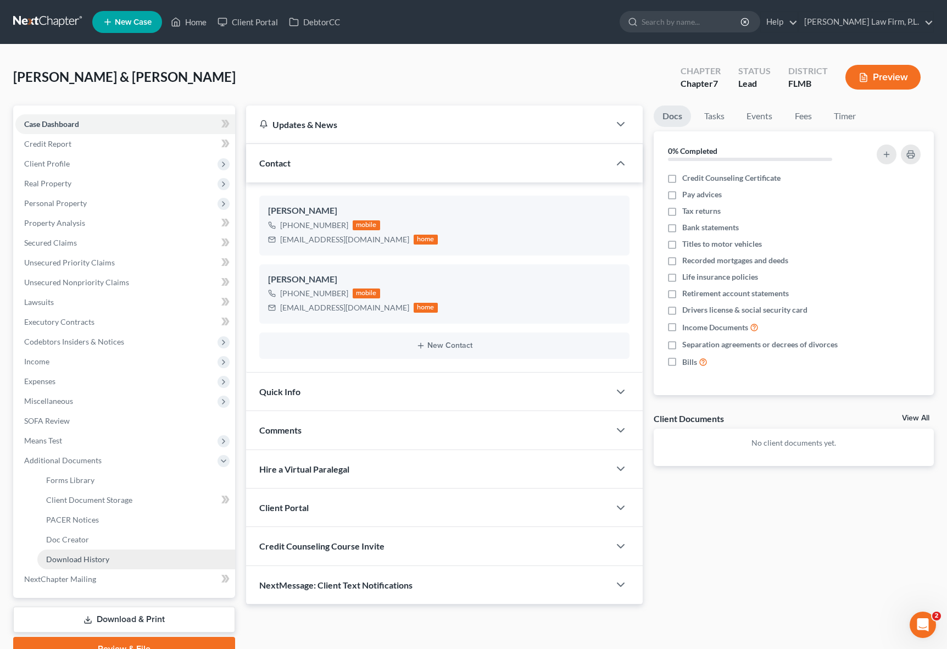
click at [145, 553] on link "Download History" at bounding box center [136, 559] width 198 height 20
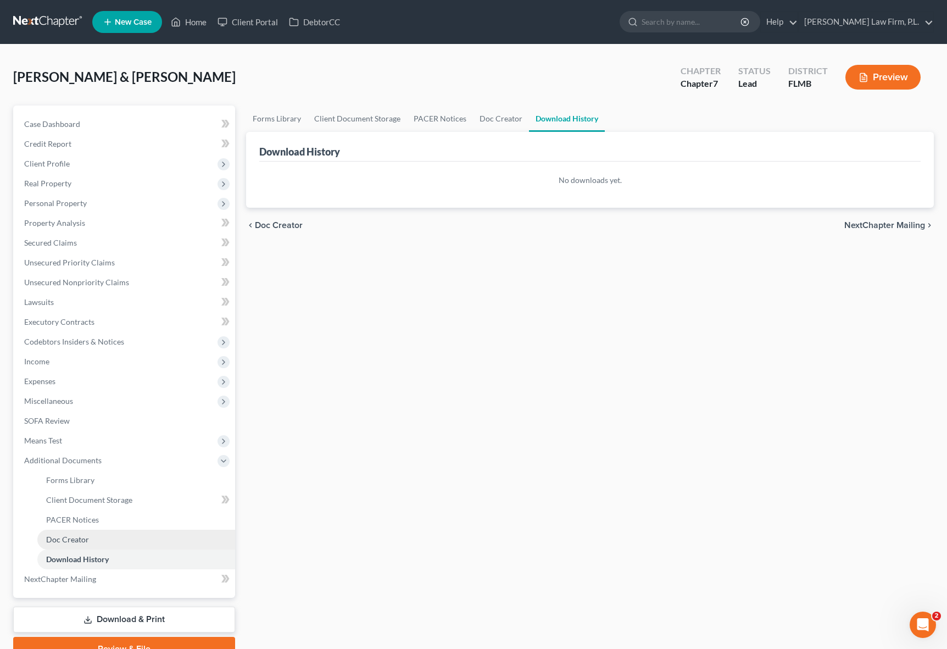
click at [110, 539] on link "Doc Creator" at bounding box center [136, 540] width 198 height 20
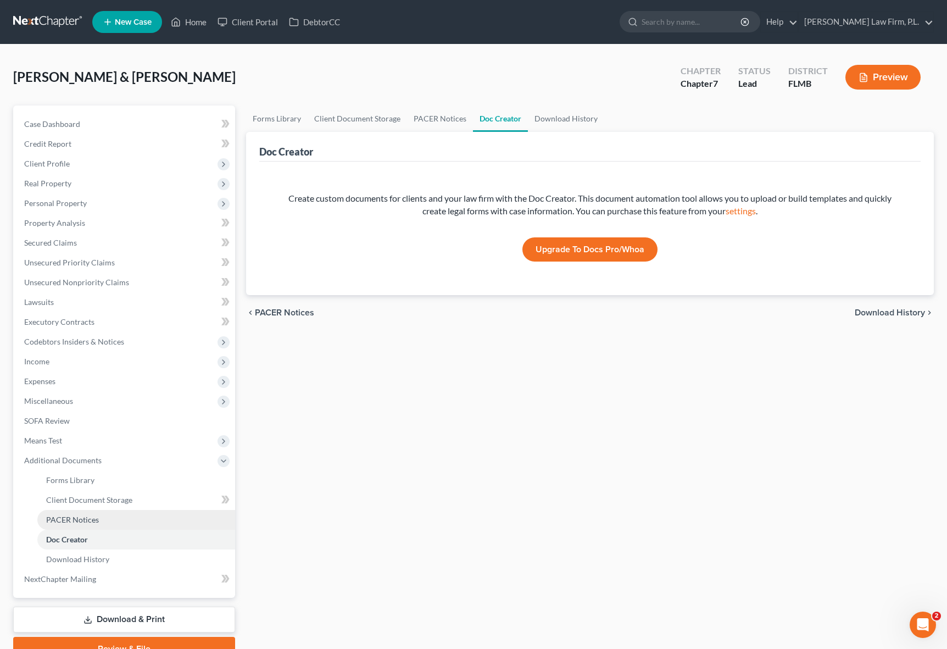
click at [106, 520] on link "PACER Notices" at bounding box center [136, 520] width 198 height 20
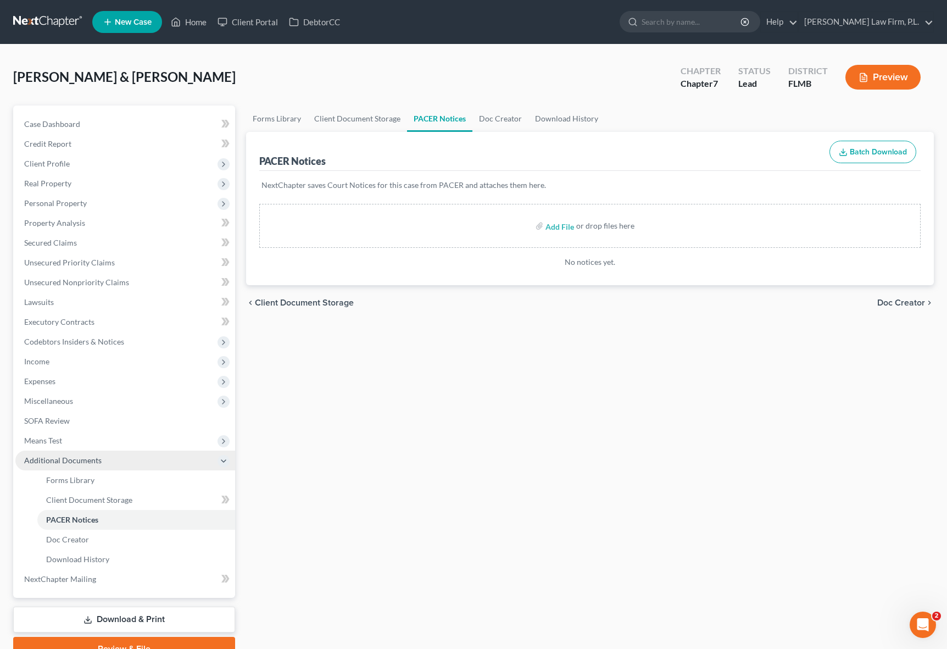
click at [148, 458] on span "Additional Documents" at bounding box center [125, 460] width 220 height 20
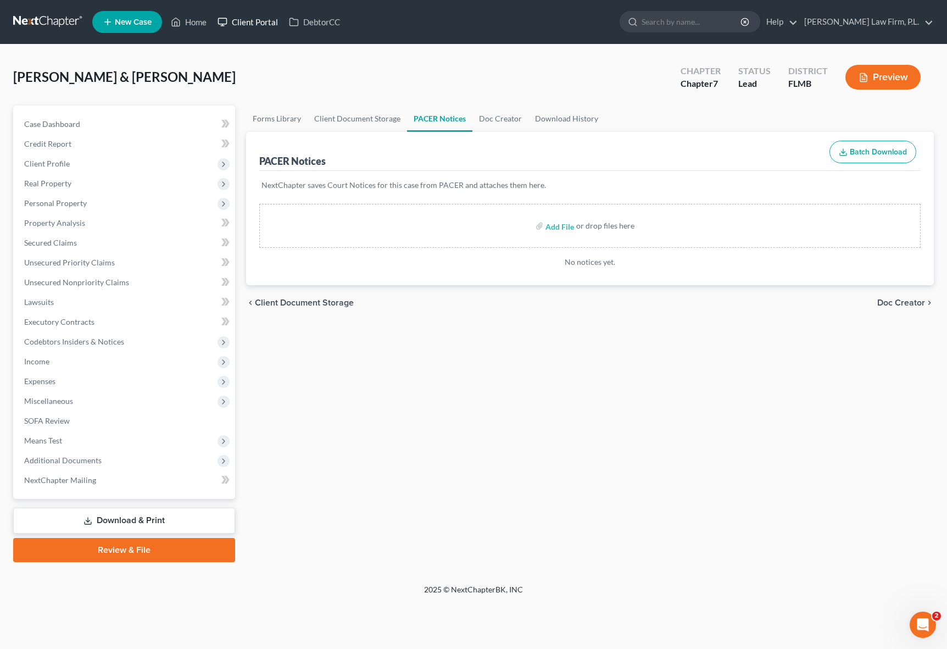
click at [249, 22] on link "Client Portal" at bounding box center [247, 22] width 71 height 20
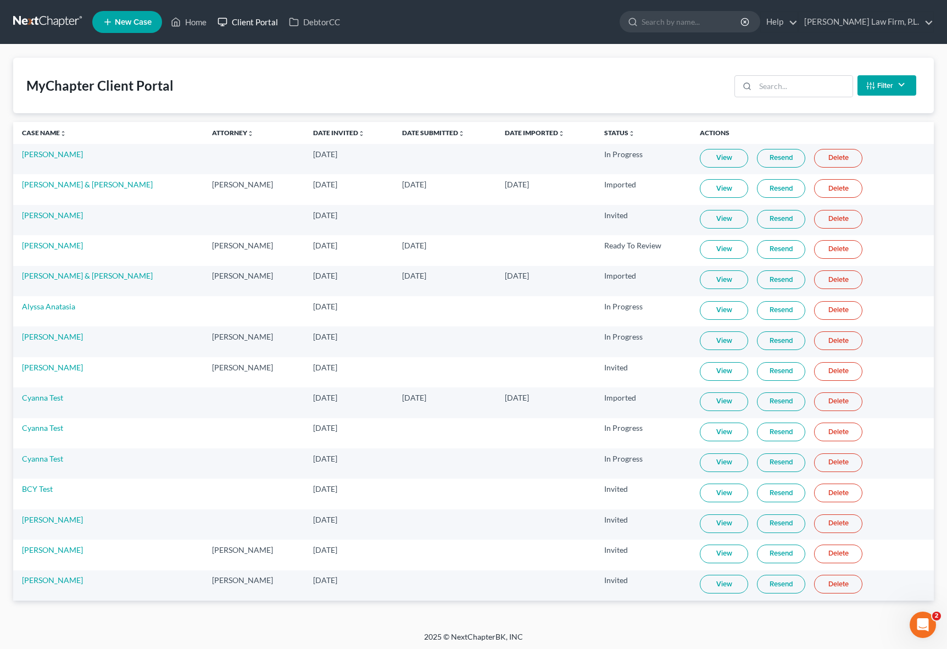
scroll to position [2, 0]
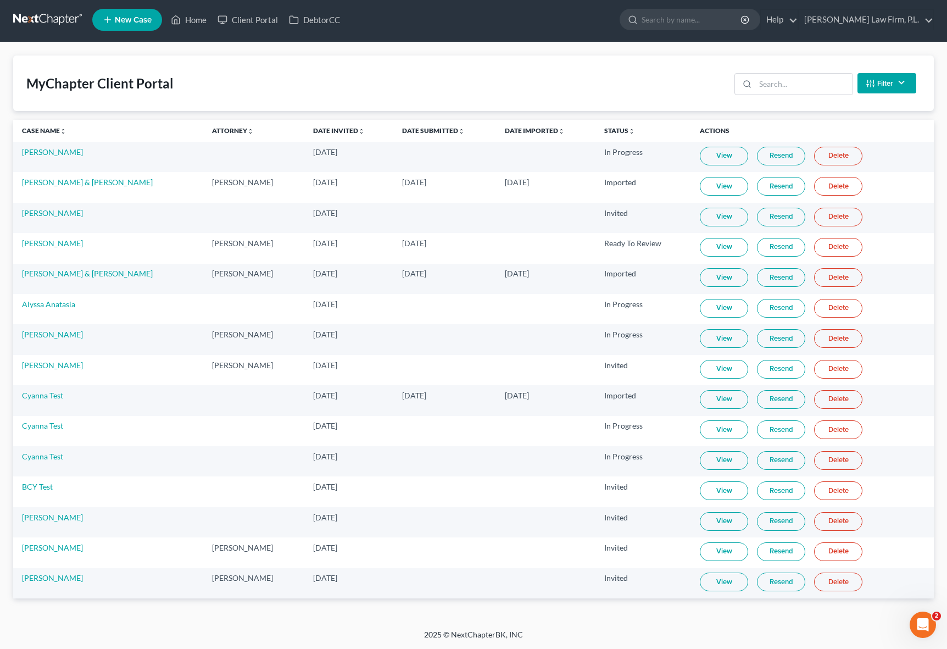
click at [725, 580] on link "View" at bounding box center [724, 581] width 48 height 19
click at [8, 121] on div "MyChapter Client Portal Filter Status Filter... Invited In Progress Ready To Re…" at bounding box center [473, 335] width 947 height 587
click at [476, 534] on td at bounding box center [444, 522] width 103 height 30
click at [739, 582] on link "View" at bounding box center [724, 581] width 48 height 19
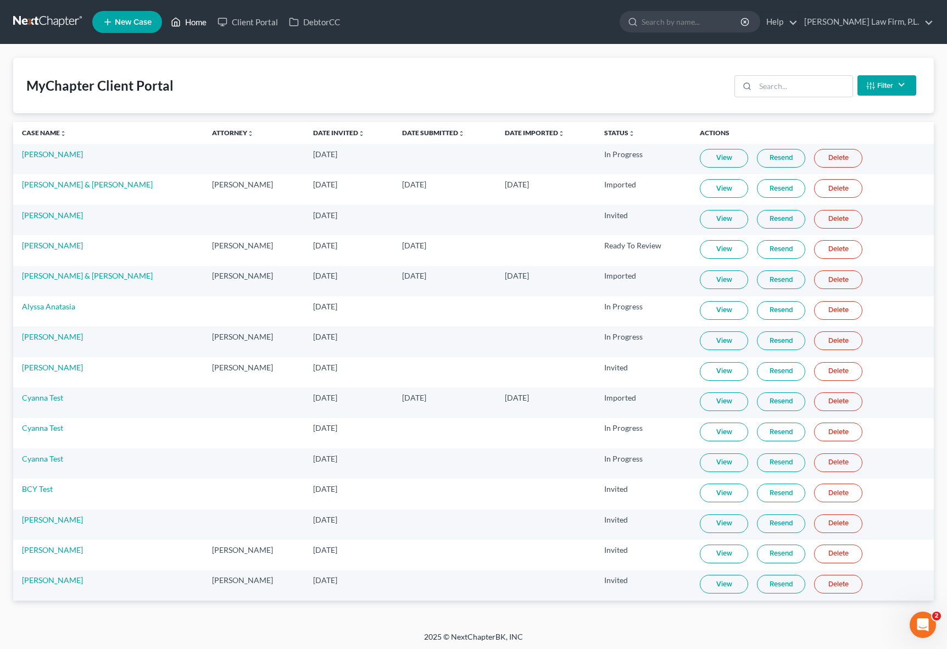
click at [199, 30] on link "Home" at bounding box center [188, 22] width 47 height 20
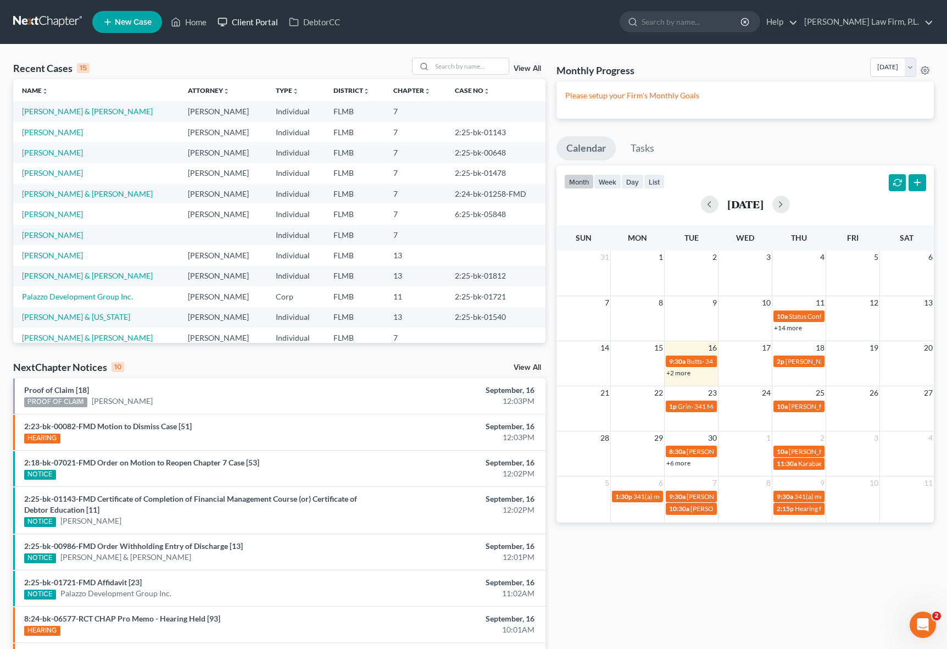
click at [255, 27] on link "Client Portal" at bounding box center [247, 22] width 71 height 20
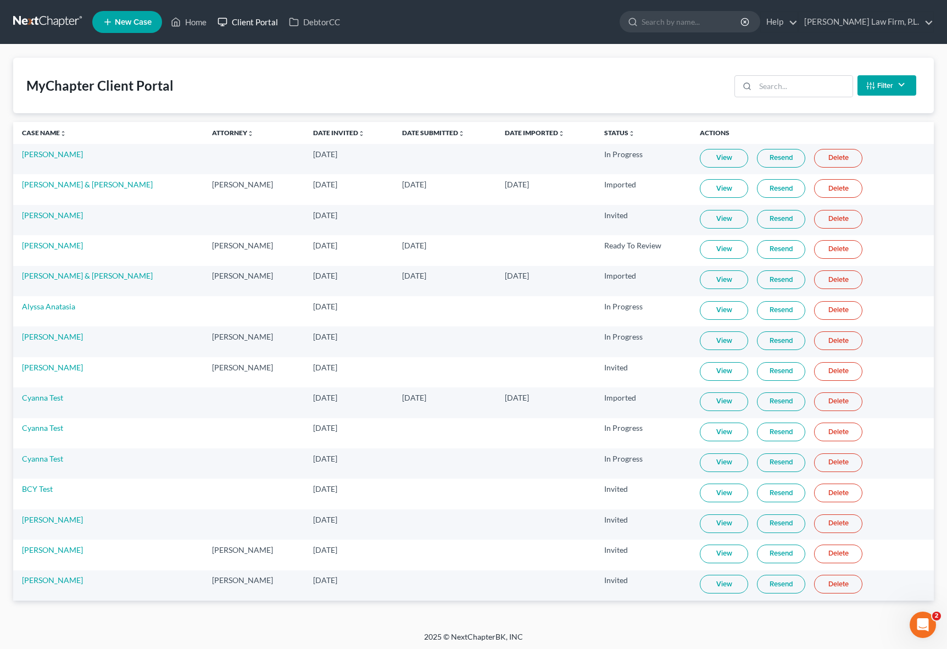
scroll to position [2, 0]
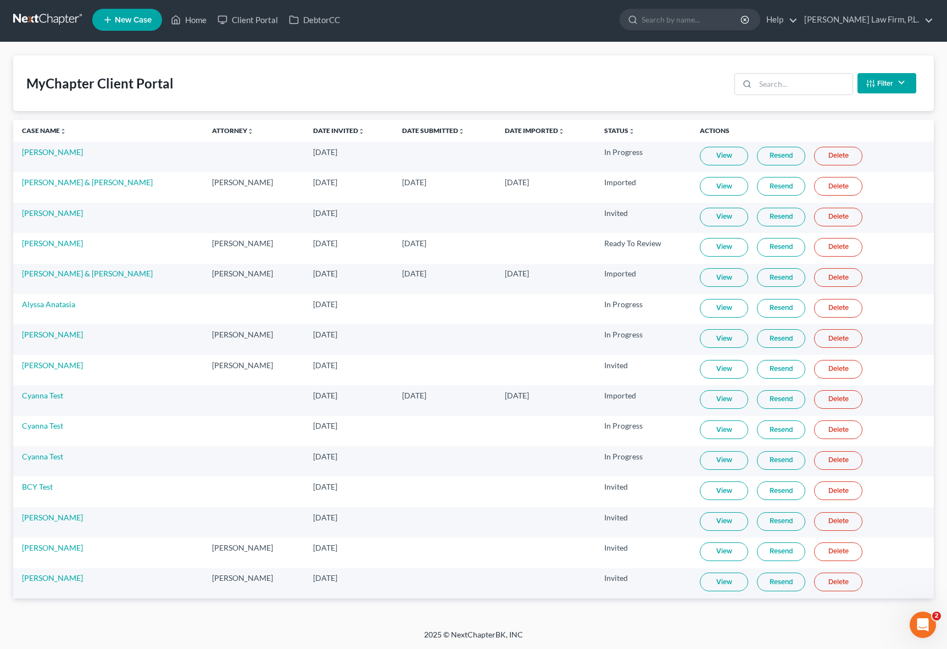
click at [878, 91] on button "Filter" at bounding box center [887, 83] width 59 height 20
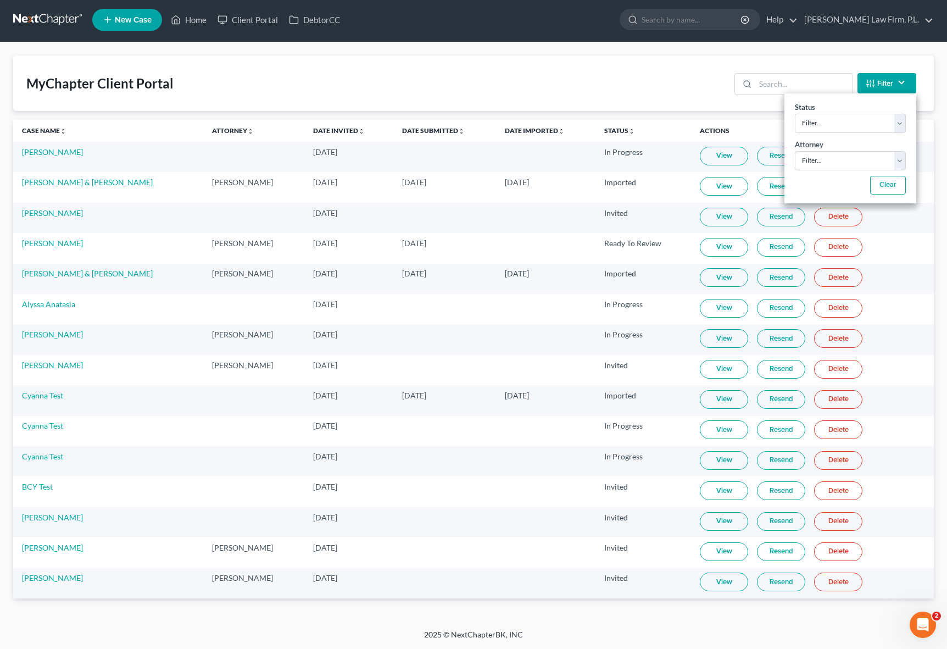
click at [616, 51] on div "MyChapter Client Portal Filter Status Filter... Invited In Progress Ready To Re…" at bounding box center [473, 335] width 947 height 587
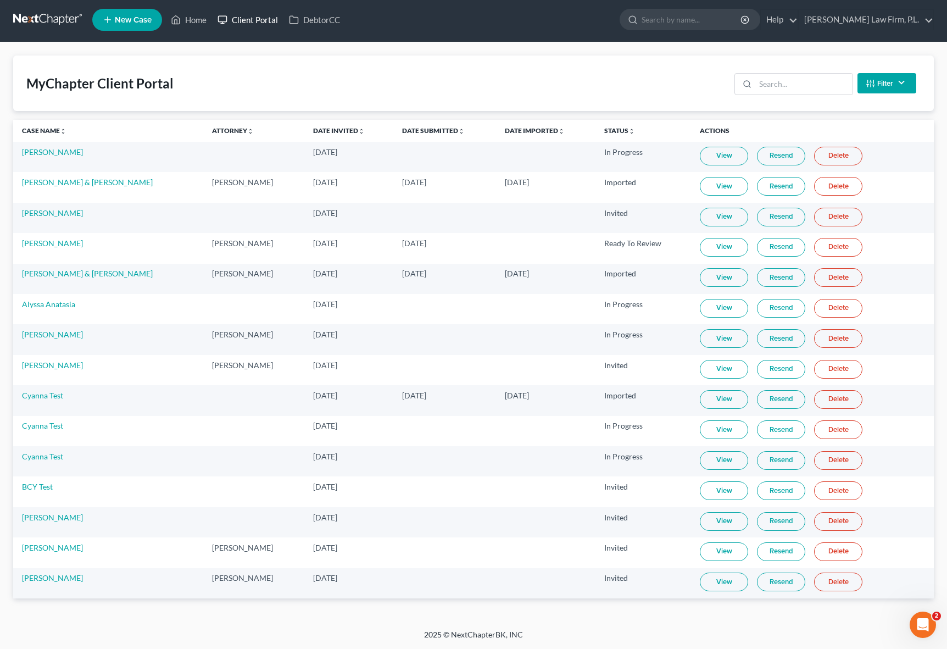
click at [227, 22] on icon at bounding box center [223, 19] width 10 height 13
click at [180, 22] on icon at bounding box center [176, 20] width 8 height 8
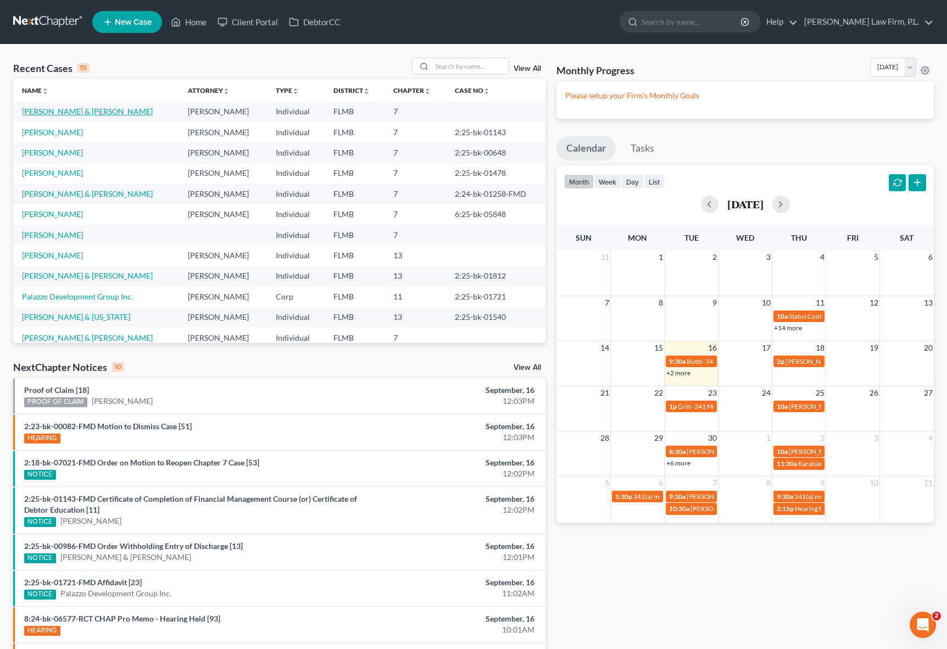
click at [51, 112] on link "[PERSON_NAME] & [PERSON_NAME]" at bounding box center [87, 111] width 131 height 9
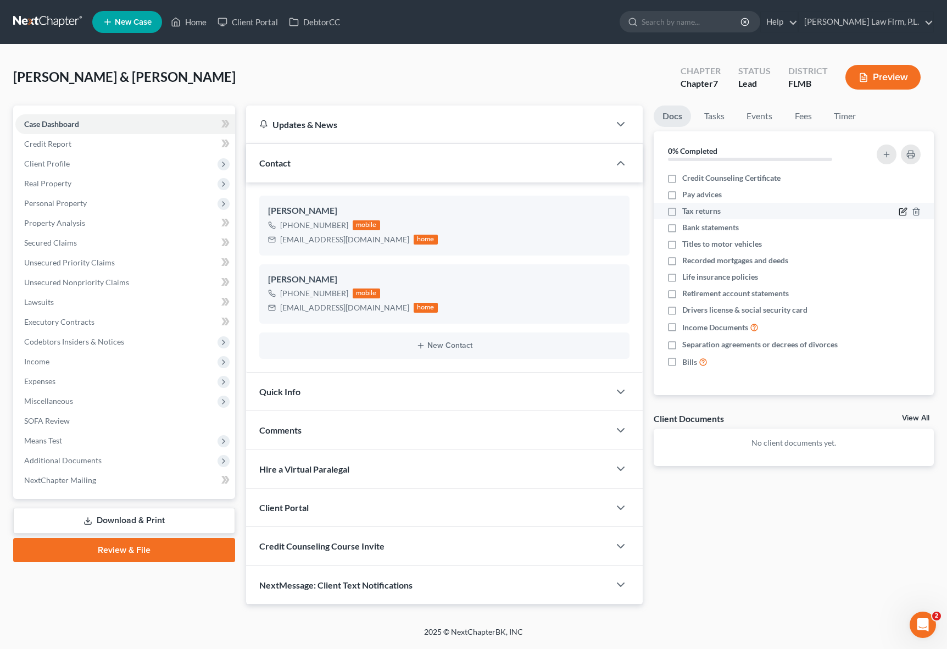
click at [903, 211] on icon "button" at bounding box center [903, 211] width 9 height 9
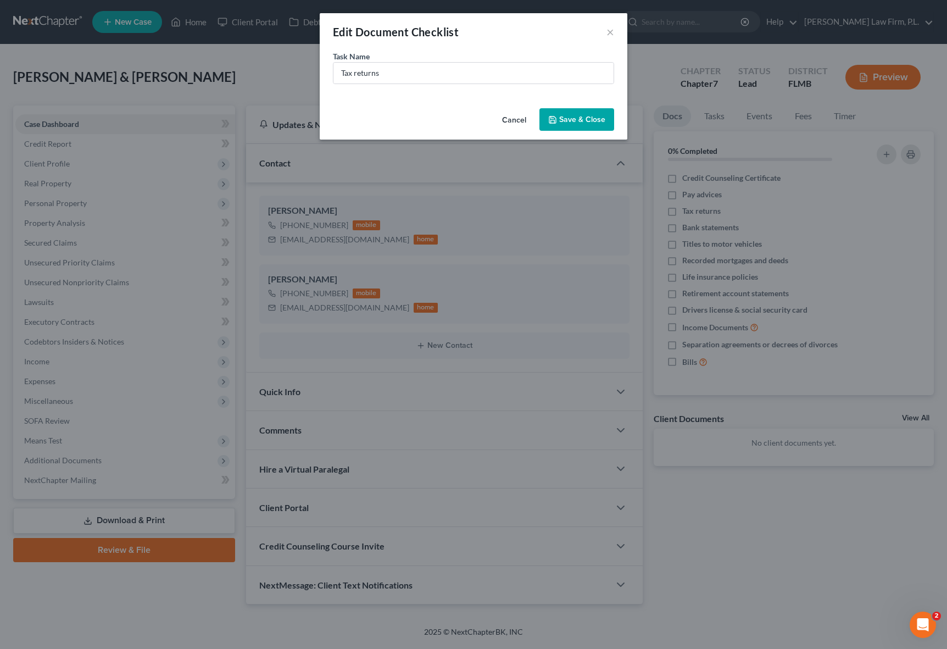
click at [503, 121] on button "Cancel" at bounding box center [514, 120] width 42 height 22
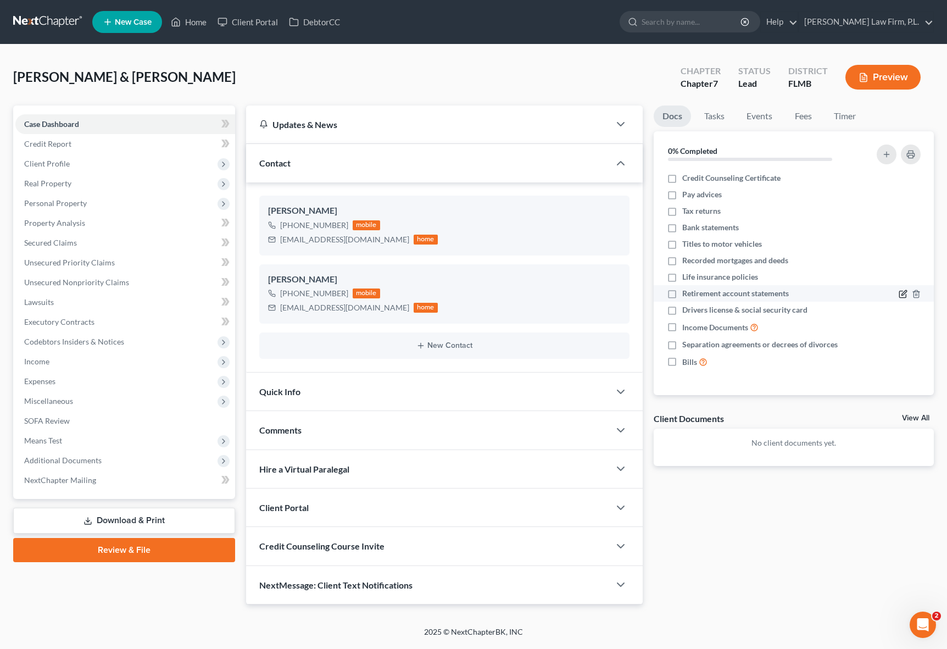
click at [902, 294] on icon "button" at bounding box center [903, 294] width 9 height 9
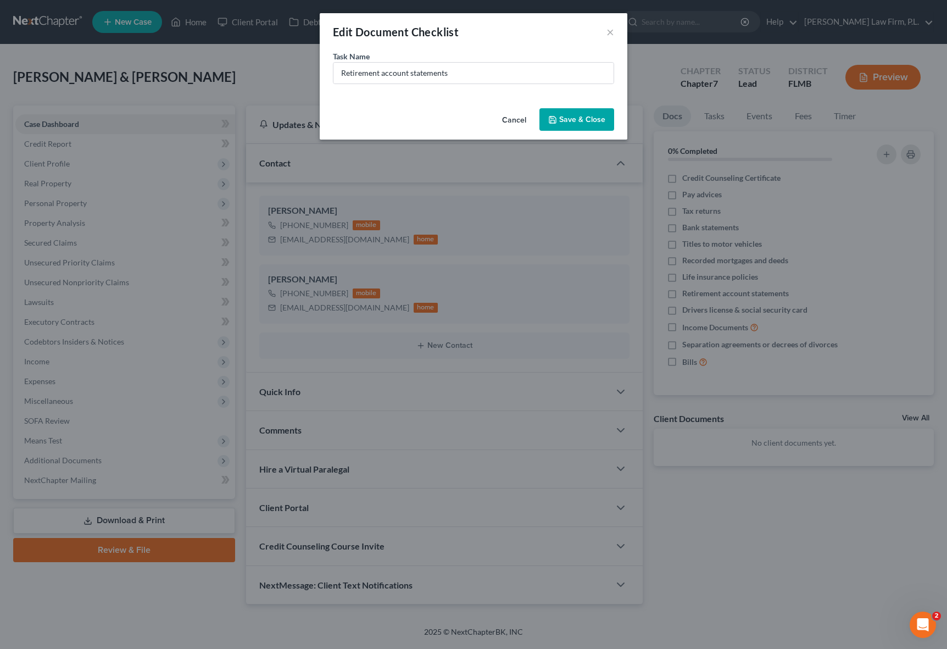
click at [510, 123] on button "Cancel" at bounding box center [514, 120] width 42 height 22
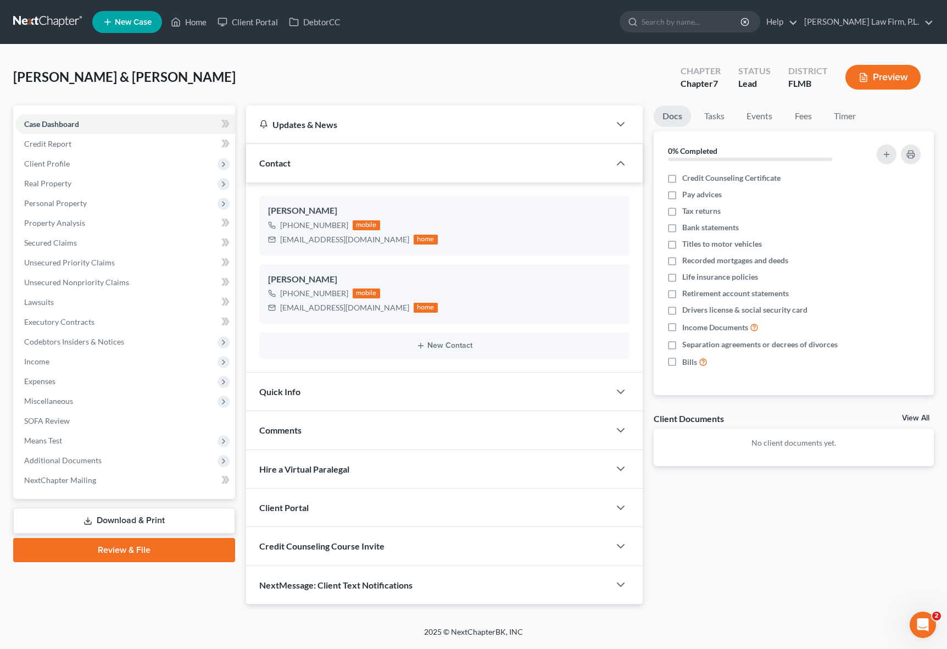
click at [664, 396] on div "Docs Tasks Events Fees Timer 0% Completed Nothing here yet! Credit Counseling C…" at bounding box center [793, 354] width 291 height 499
